Goal: Task Accomplishment & Management: Complete application form

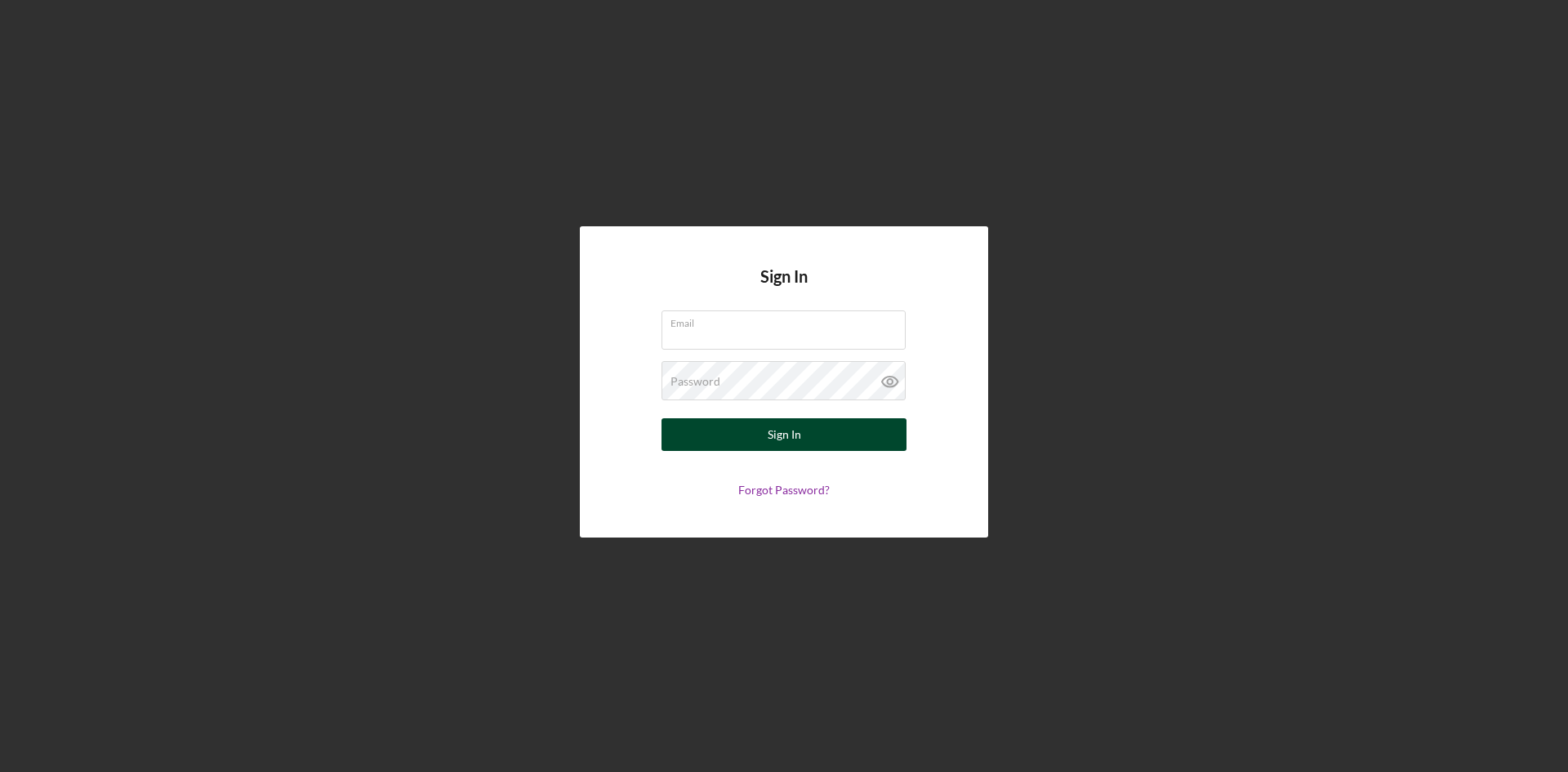
type input "[PERSON_NAME][EMAIL_ADDRESS][DOMAIN_NAME]"
click at [795, 434] on div "Sign In" at bounding box center [784, 434] width 34 height 33
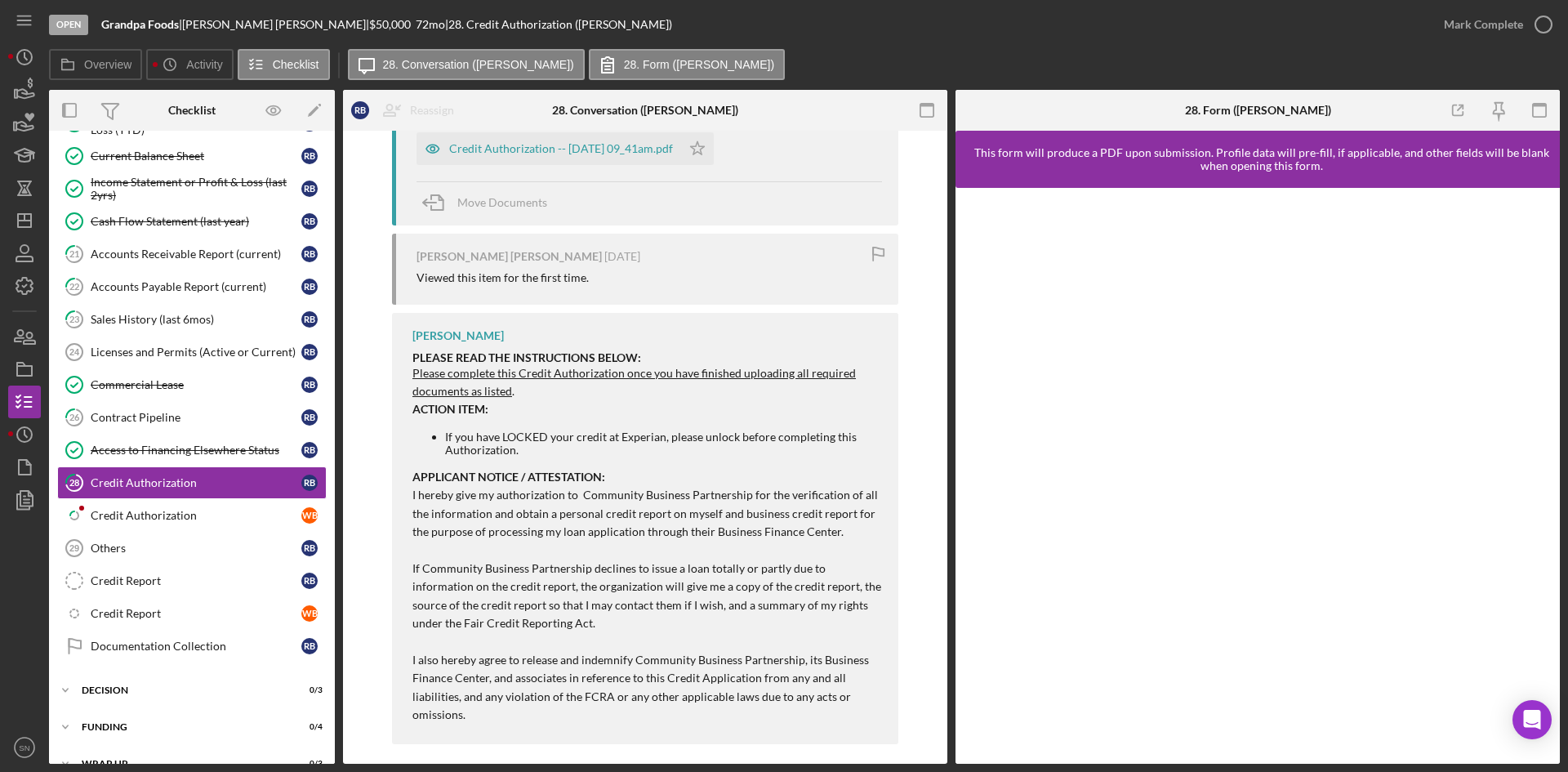
scroll to position [751, 0]
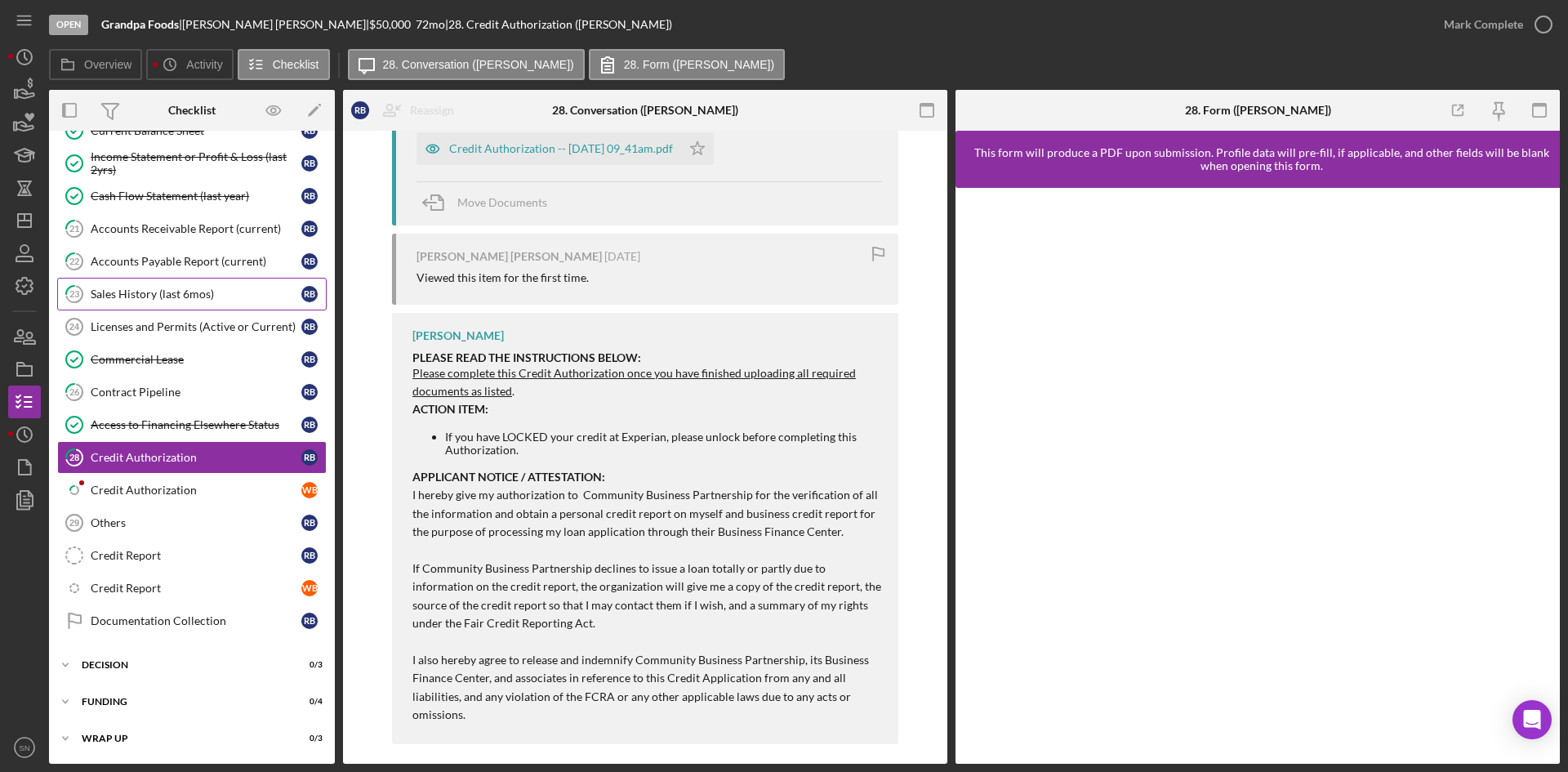
click at [146, 295] on div "Sales History (last 6mos)" at bounding box center [196, 293] width 210 height 13
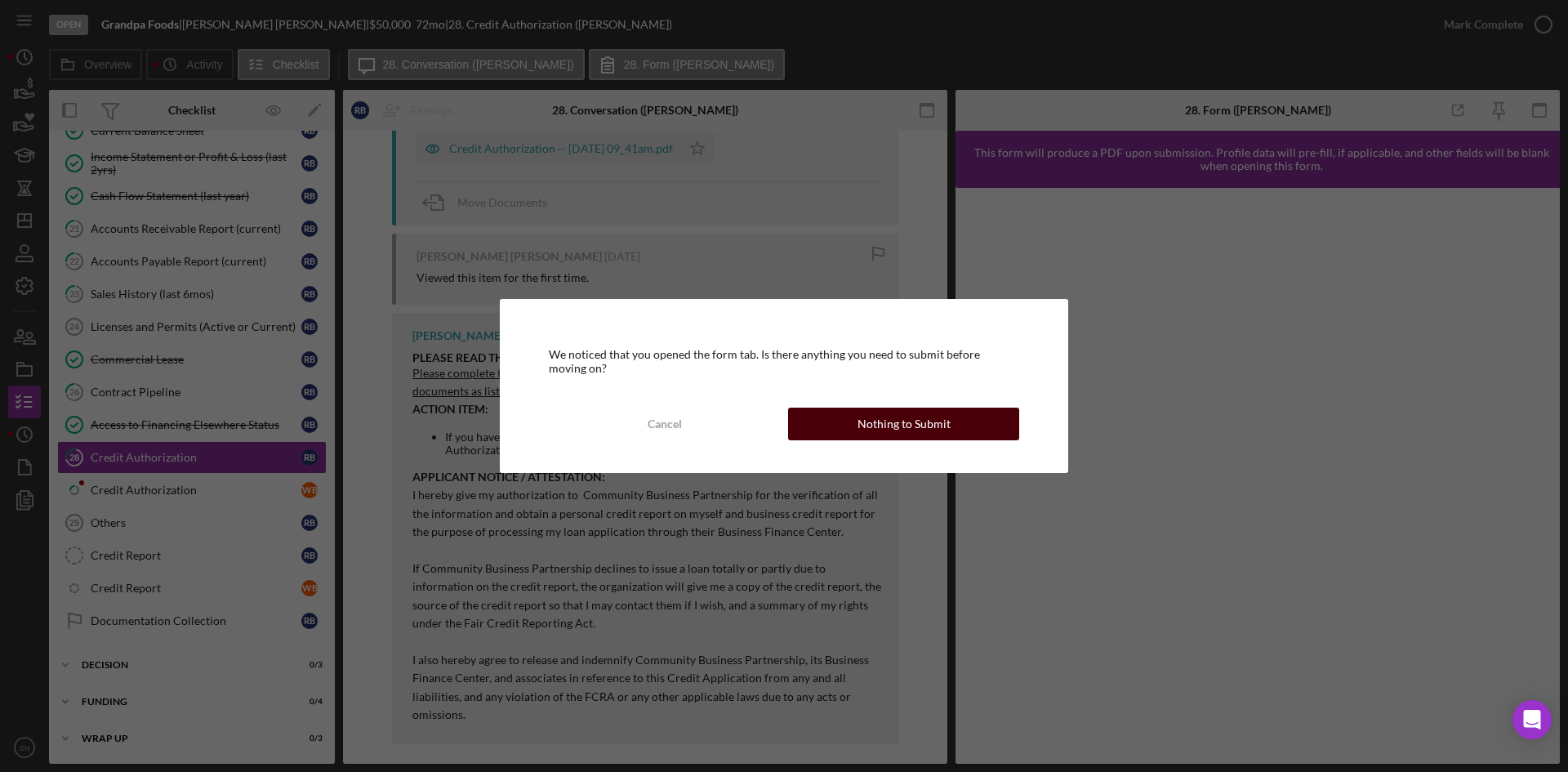
click at [845, 417] on button "Nothing to Submit" at bounding box center [903, 424] width 231 height 33
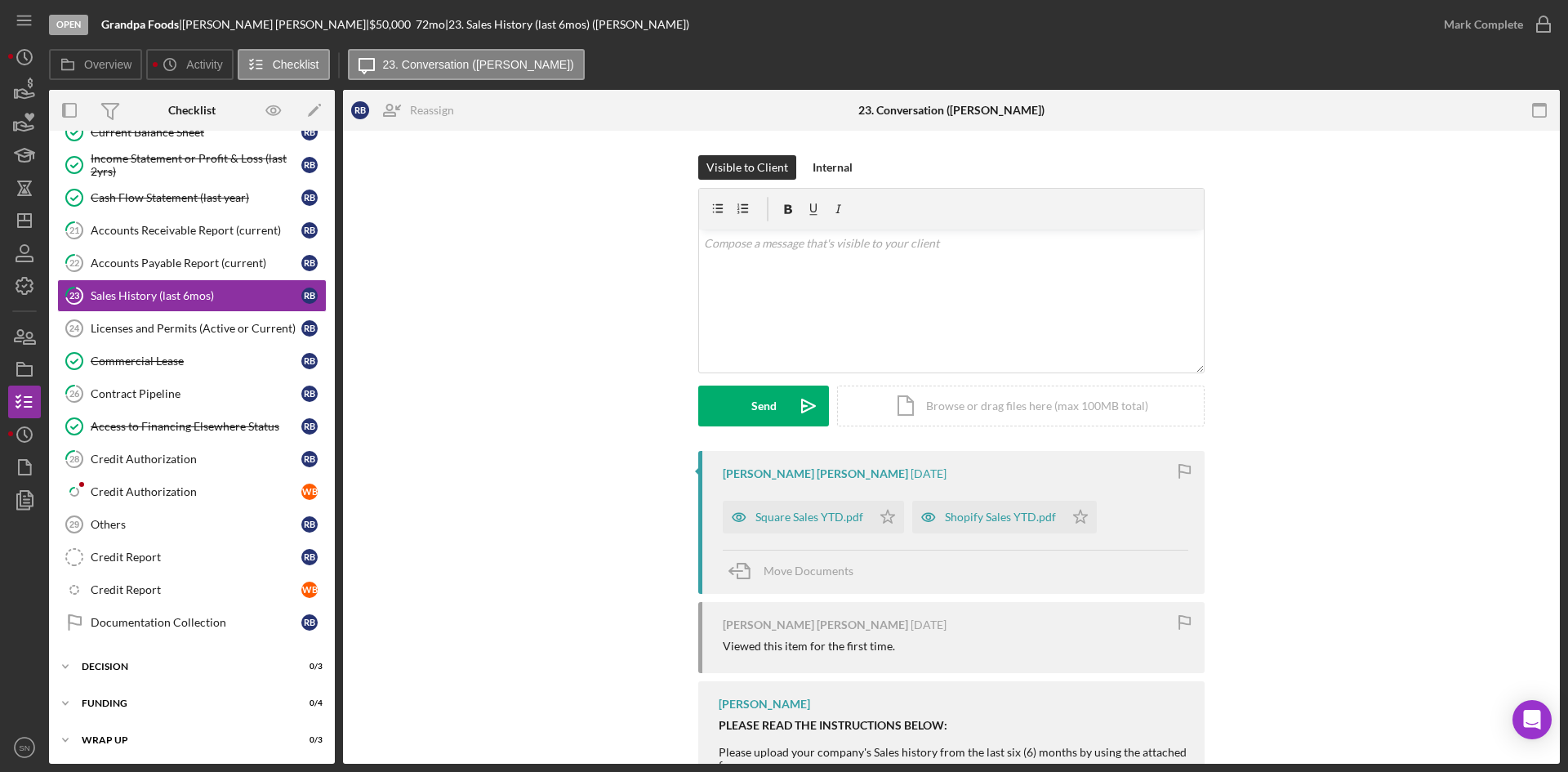
scroll to position [751, 0]
drag, startPoint x: 24, startPoint y: 211, endPoint x: 41, endPoint y: 208, distance: 17.3
click at [24, 211] on icon "Icon/Dashboard" at bounding box center [24, 220] width 41 height 41
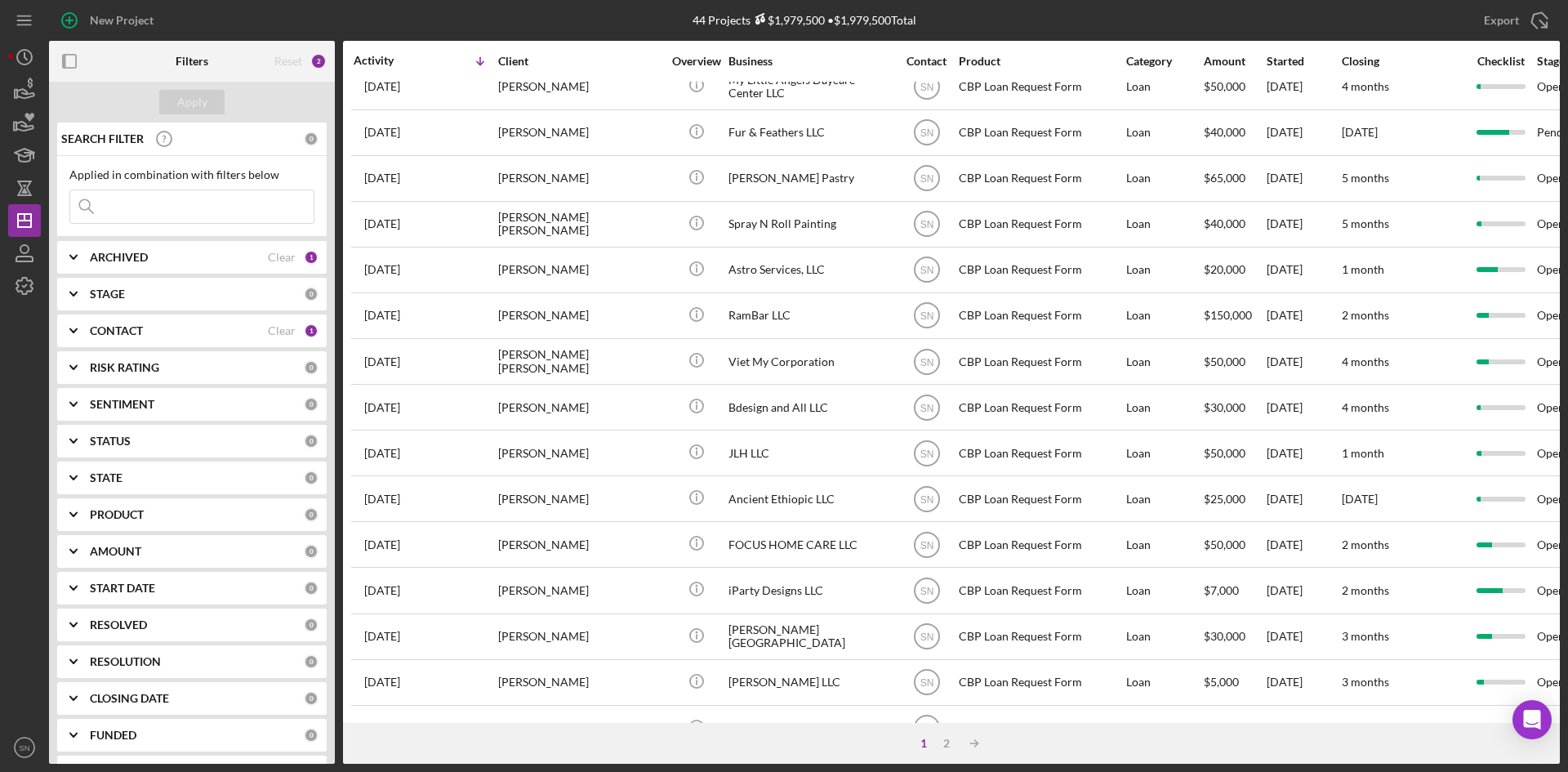
scroll to position [525, 0]
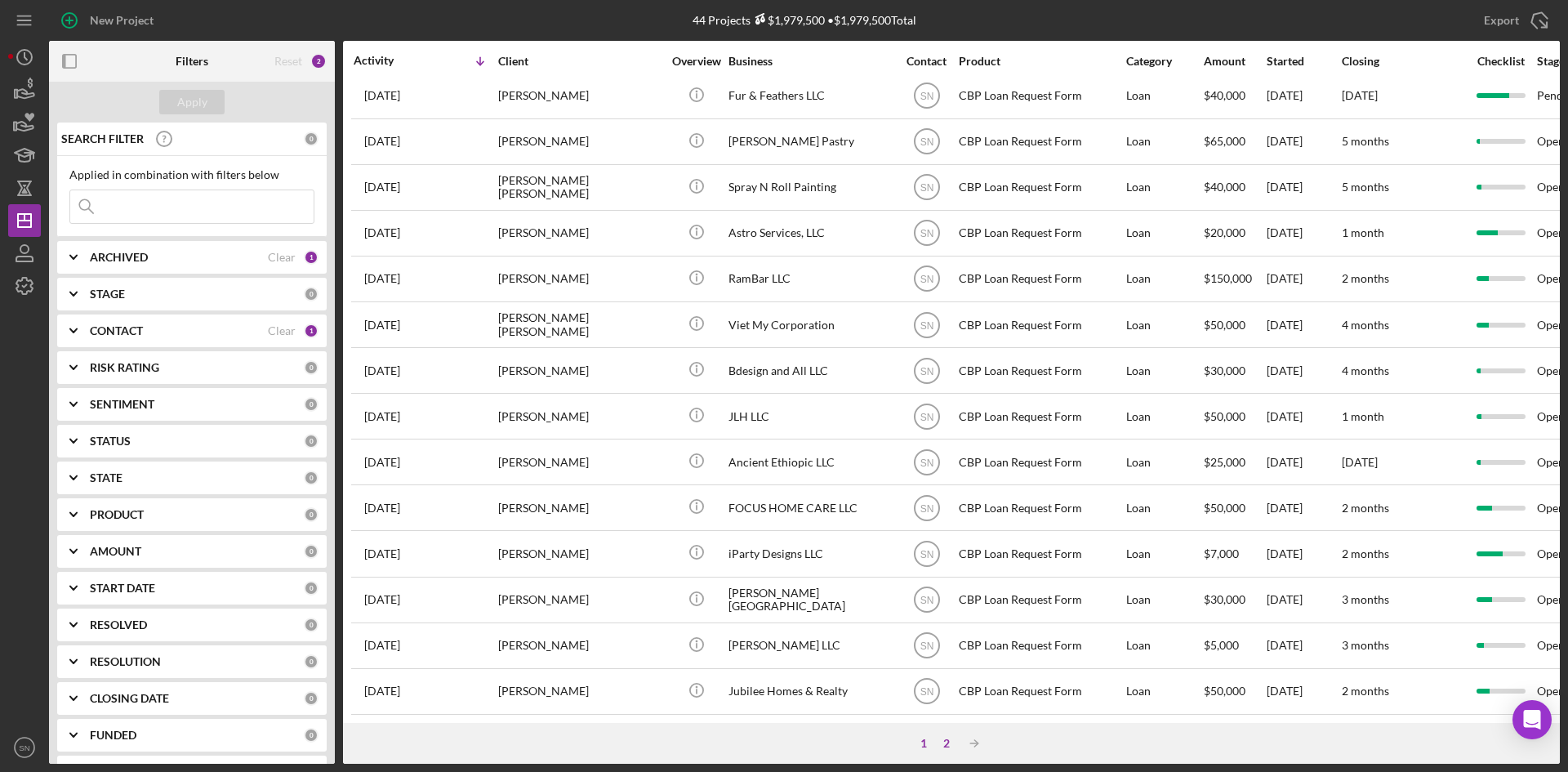
click at [948, 744] on div "2" at bounding box center [947, 743] width 22 height 13
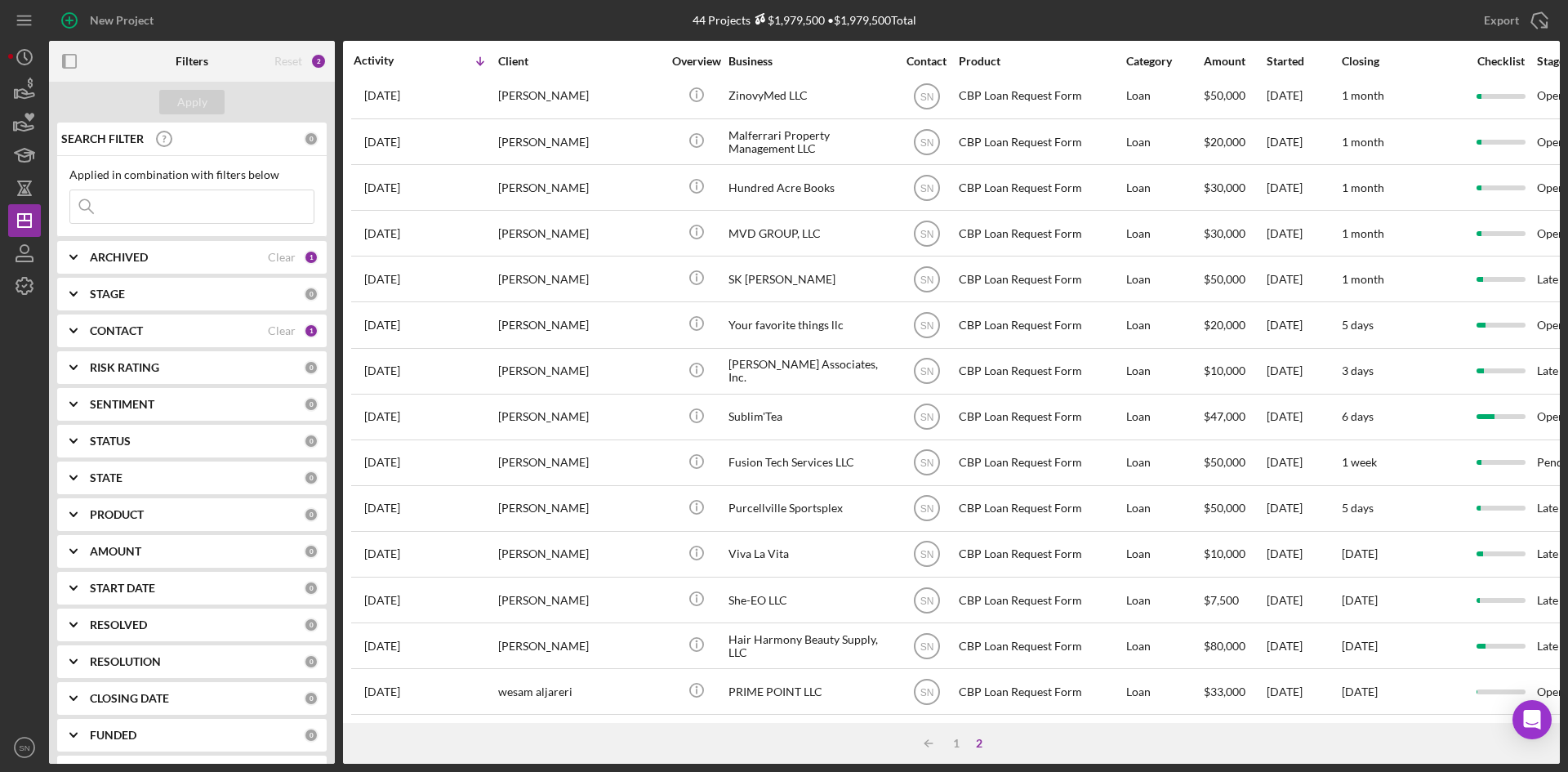
scroll to position [250, 0]
click at [928, 745] on icon "Icon/Table Sort Arrow" at bounding box center [929, 743] width 33 height 33
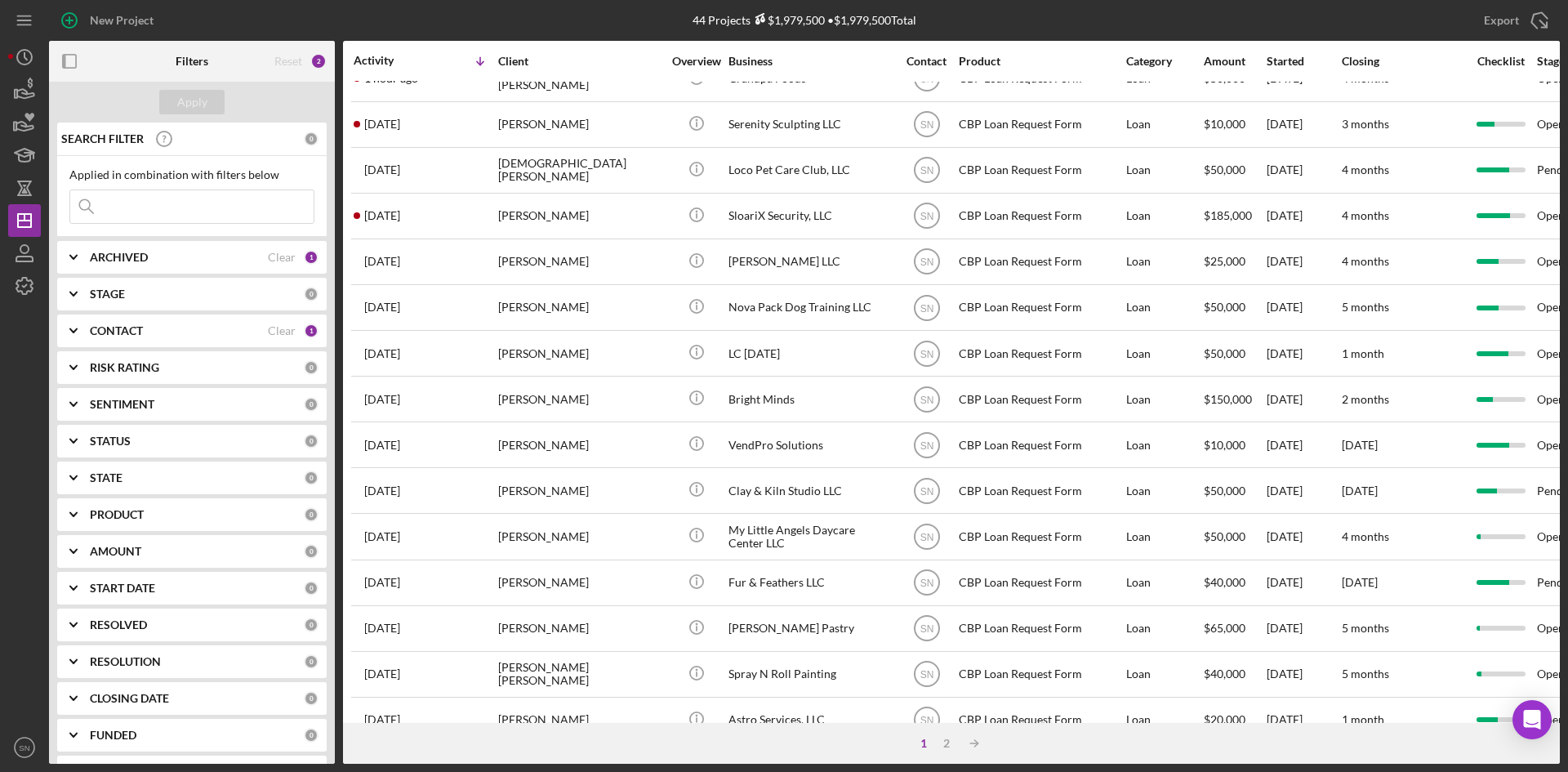
scroll to position [0, 0]
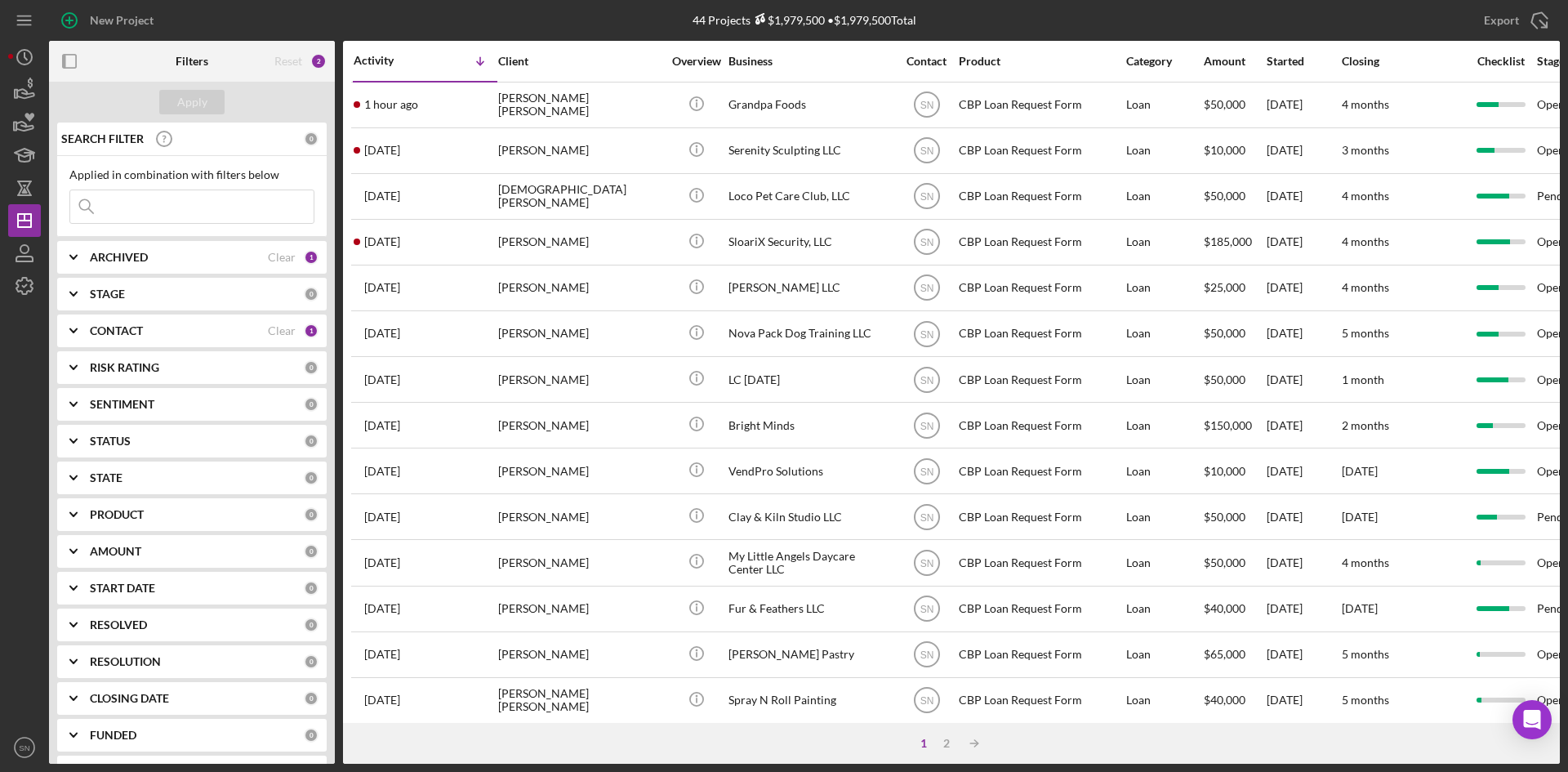
click at [166, 205] on input at bounding box center [191, 207] width 243 height 33
type input "nexco"
click at [942, 739] on div "2" at bounding box center [947, 743] width 22 height 13
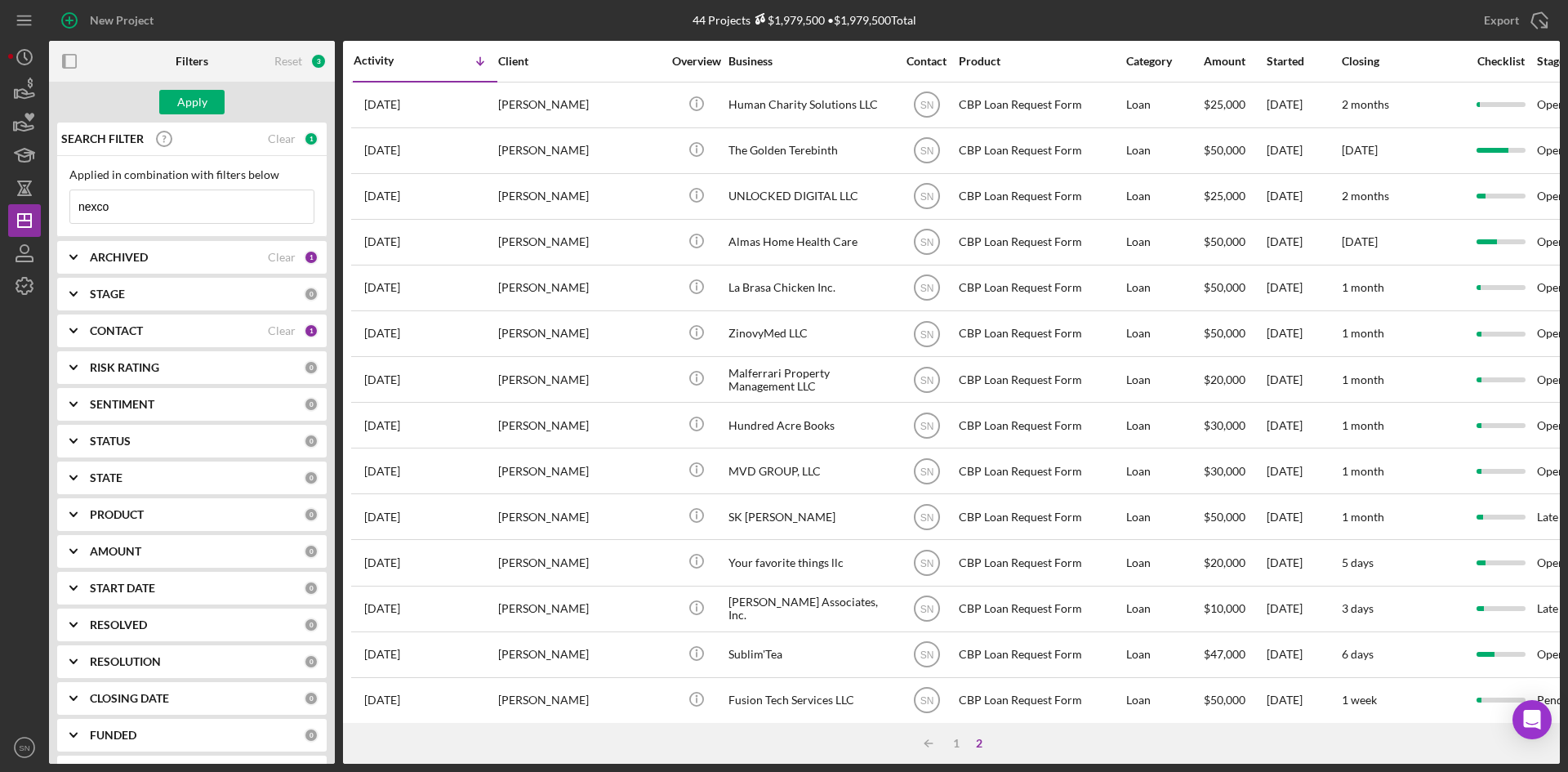
scroll to position [250, 0]
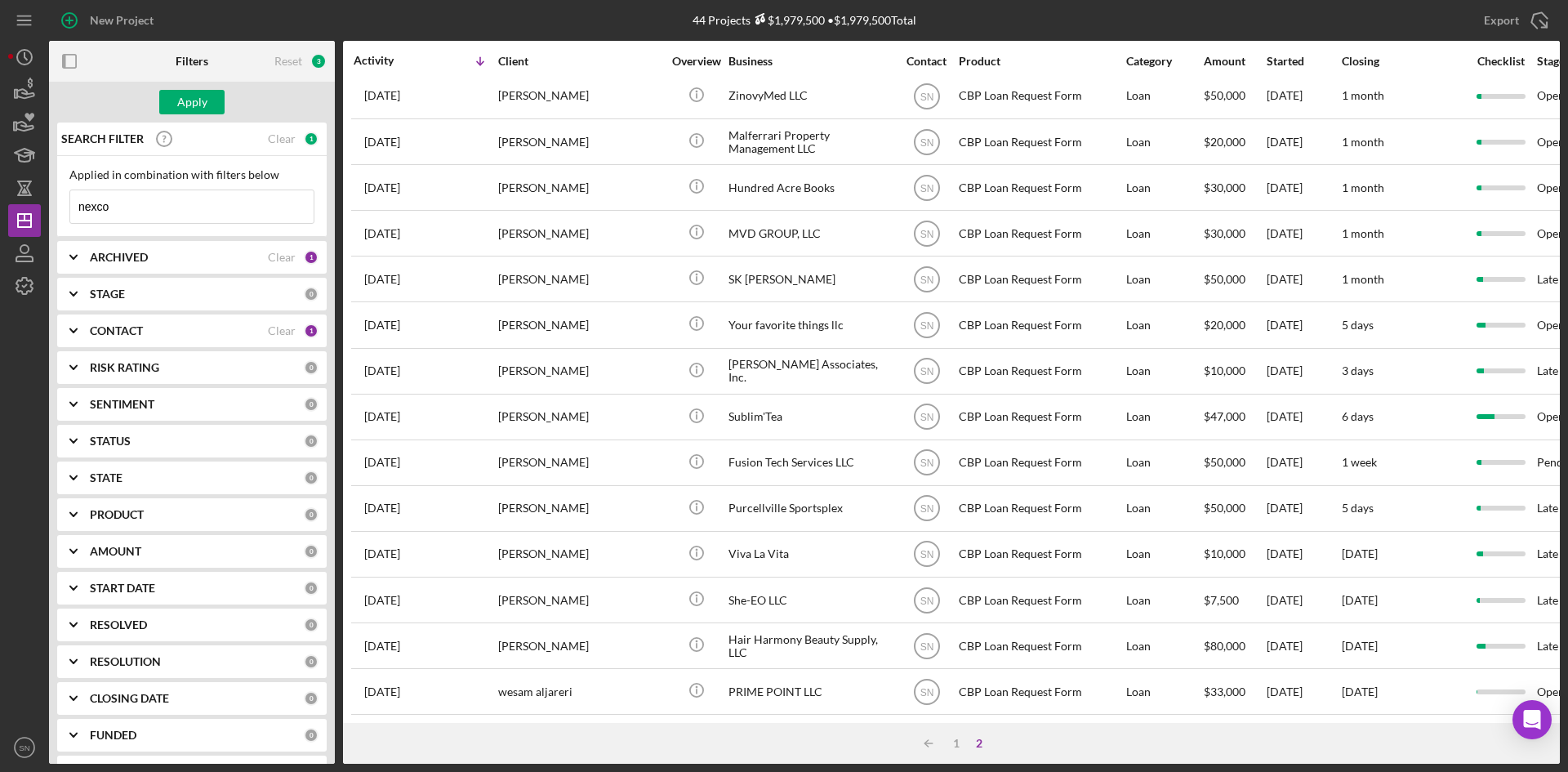
click at [122, 325] on b "CONTACT" at bounding box center [116, 331] width 53 height 13
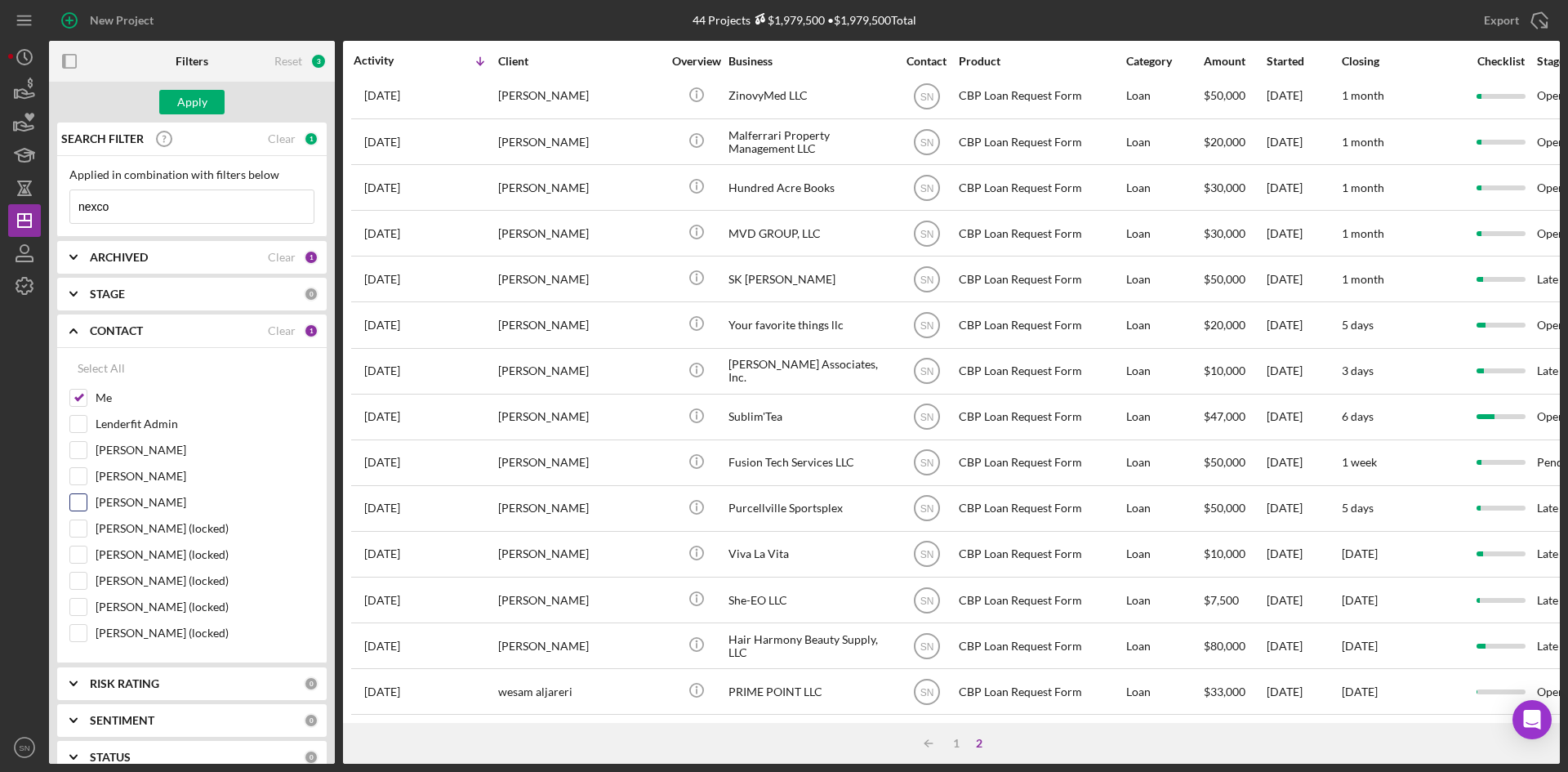
click at [80, 505] on input "[PERSON_NAME]" at bounding box center [78, 502] width 16 height 16
checkbox input "true"
click at [78, 421] on input "Lenderfit Admin" at bounding box center [78, 423] width 16 height 16
checkbox input "true"
click at [185, 99] on div "Apply" at bounding box center [192, 102] width 30 height 24
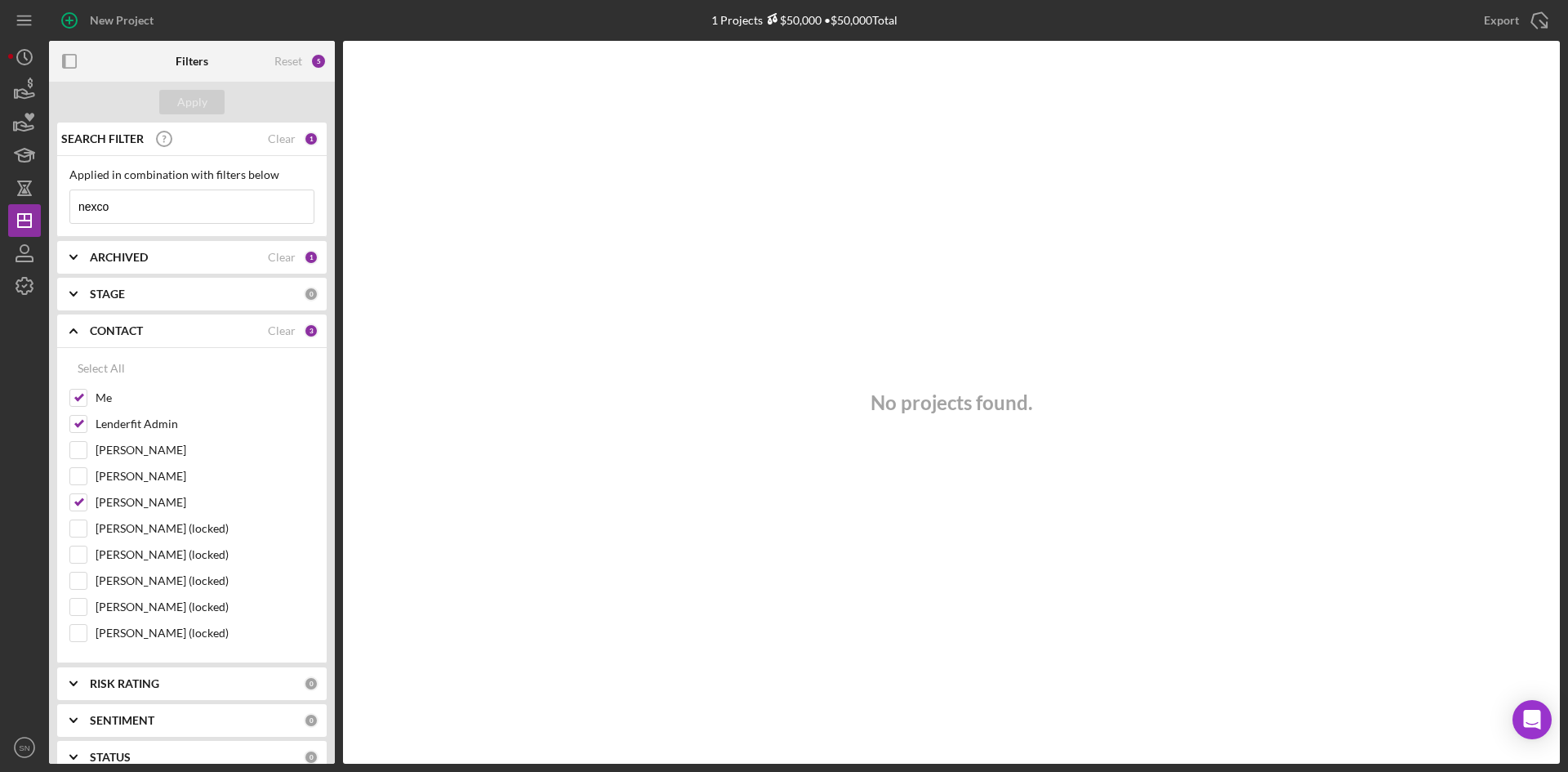
click at [179, 208] on input "nexco" at bounding box center [191, 207] width 243 height 33
type input "n"
type input "NEXCO NATIONAL"
click at [80, 523] on input "[PERSON_NAME] (locked)" at bounding box center [78, 528] width 16 height 16
click at [197, 106] on div "Apply" at bounding box center [192, 102] width 30 height 24
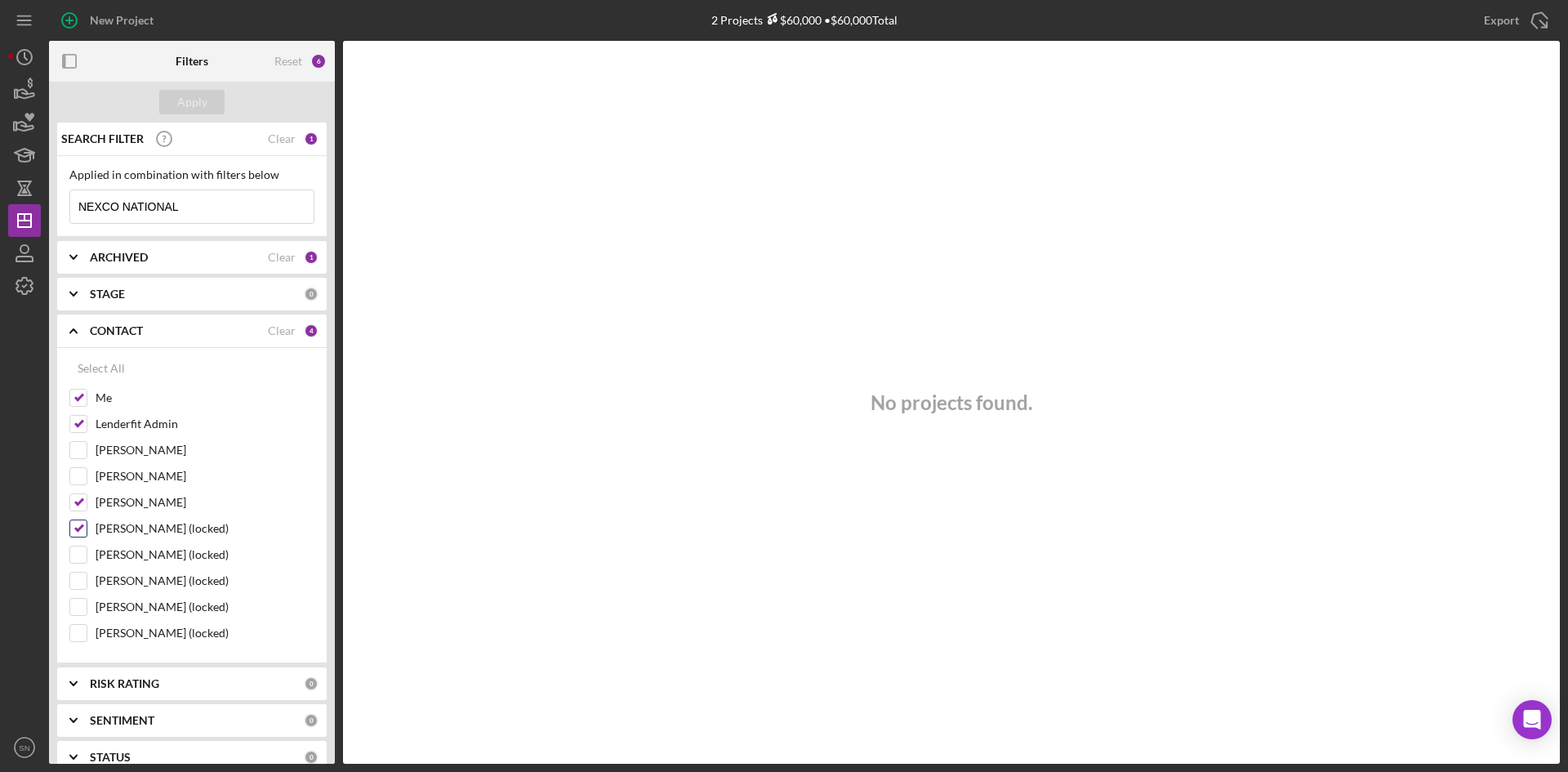
click at [85, 526] on input "[PERSON_NAME] (locked)" at bounding box center [78, 528] width 16 height 16
checkbox input "false"
drag, startPoint x: 329, startPoint y: 517, endPoint x: 331, endPoint y: 617, distance: 100.0
click at [331, 617] on div "SEARCH FILTER Clear 1 Applied in combination with filters below NEXCO NATIONAL …" at bounding box center [192, 443] width 286 height 641
click at [262, 518] on div "[PERSON_NAME]" at bounding box center [191, 506] width 245 height 26
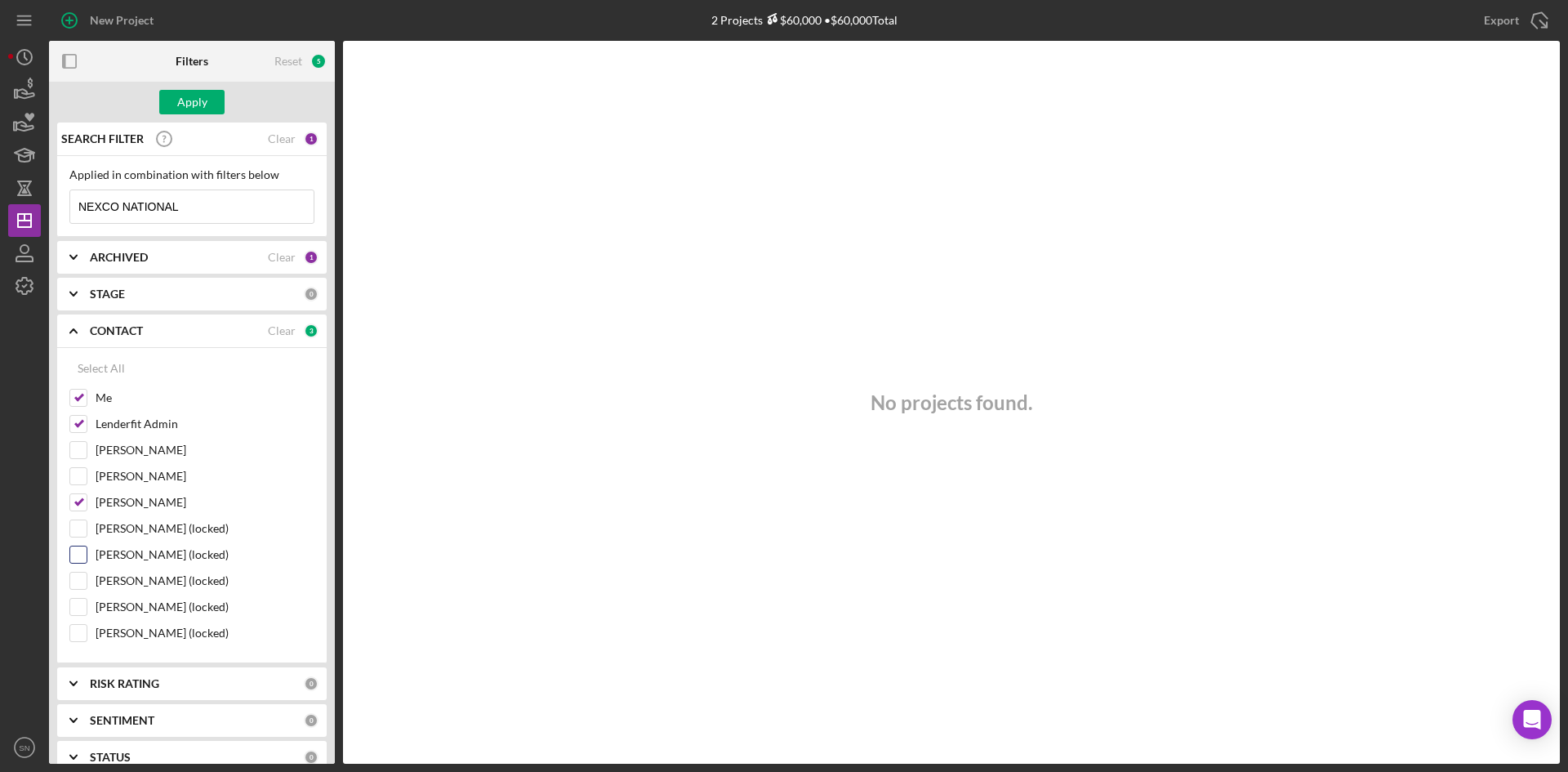
click at [253, 561] on label "[PERSON_NAME] (locked)" at bounding box center [204, 554] width 219 height 16
click at [87, 561] on input "[PERSON_NAME] (locked)" at bounding box center [78, 554] width 16 height 16
click at [77, 552] on input "[PERSON_NAME] (locked)" at bounding box center [78, 554] width 16 height 16
checkbox input "false"
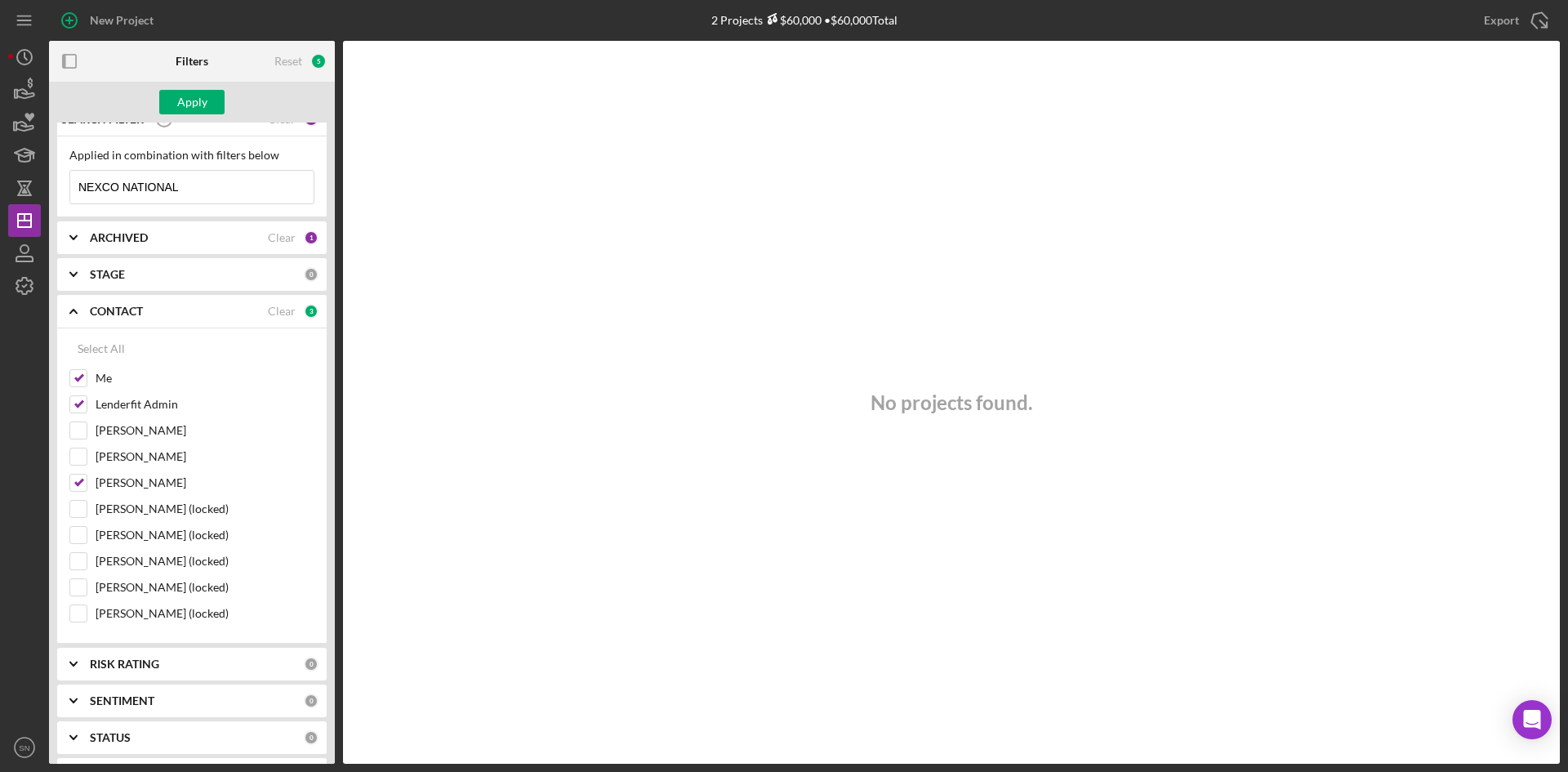
scroll to position [0, 0]
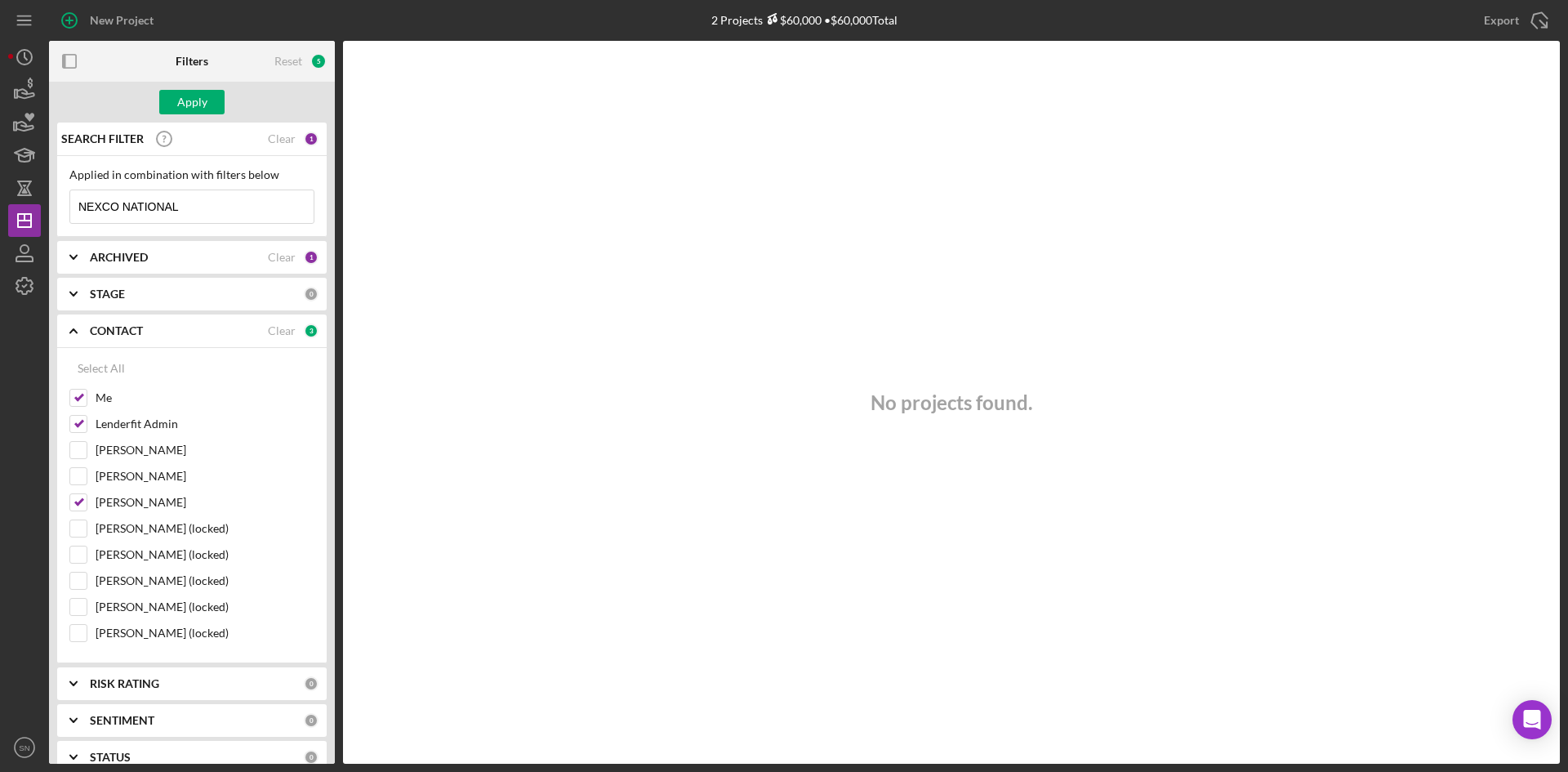
click at [202, 203] on input "NEXCO NATIONAL" at bounding box center [191, 207] width 243 height 33
type input "N"
click at [207, 101] on button "Apply" at bounding box center [192, 102] width 66 height 24
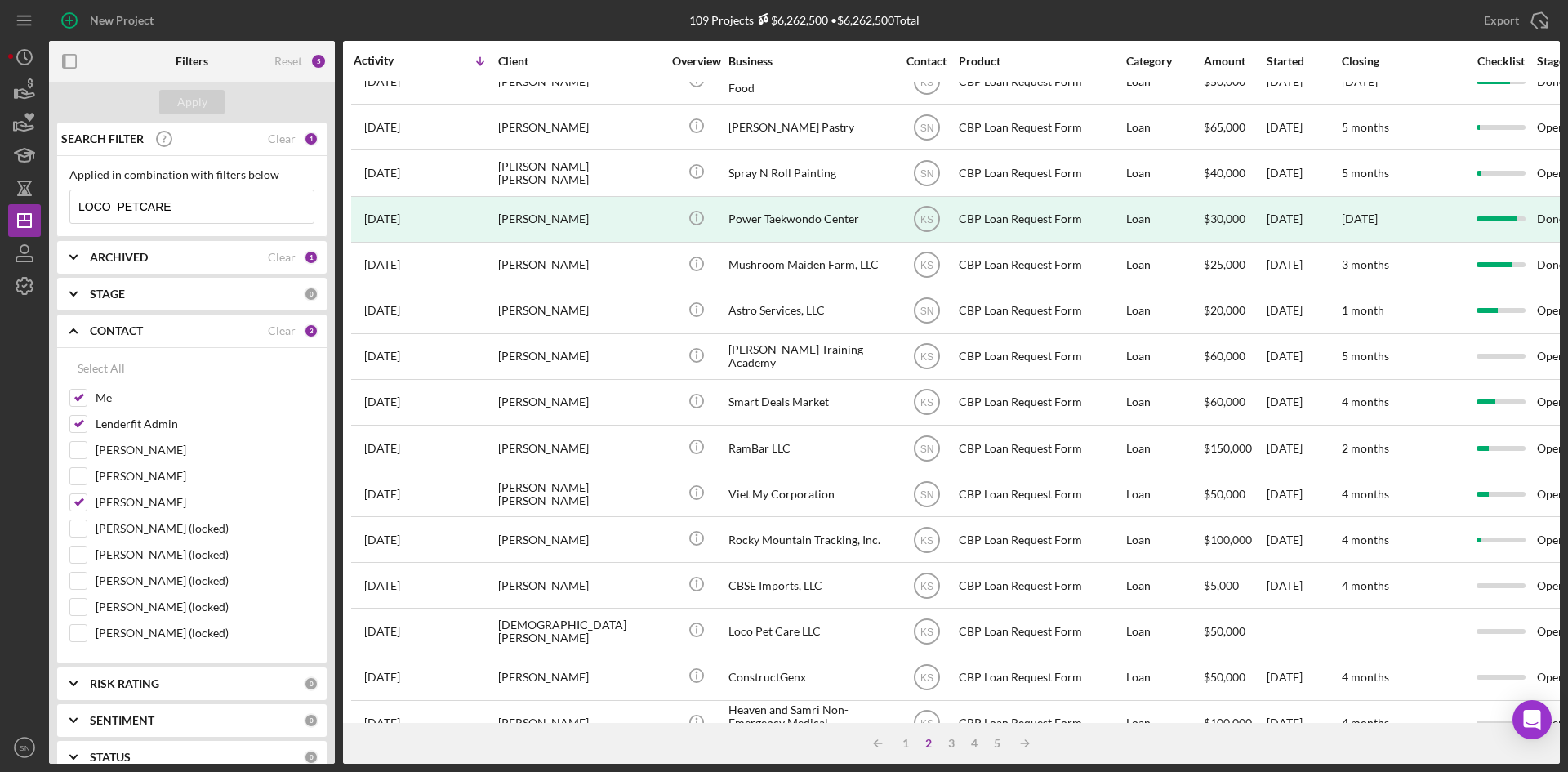
scroll to position [525, 0]
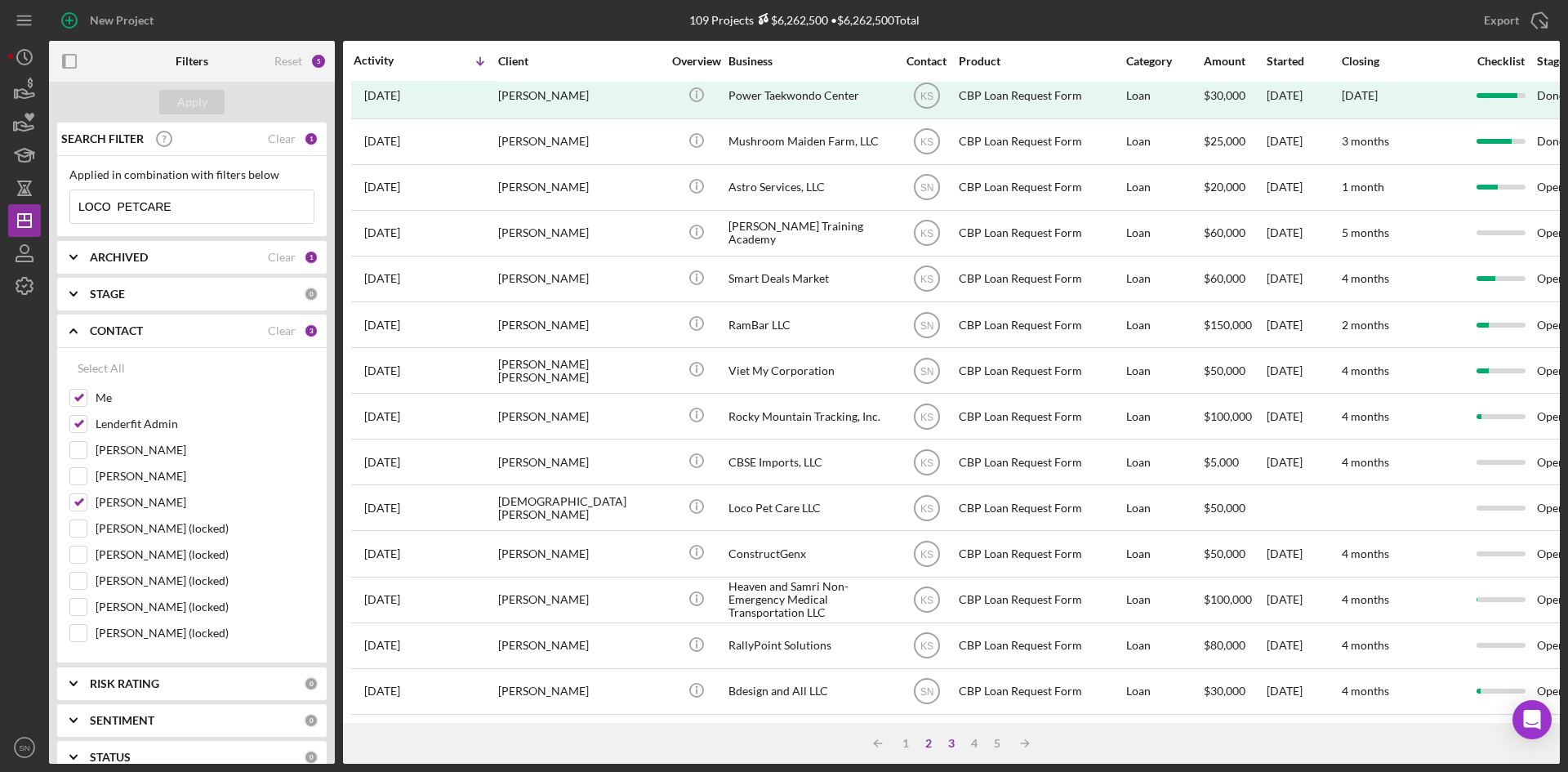
click at [949, 742] on div "3" at bounding box center [951, 743] width 22 height 13
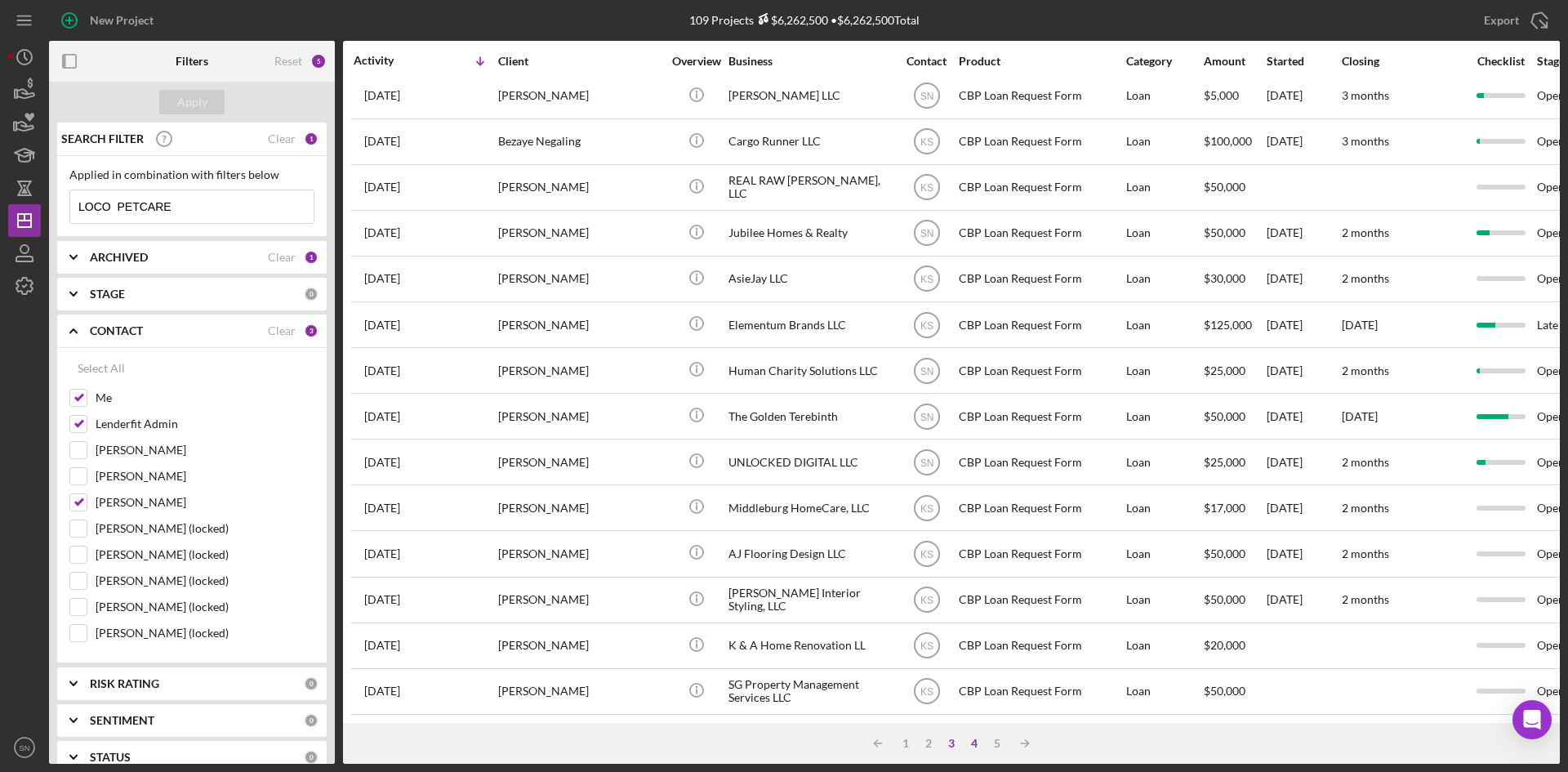
click at [970, 742] on div "4" at bounding box center [974, 743] width 22 height 13
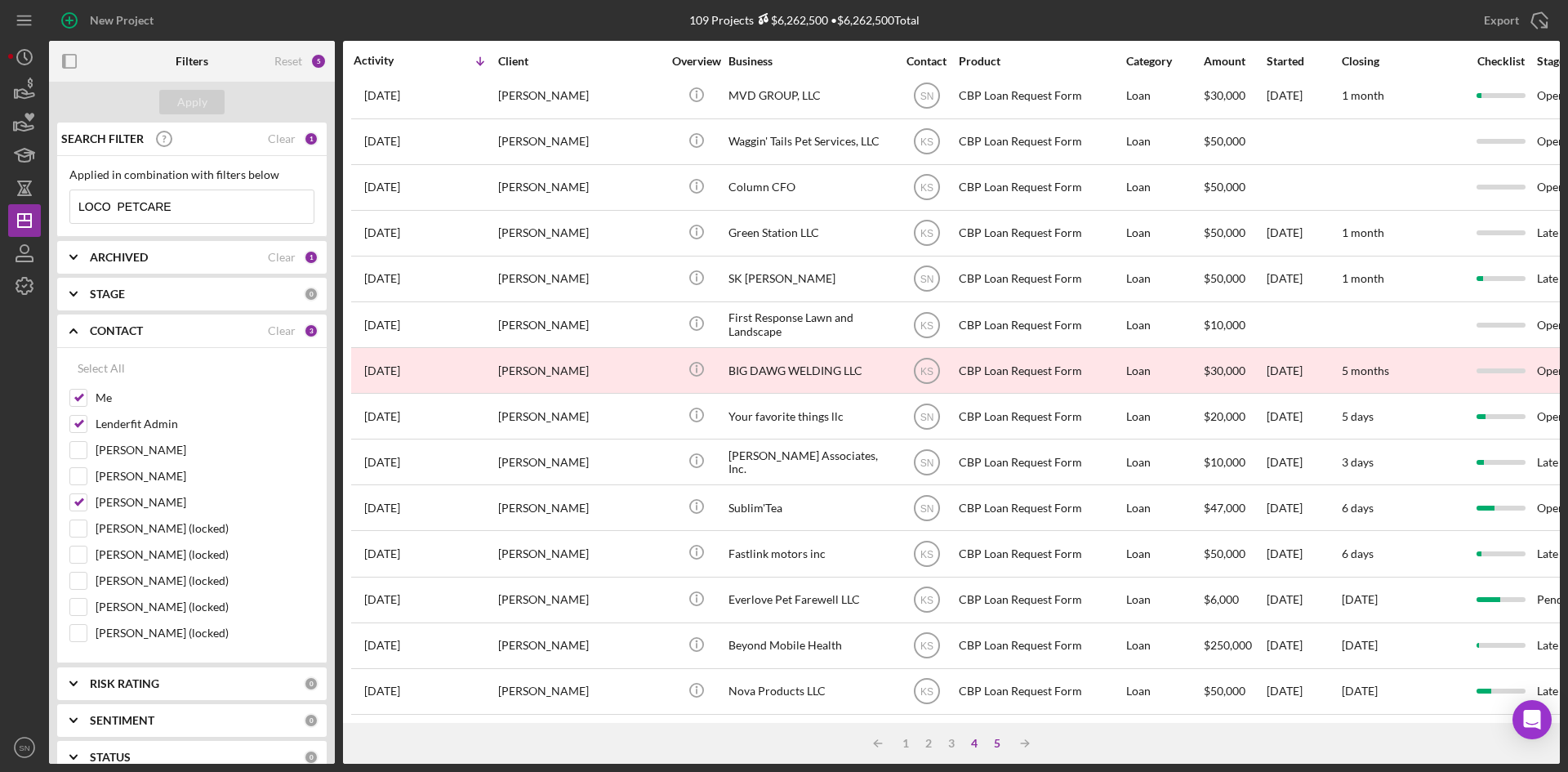
click at [997, 743] on div "5" at bounding box center [997, 743] width 22 height 13
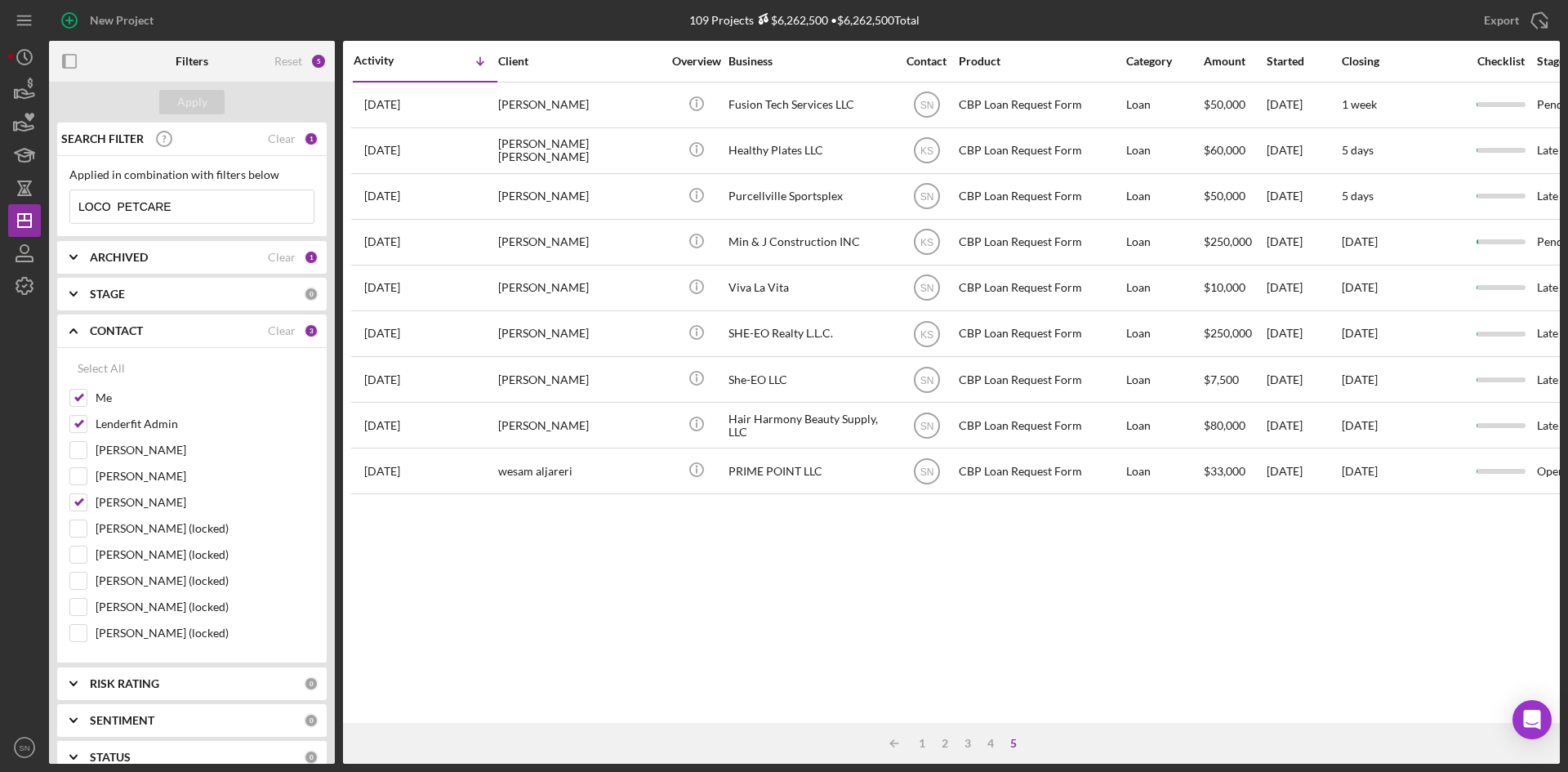
scroll to position [0, 0]
click at [214, 211] on input "LOCO PETCARE" at bounding box center [191, 207] width 243 height 33
click at [893, 743] on line at bounding box center [895, 743] width 7 height 0
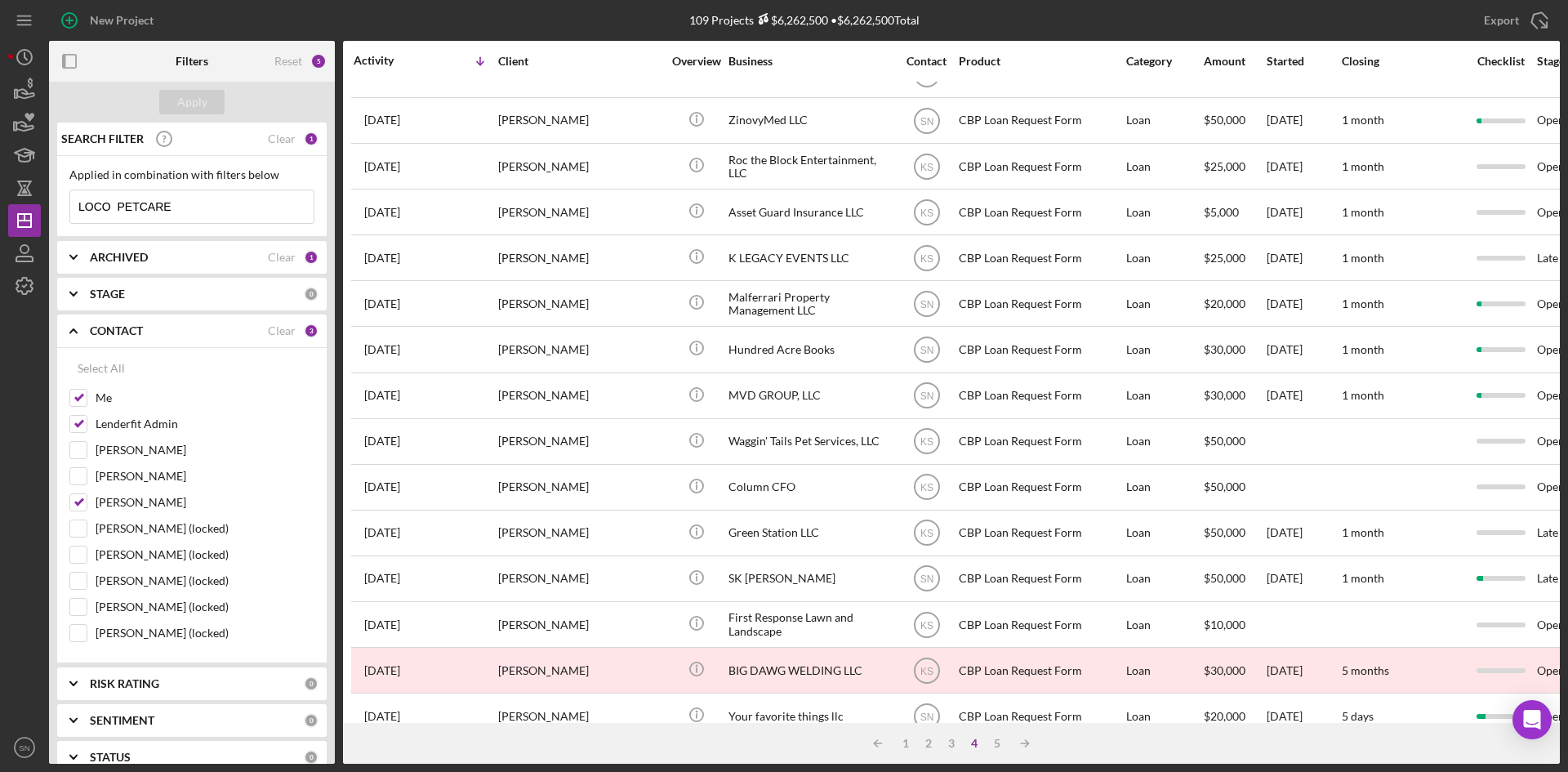
scroll to position [221, 0]
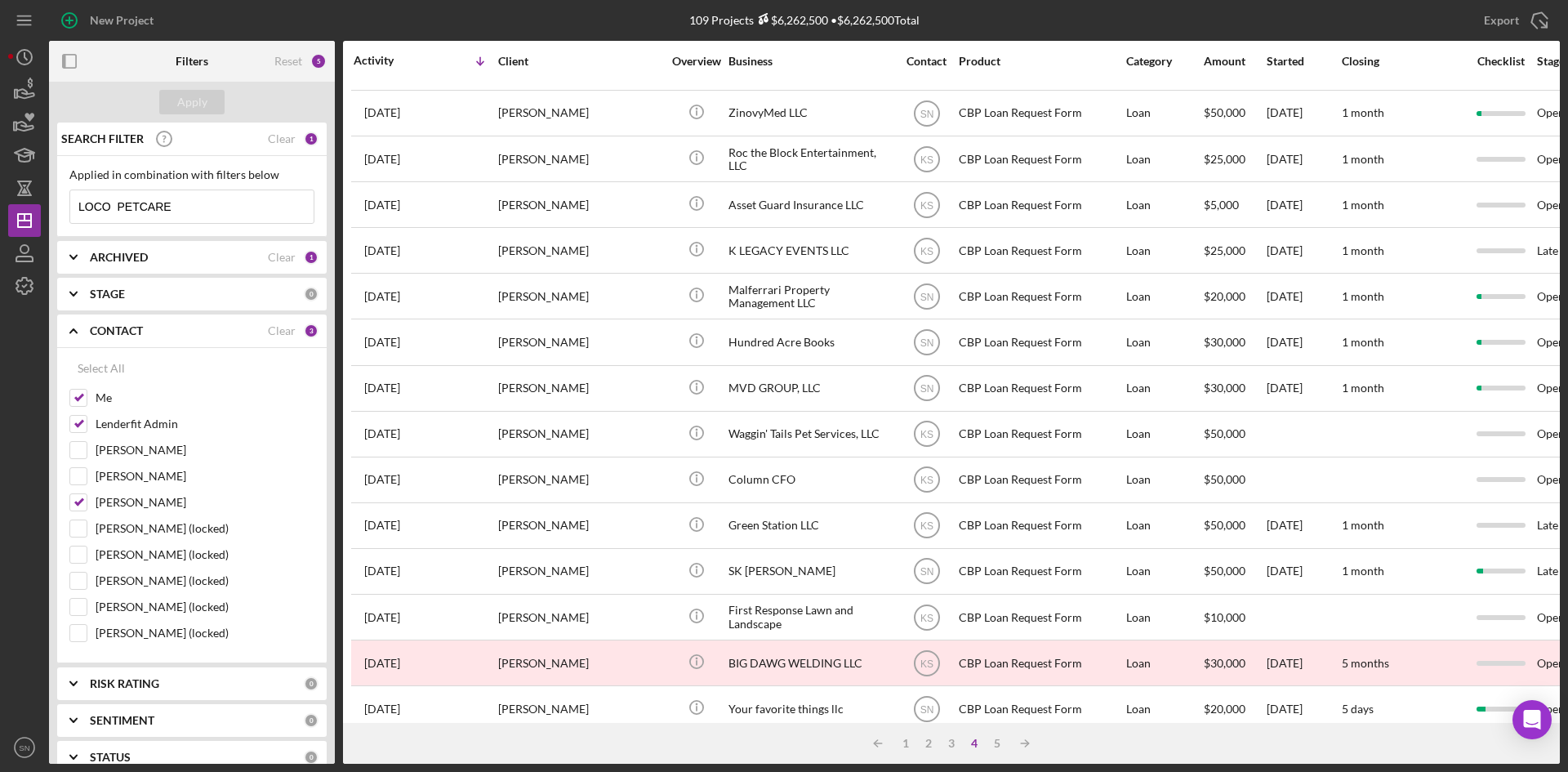
click at [199, 205] on input "LOCO PETCARE" at bounding box center [191, 207] width 243 height 33
type input "L"
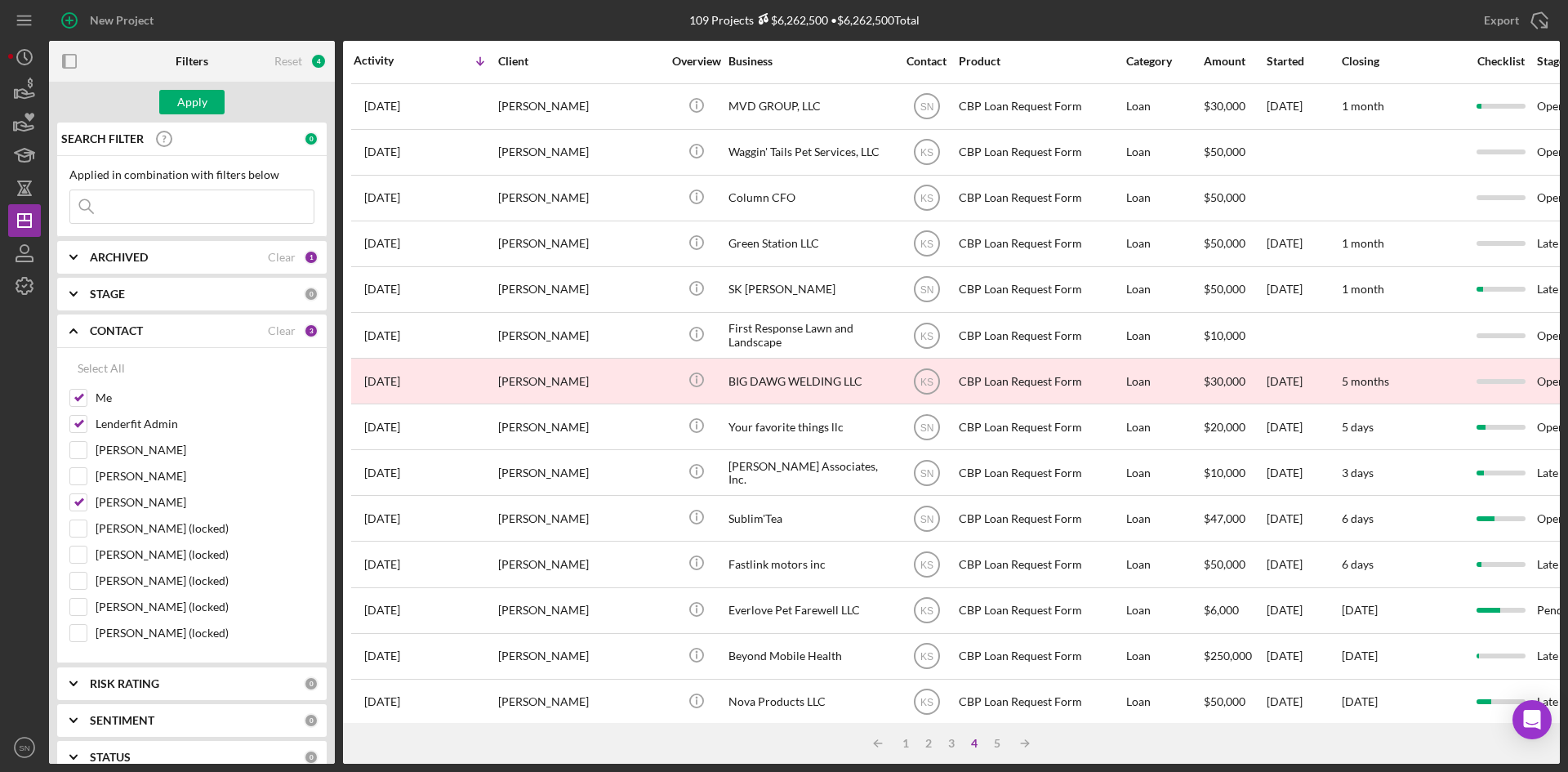
scroll to position [525, 0]
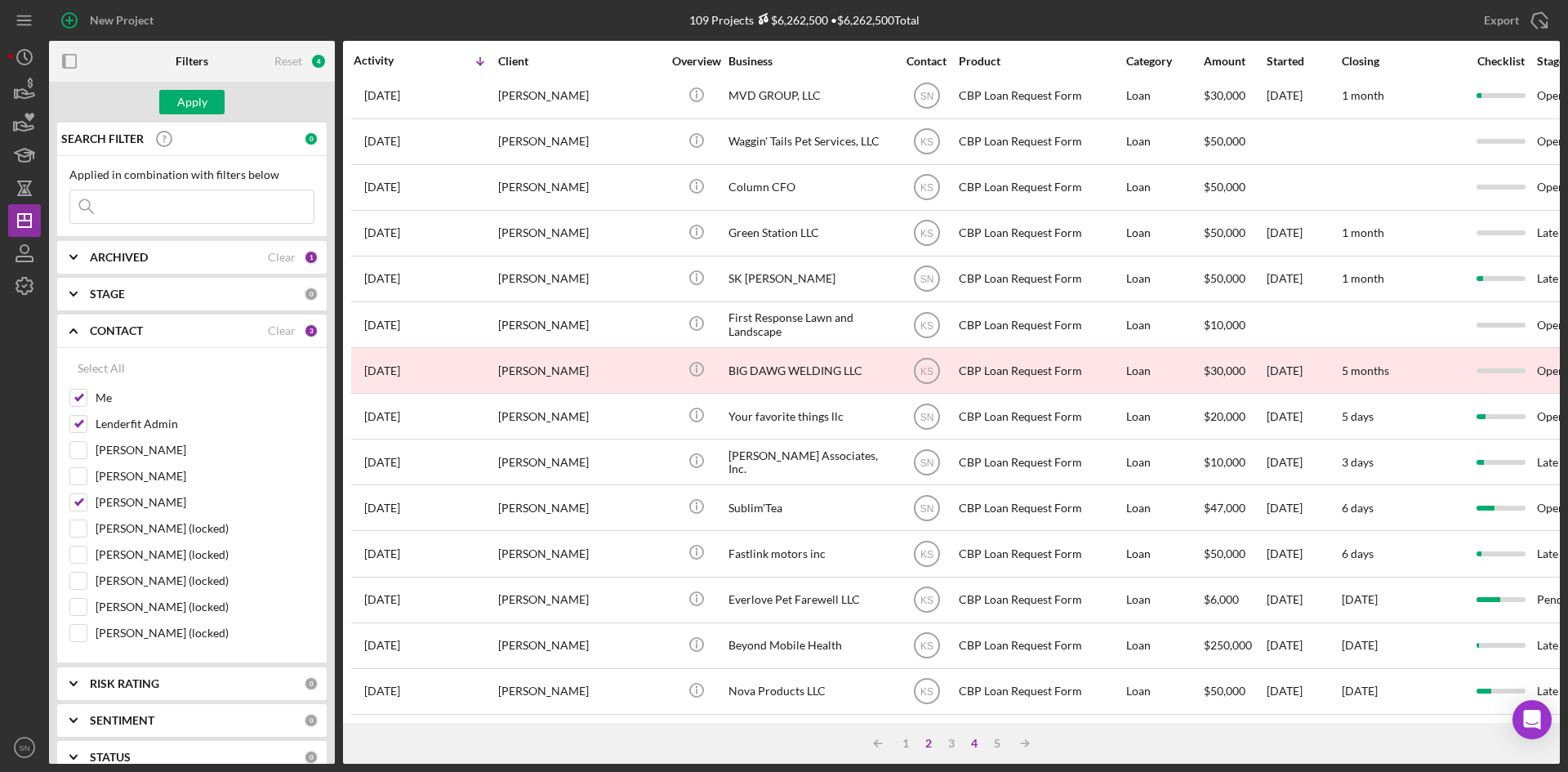
click at [929, 743] on div "2" at bounding box center [929, 743] width 22 height 13
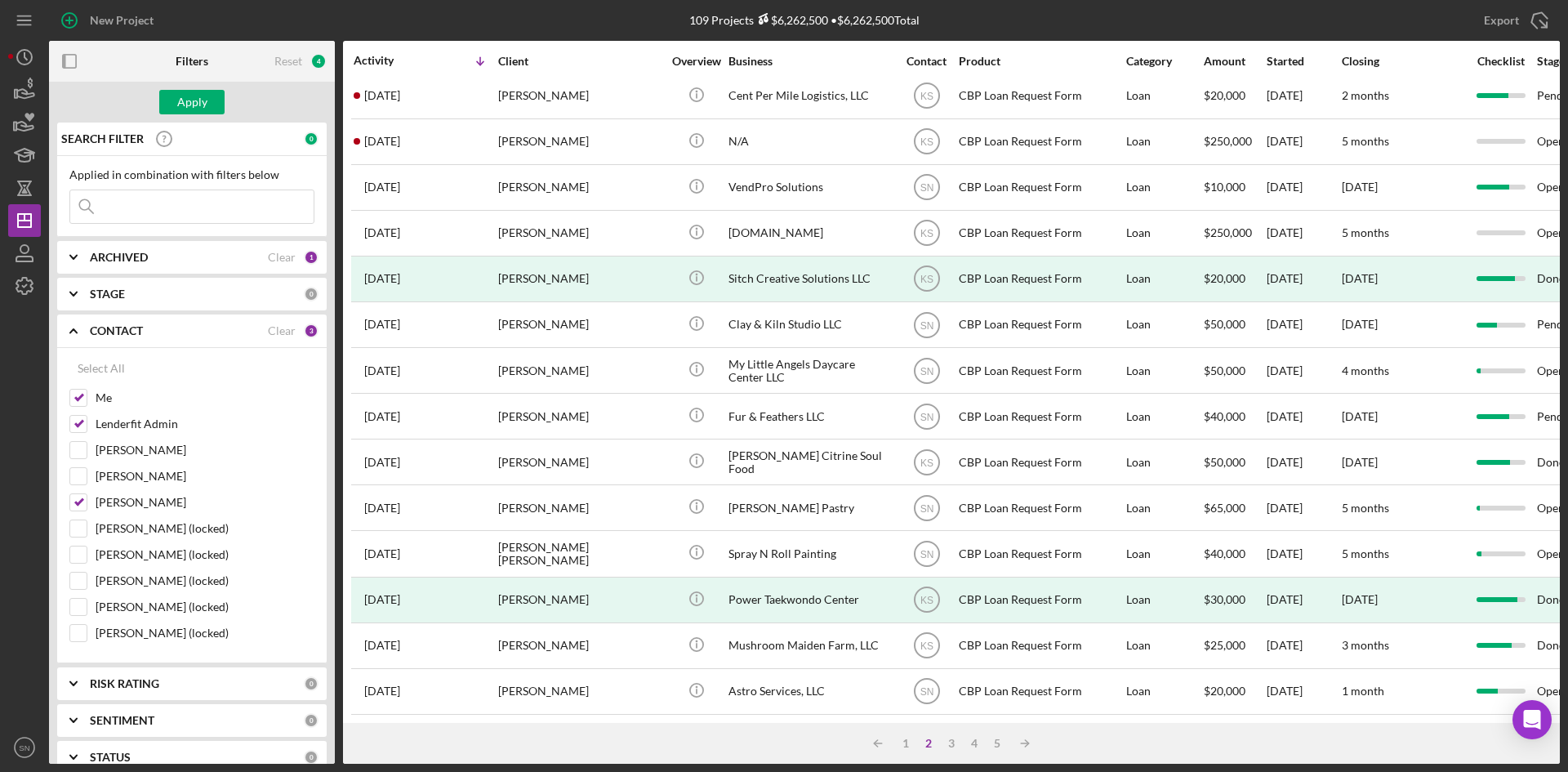
scroll to position [0, 0]
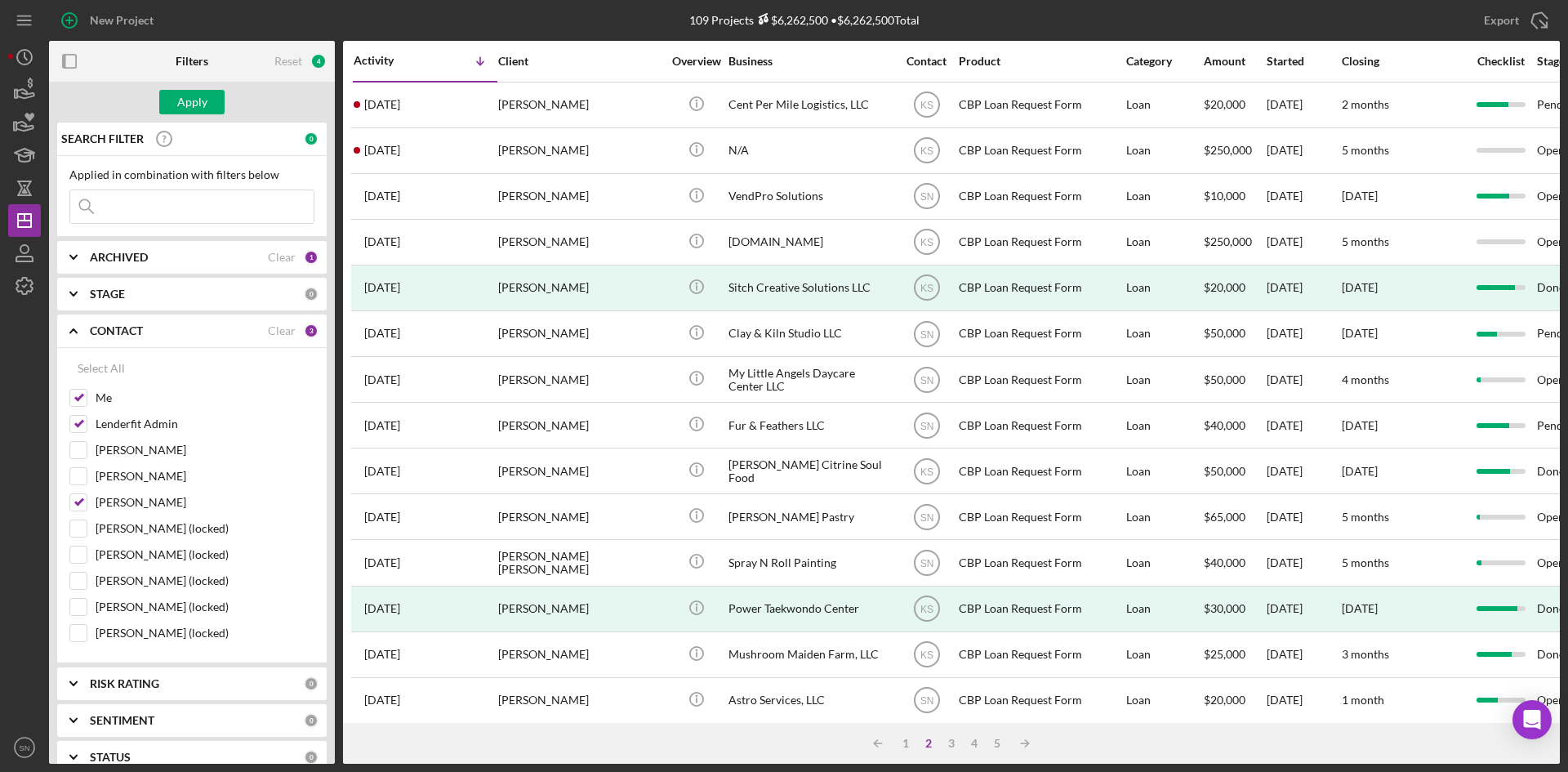
click at [127, 210] on input at bounding box center [191, 207] width 243 height 33
type input "LOCO"
click at [176, 101] on button "Apply" at bounding box center [192, 102] width 66 height 24
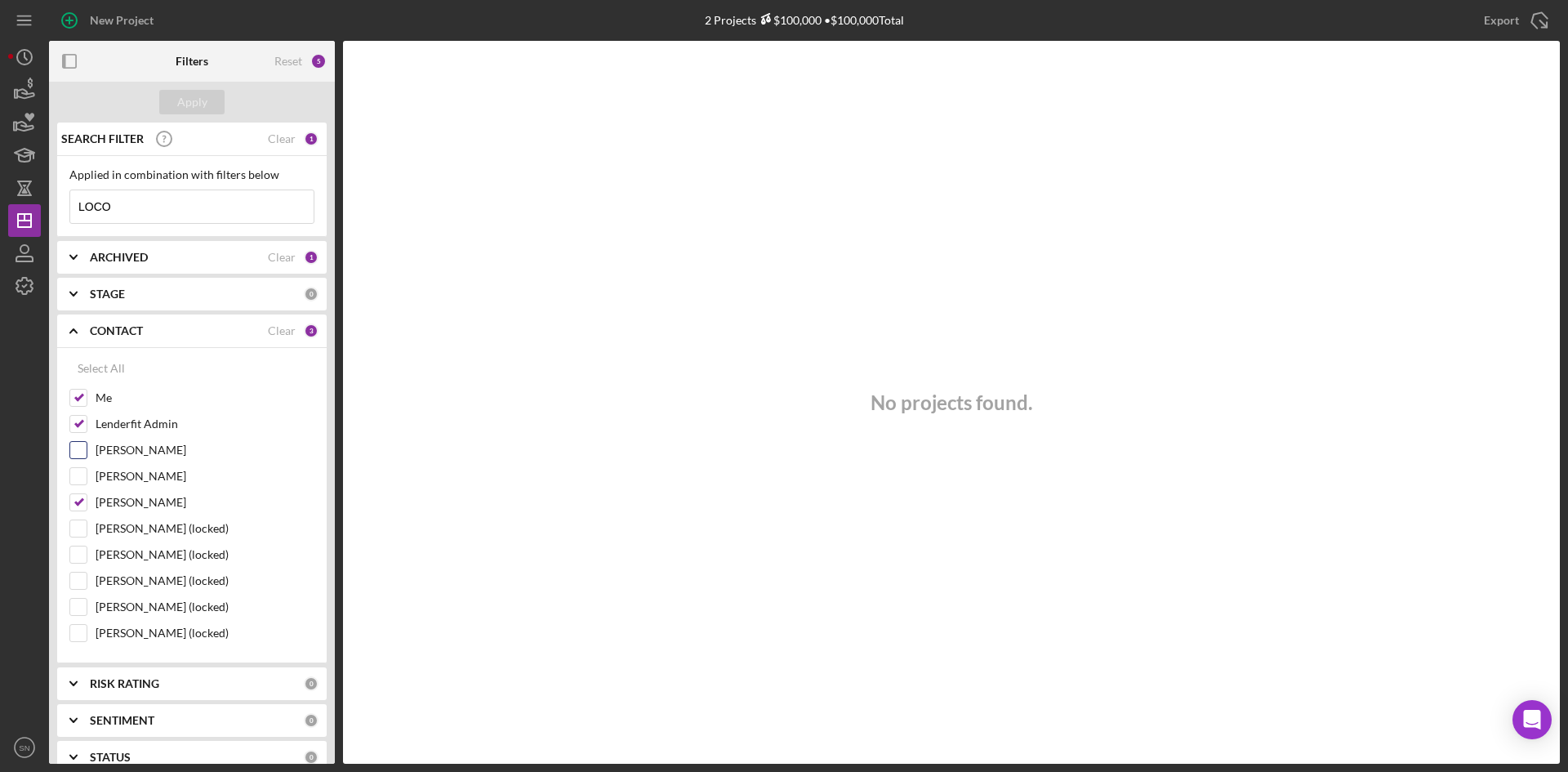
click at [80, 447] on input "[PERSON_NAME]" at bounding box center [78, 450] width 16 height 16
checkbox input "true"
click at [81, 477] on input "[PERSON_NAME]" at bounding box center [78, 476] width 16 height 16
checkbox input "true"
click at [80, 525] on input "[PERSON_NAME] (locked)" at bounding box center [78, 528] width 16 height 16
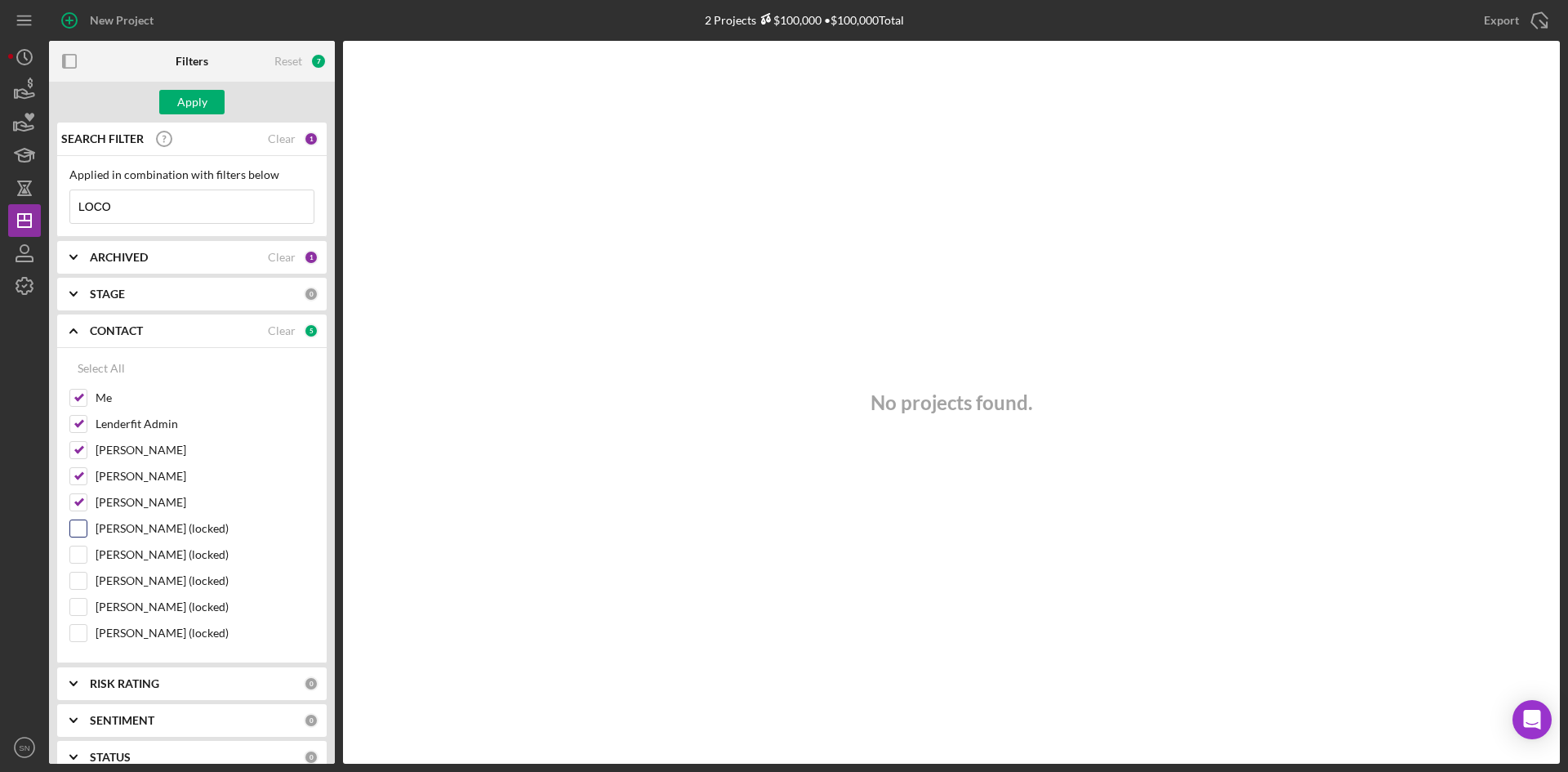
checkbox input "true"
click at [81, 556] on input "[PERSON_NAME] (locked)" at bounding box center [78, 554] width 16 height 16
checkbox input "true"
click at [77, 585] on input "[PERSON_NAME] (locked)" at bounding box center [78, 581] width 16 height 16
checkbox input "true"
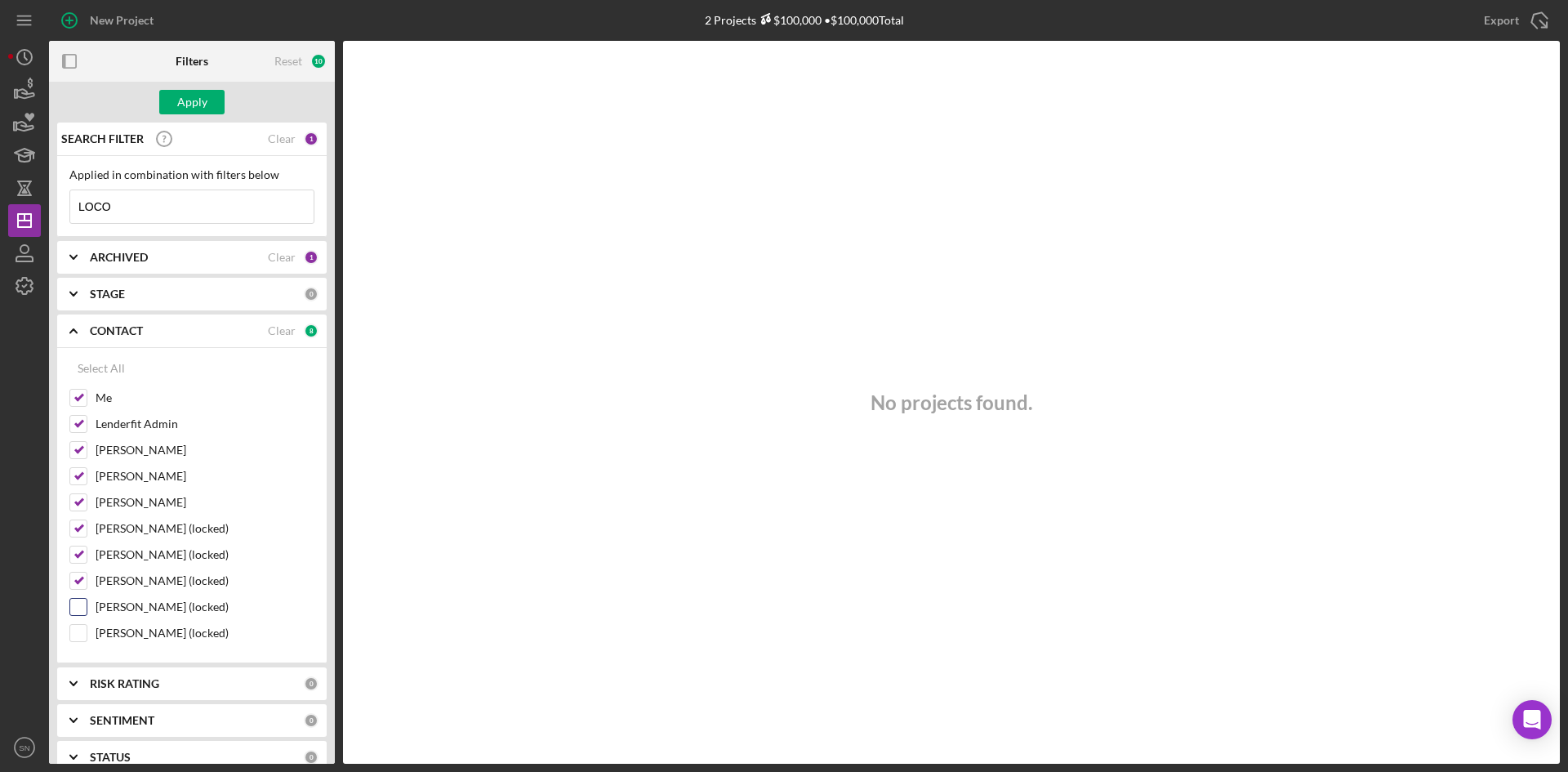
click at [82, 603] on input "[PERSON_NAME] (locked)" at bounding box center [78, 607] width 16 height 16
checkbox input "true"
click at [80, 633] on input "[PERSON_NAME] (locked)" at bounding box center [78, 633] width 16 height 16
checkbox input "true"
click at [125, 205] on input "LOCO" at bounding box center [191, 207] width 243 height 33
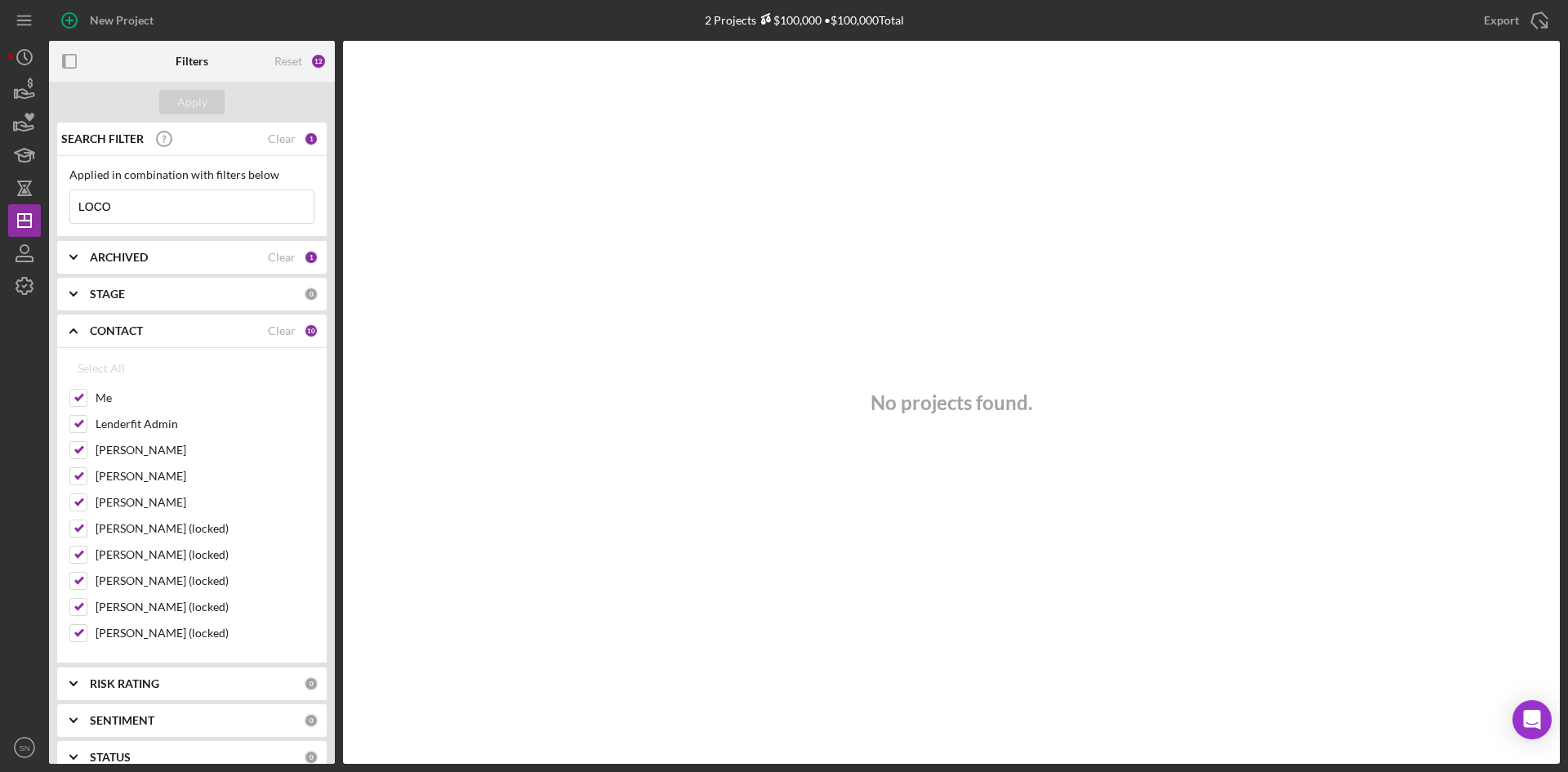
click at [140, 216] on input "LOCO" at bounding box center [191, 207] width 243 height 33
type input "L"
type input "l"
type input "L"
click at [188, 91] on div "Apply" at bounding box center [192, 102] width 30 height 24
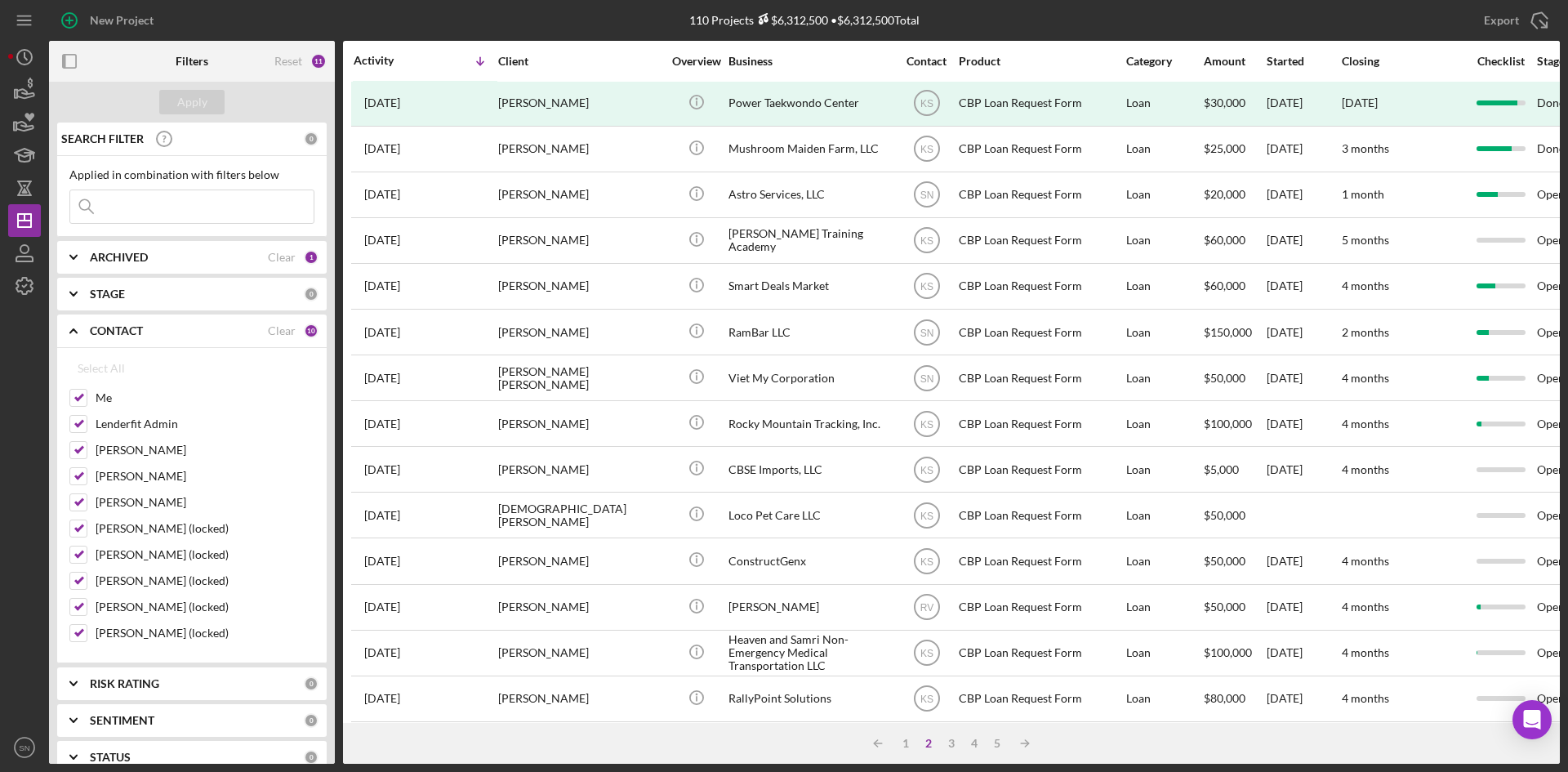
scroll to position [525, 0]
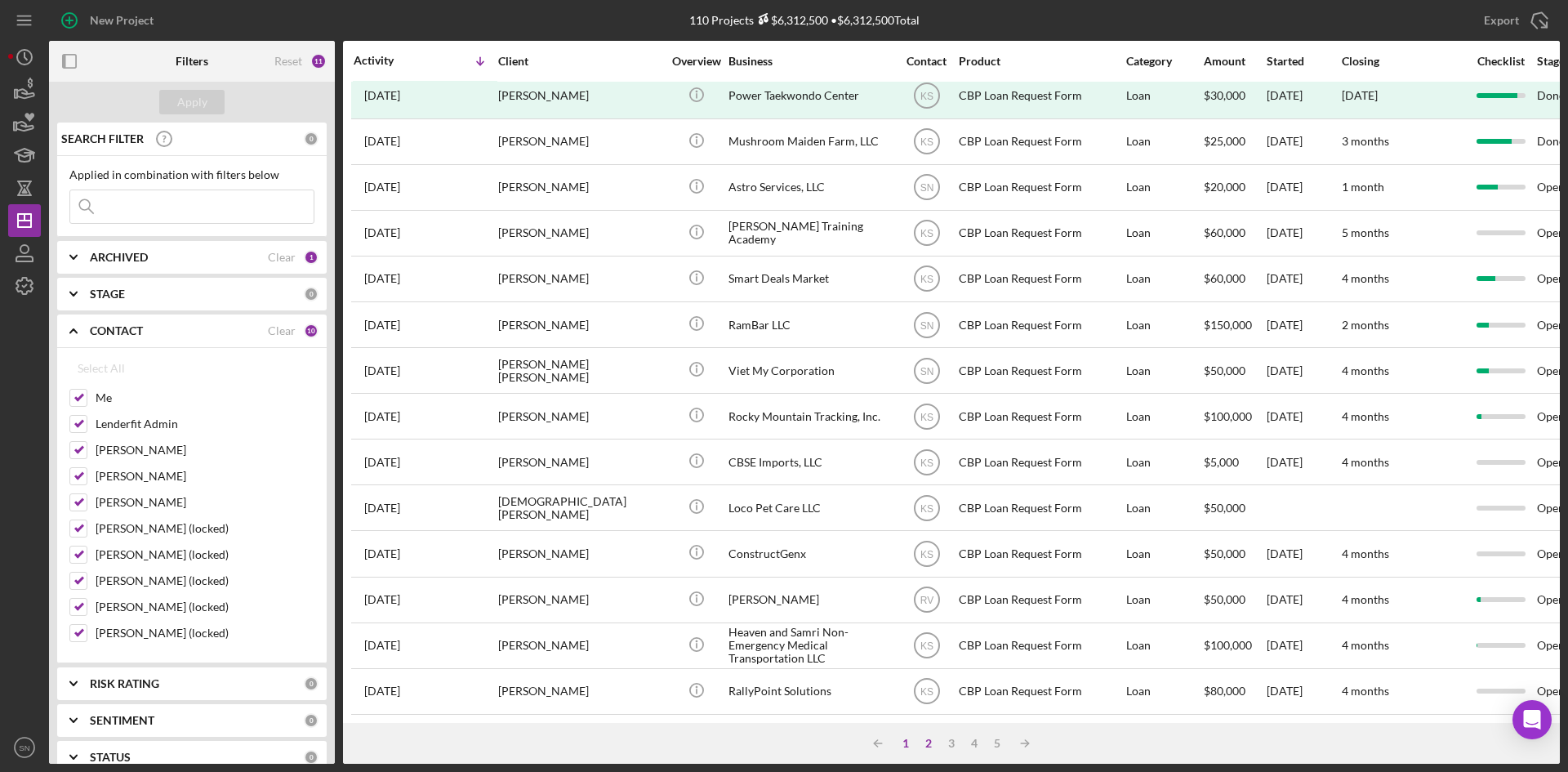
click at [908, 748] on div "1" at bounding box center [905, 743] width 22 height 13
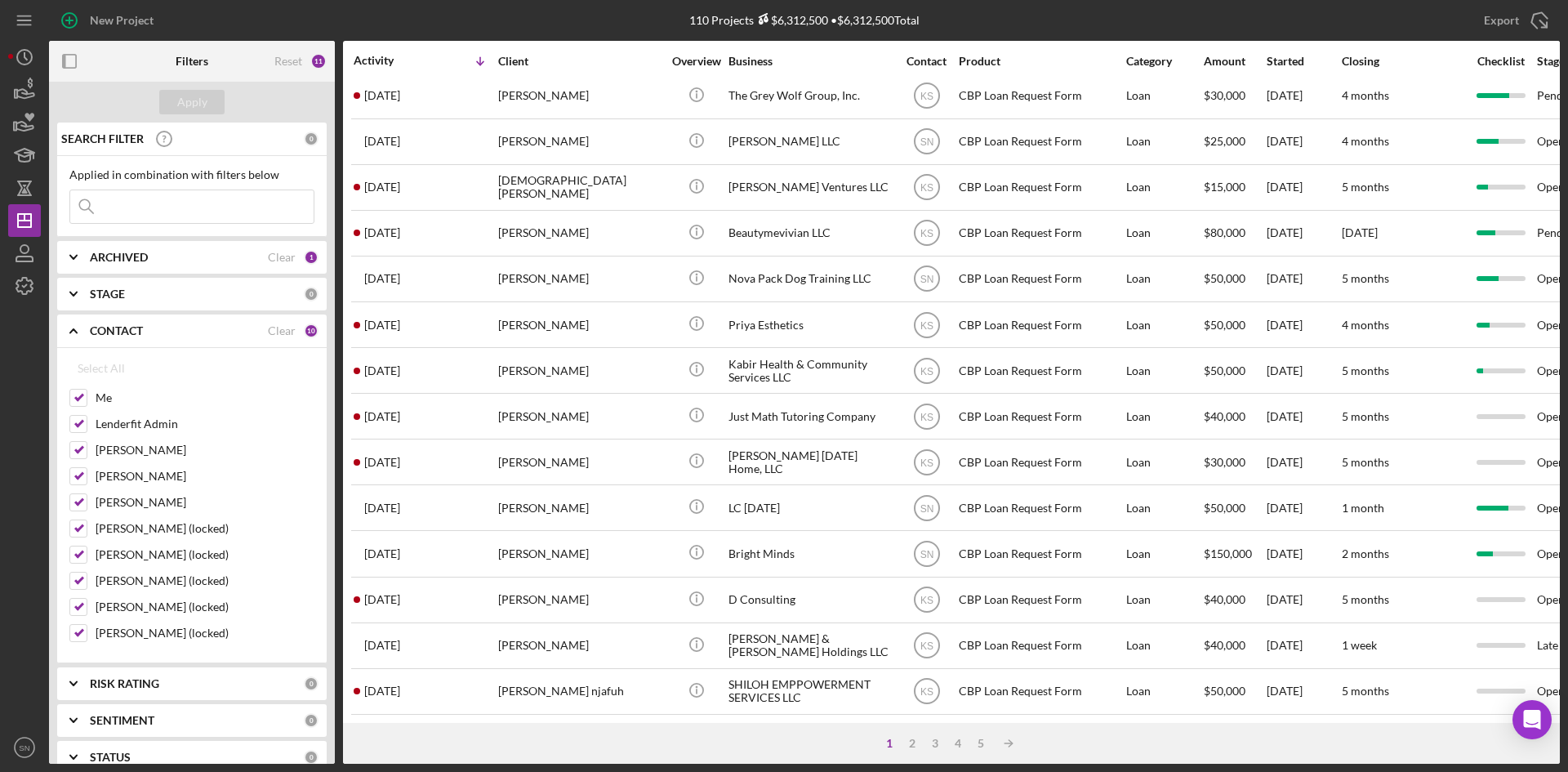
click at [136, 241] on div "ARCHIVED Clear 1" at bounding box center [204, 257] width 228 height 33
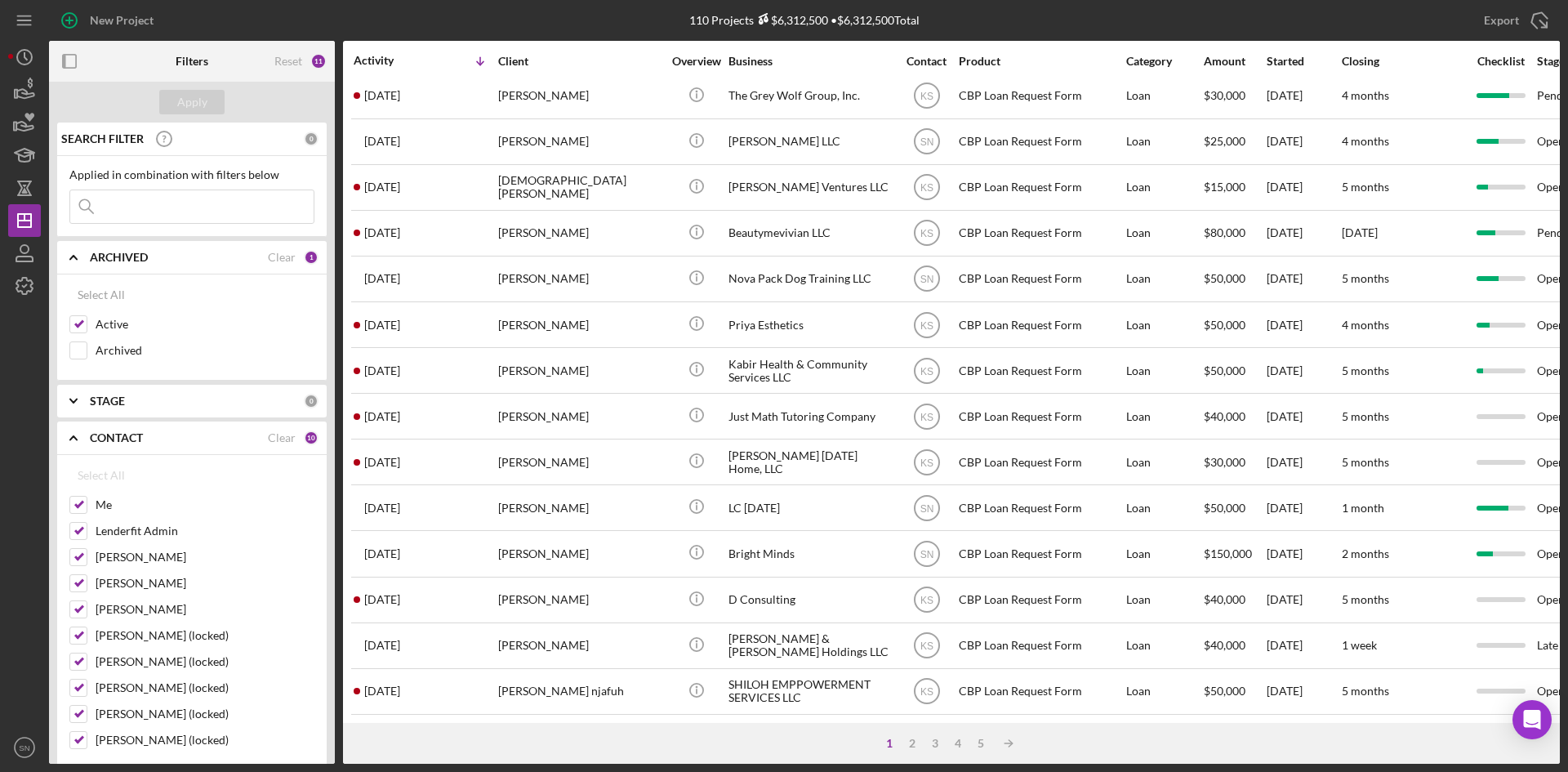
click at [145, 202] on input at bounding box center [191, 207] width 243 height 33
click at [164, 202] on input at bounding box center [191, 207] width 243 height 33
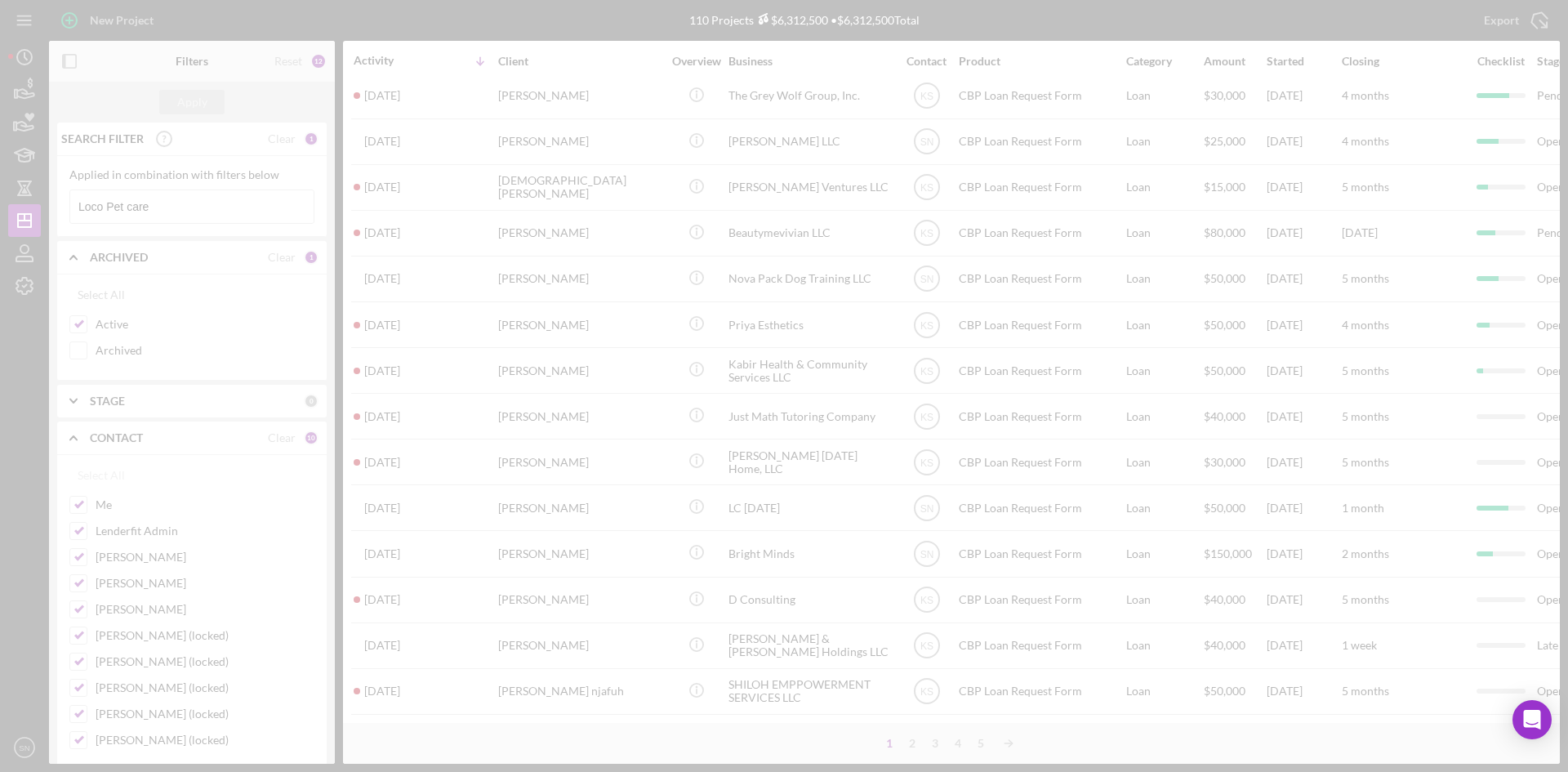
scroll to position [0, 0]
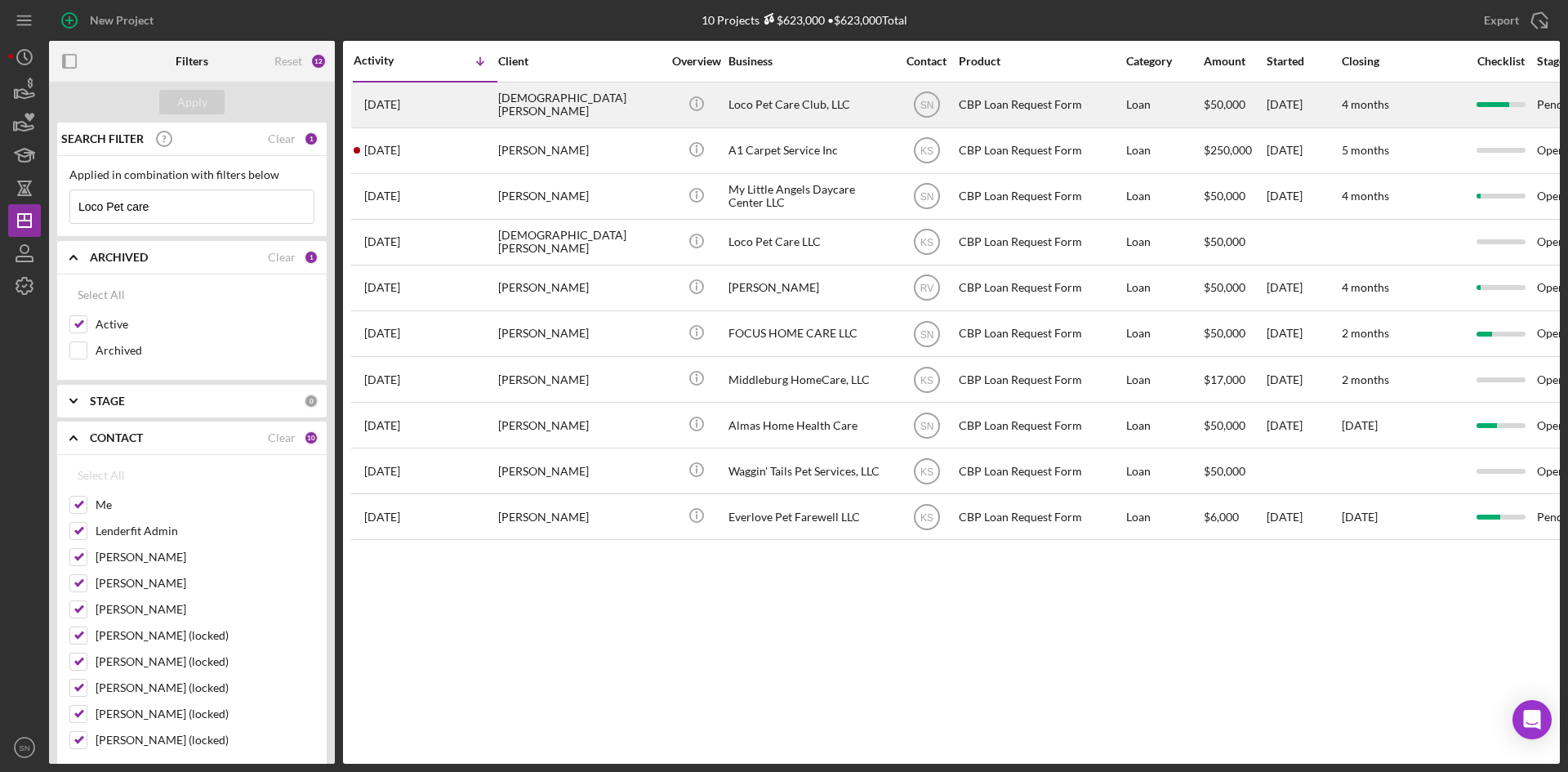
type input "Loco Pet care"
click at [789, 110] on div "Loco Pet Care Club, LLC" at bounding box center [810, 105] width 164 height 43
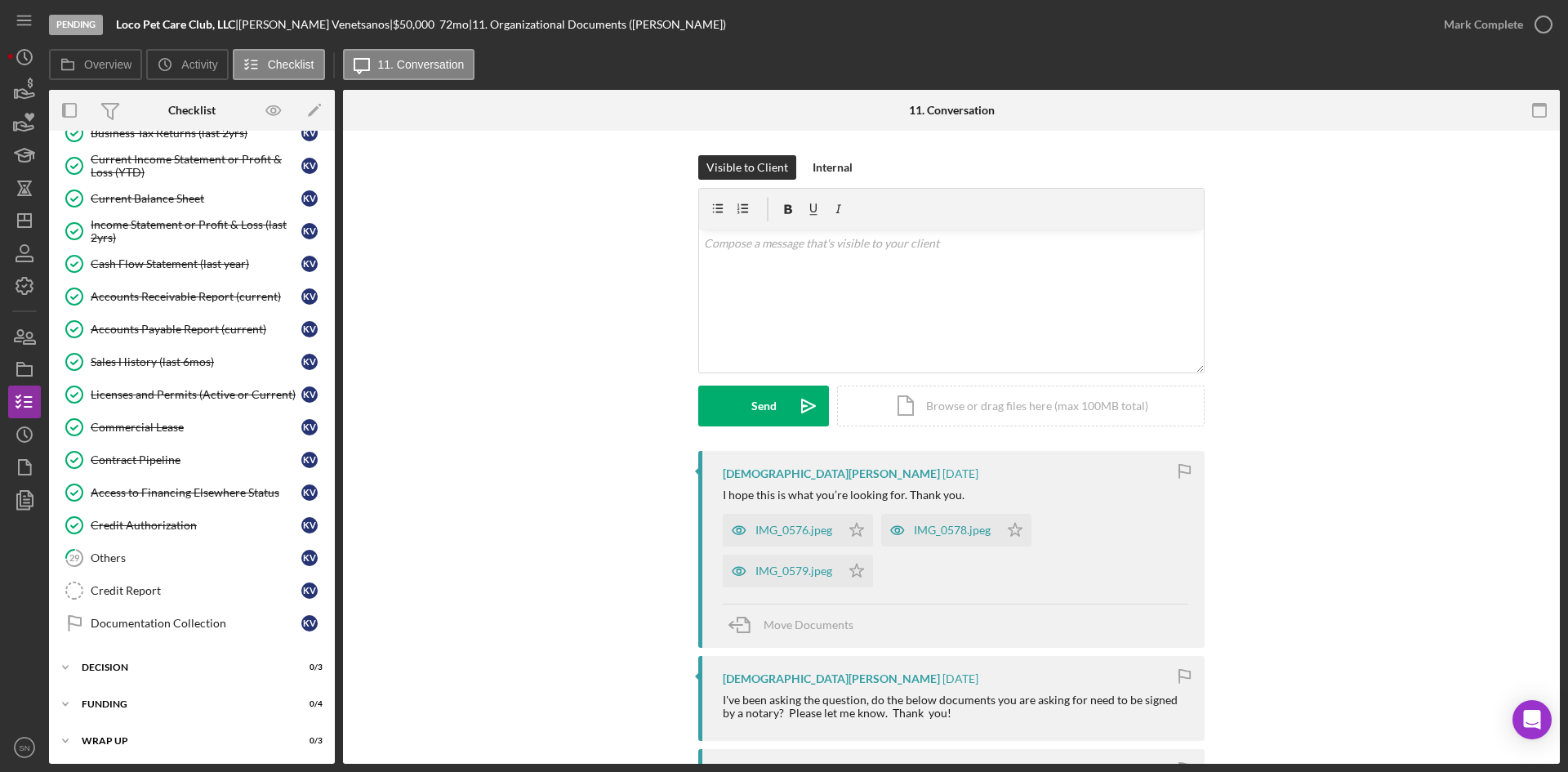
scroll to position [454, 0]
click at [832, 167] on div "Internal" at bounding box center [832, 167] width 40 height 24
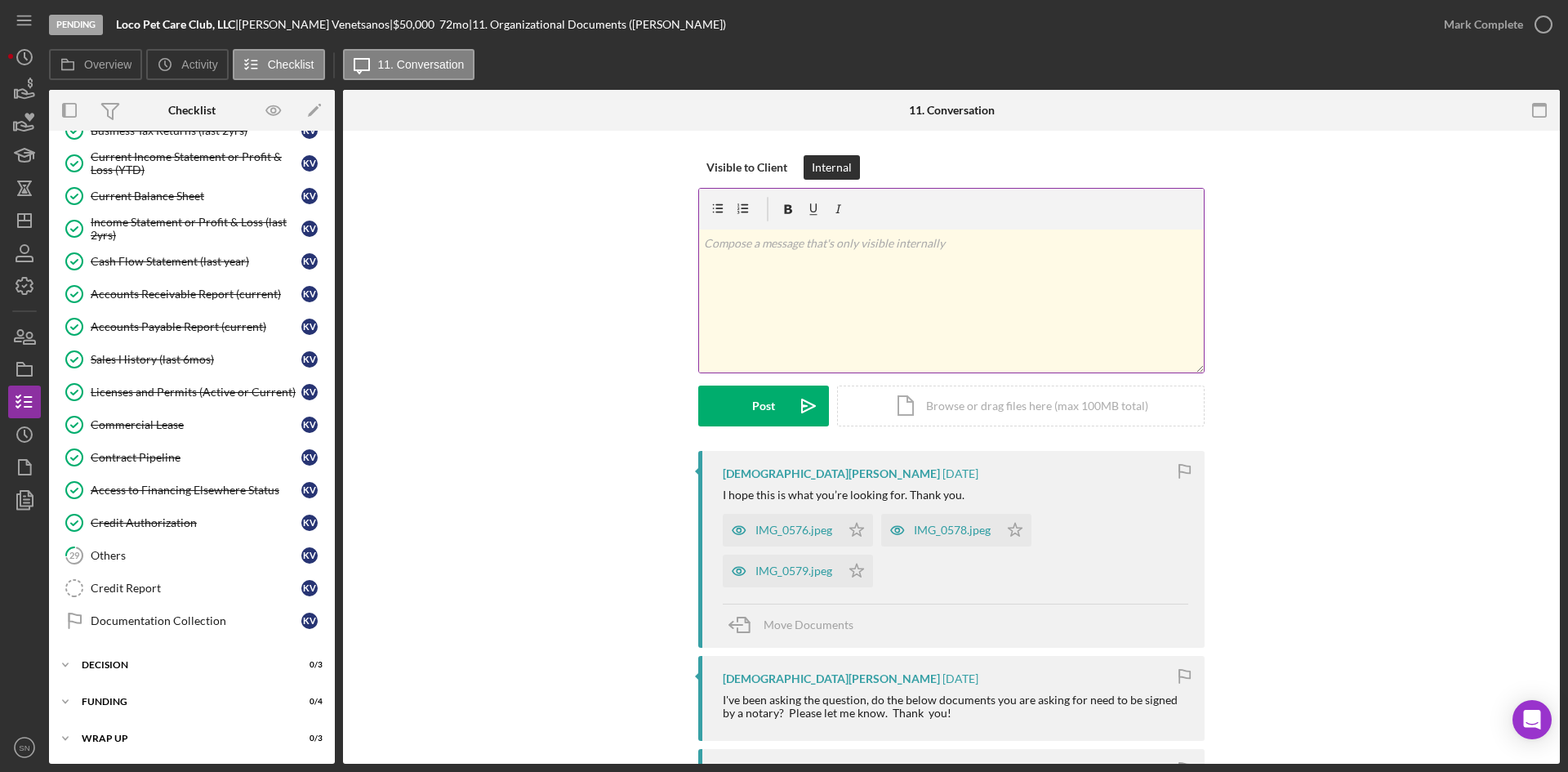
click at [804, 267] on div "v Color teal Color pink Remove color Add row above Add row below Add column bef…" at bounding box center [951, 300] width 504 height 143
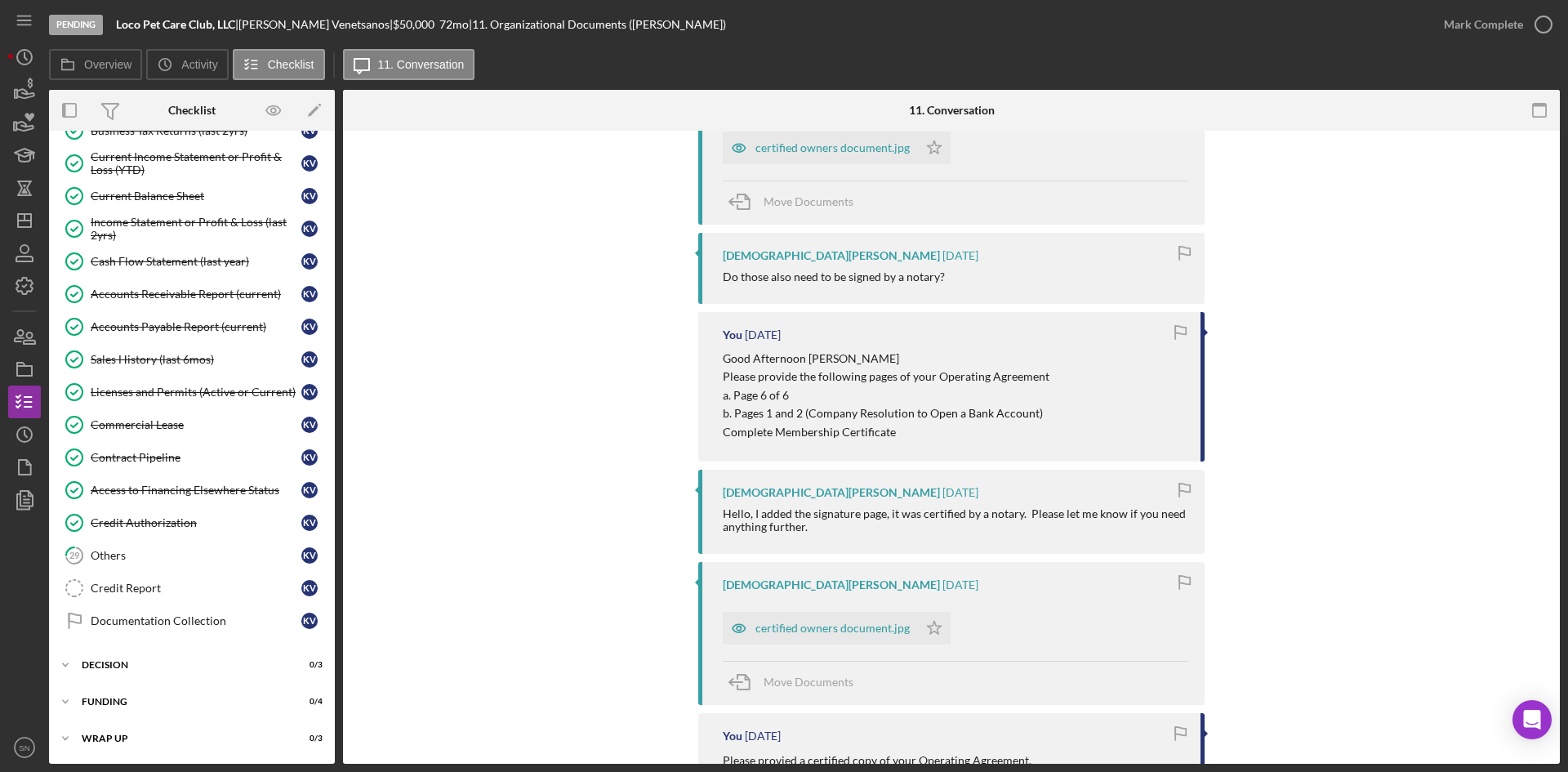
scroll to position [0, 0]
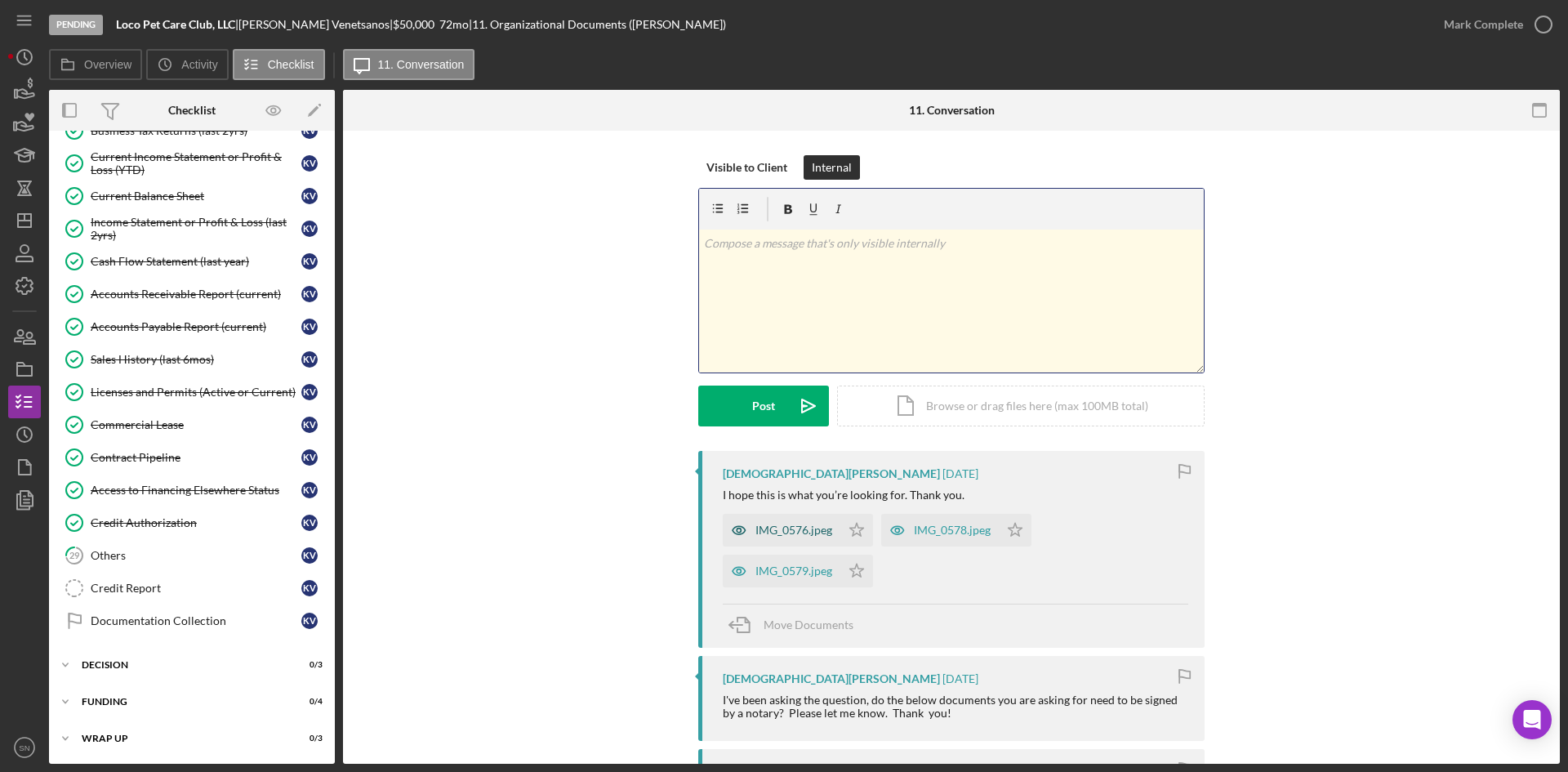
click at [799, 532] on div "IMG_0576.jpeg" at bounding box center [794, 530] width 77 height 13
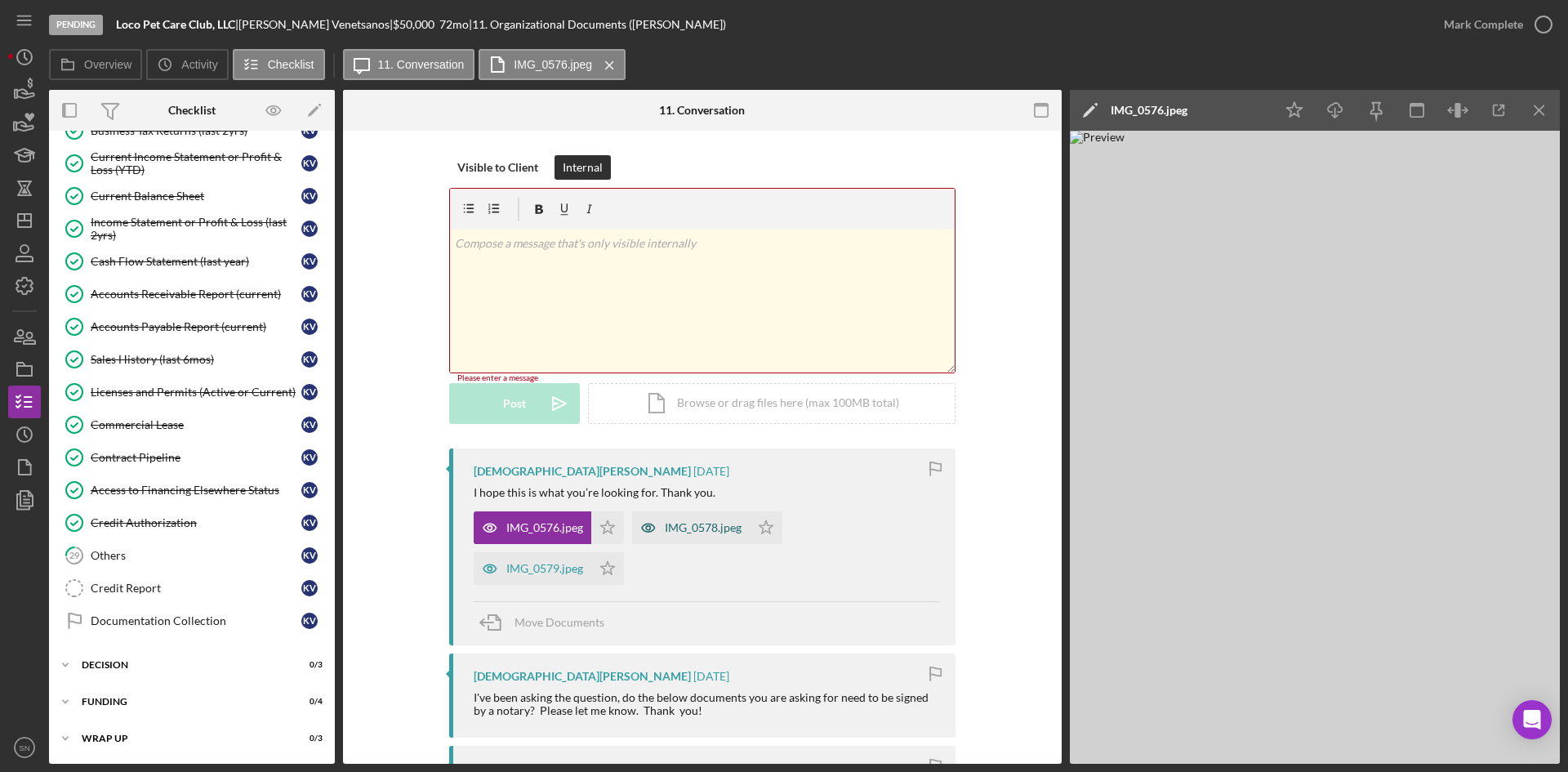
click at [690, 527] on div "IMG_0578.jpeg" at bounding box center [703, 527] width 77 height 13
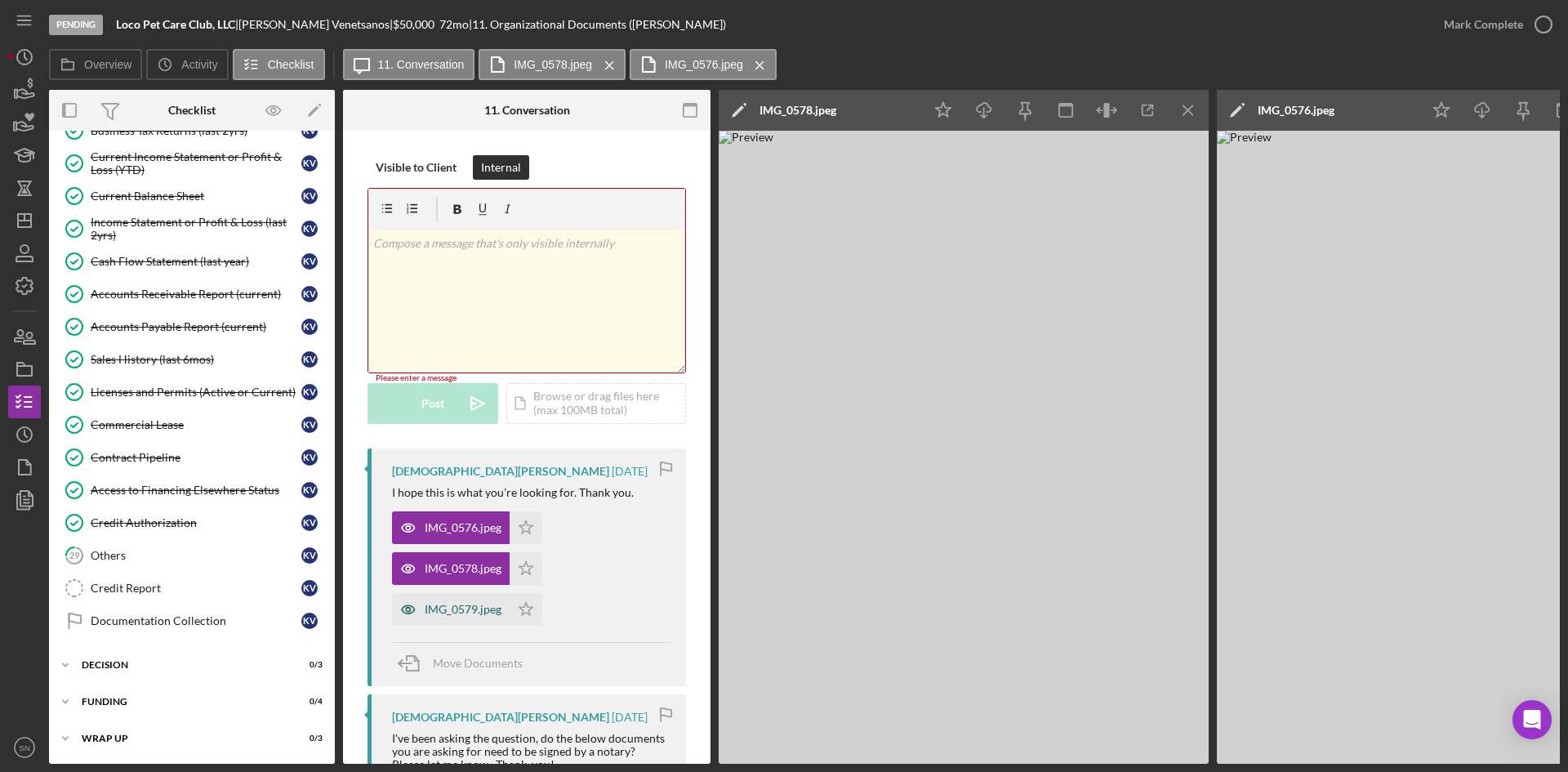
click at [476, 618] on div "IMG_0579.jpeg" at bounding box center [451, 609] width 118 height 33
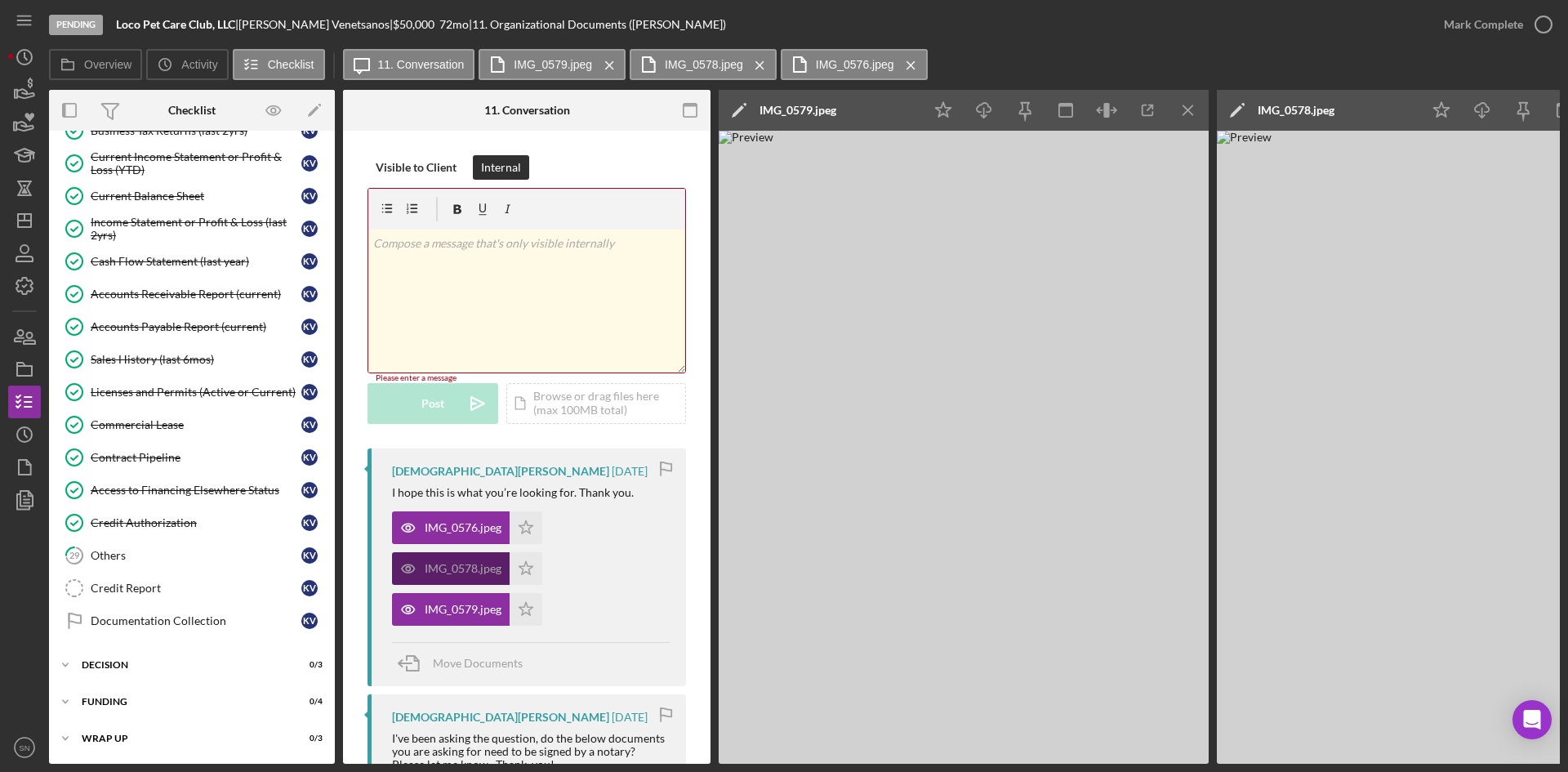
click at [464, 575] on div "IMG_0578.jpeg" at bounding box center [451, 569] width 118 height 33
click at [474, 529] on div "IMG_0576.jpeg" at bounding box center [463, 527] width 77 height 13
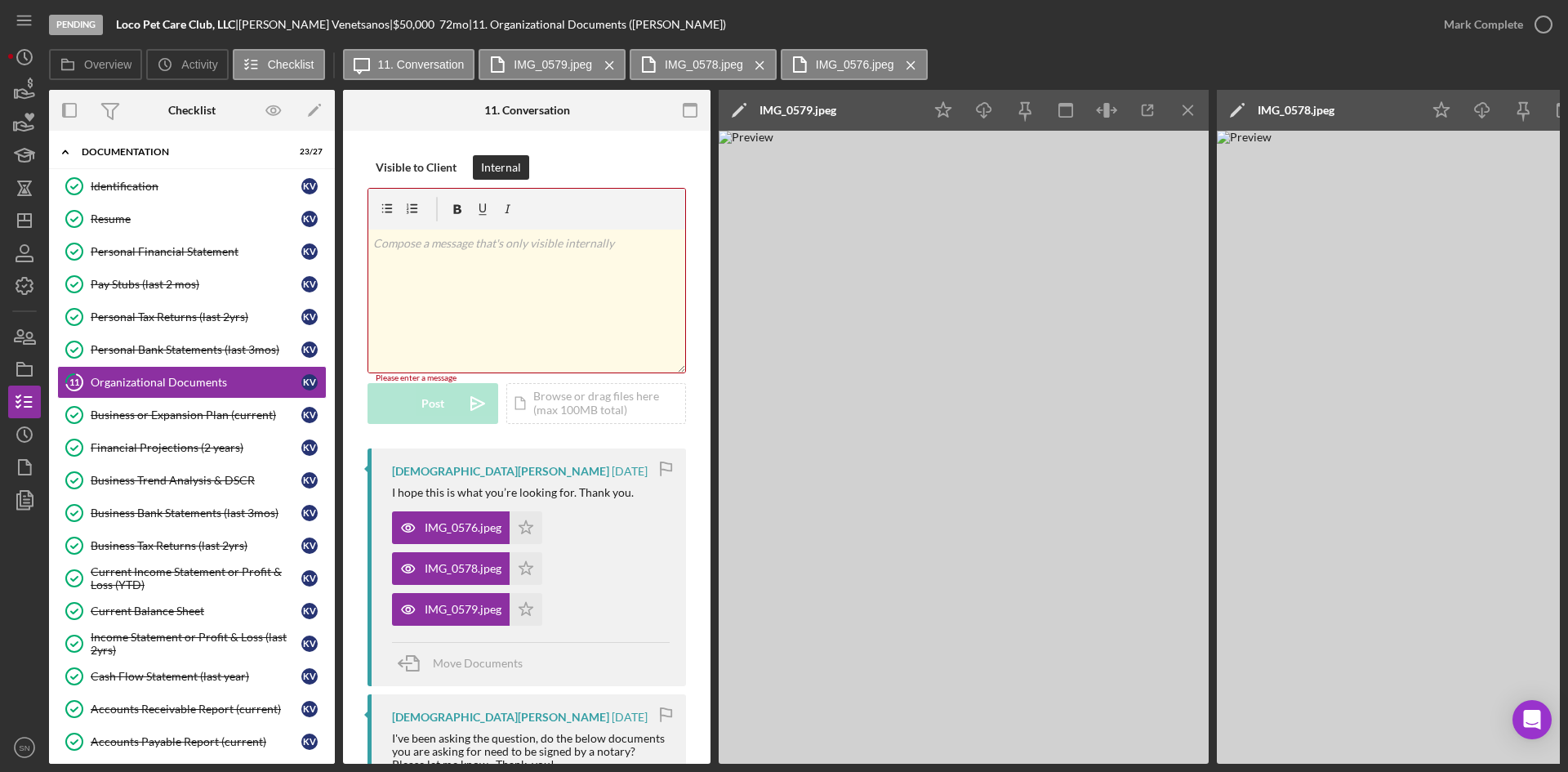
scroll to position [11, 0]
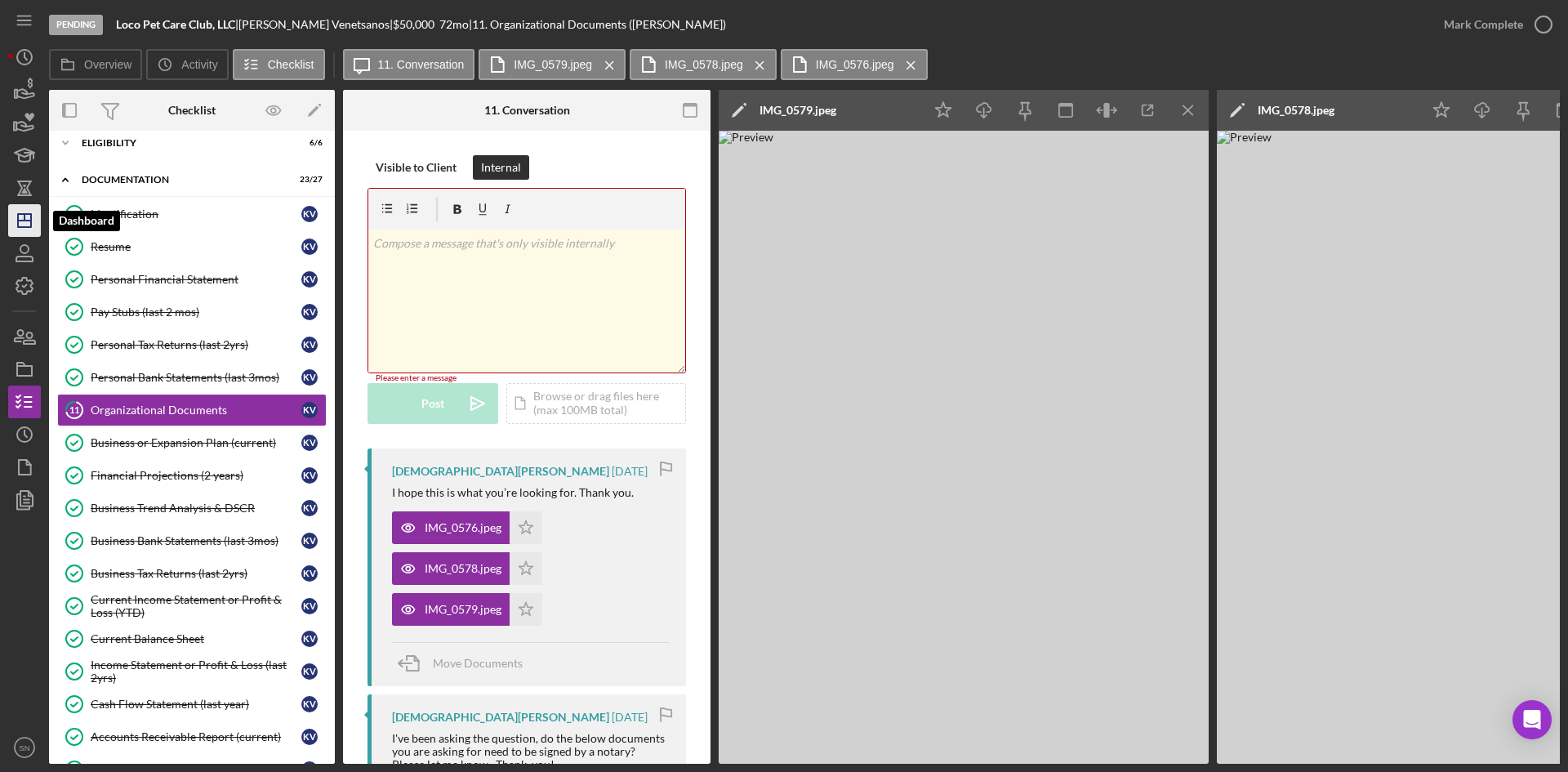
click at [28, 215] on polygon "button" at bounding box center [24, 220] width 13 height 13
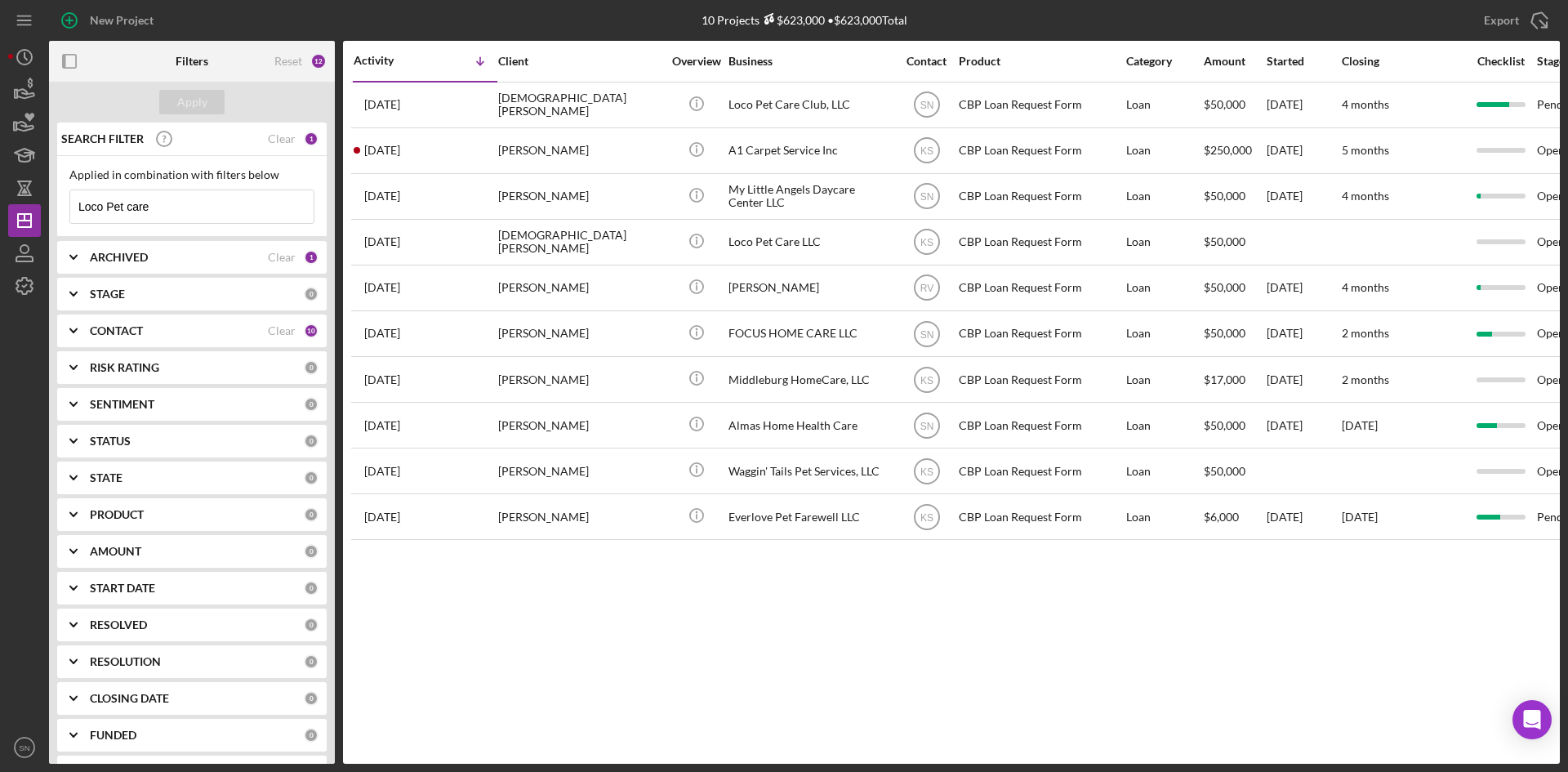
click at [179, 206] on input "Loco Pet care" at bounding box center [191, 207] width 243 height 33
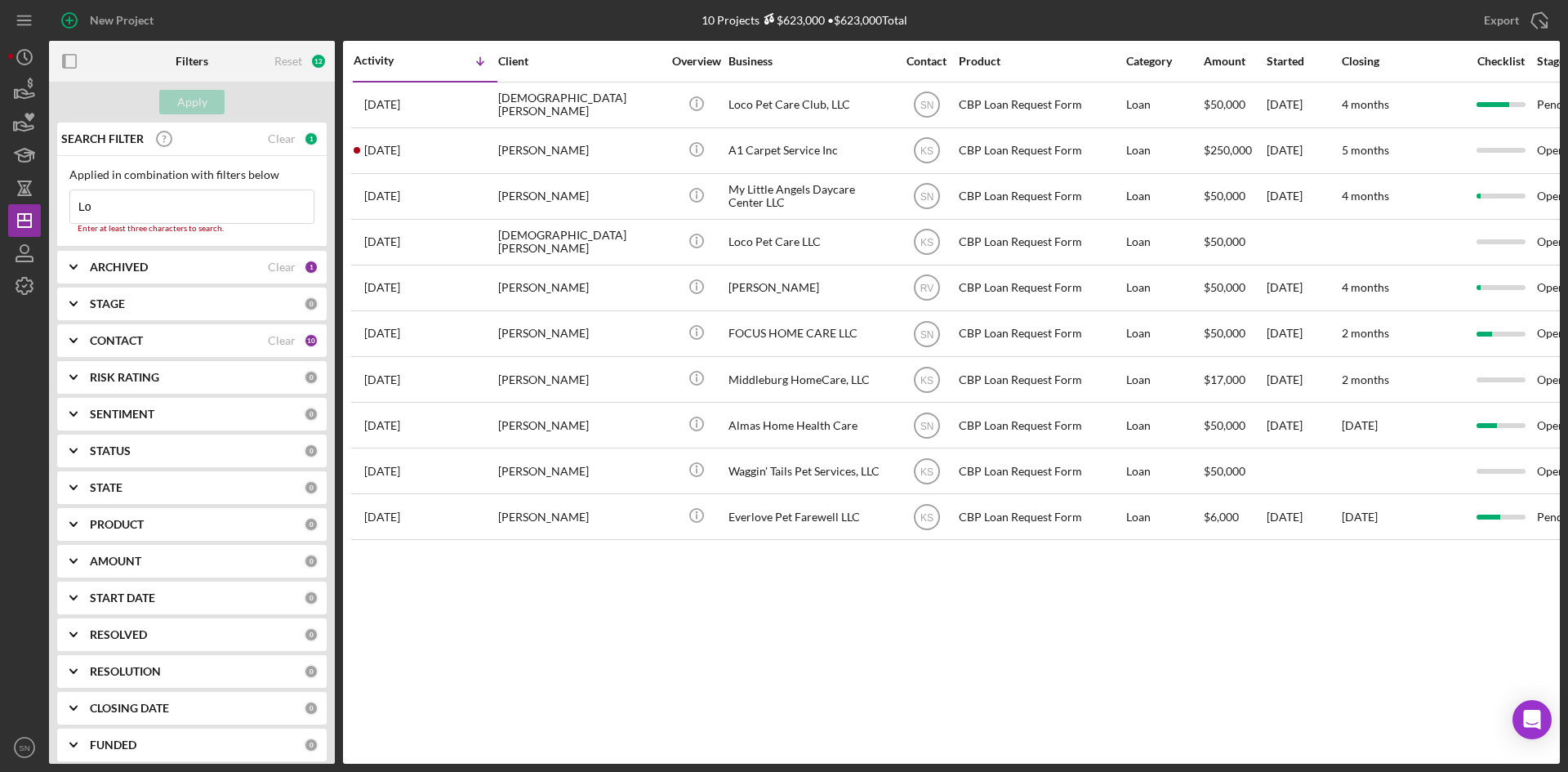
type input "L"
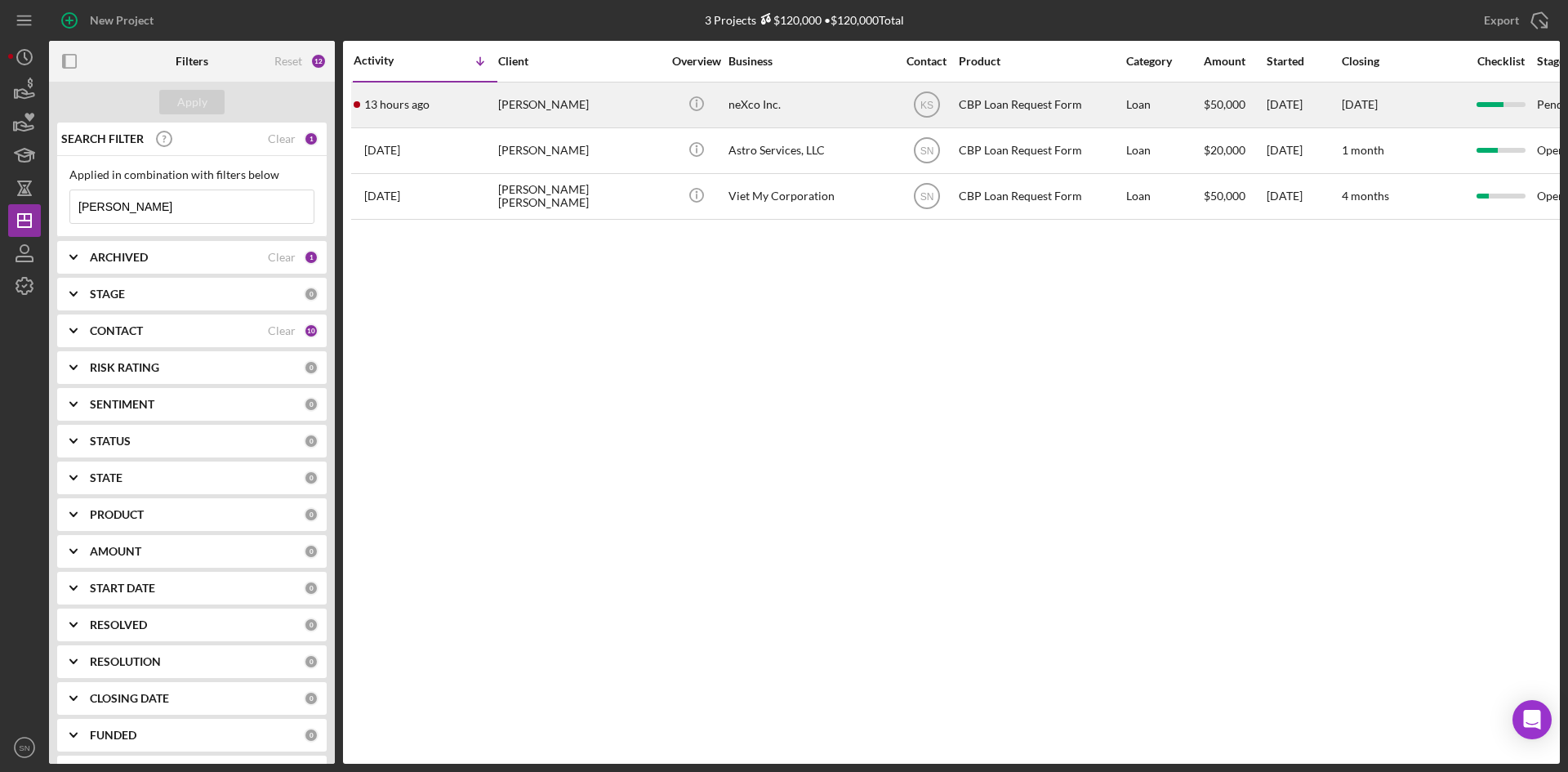
type input "[PERSON_NAME]"
click at [619, 108] on div "[PERSON_NAME]" at bounding box center [580, 105] width 164 height 43
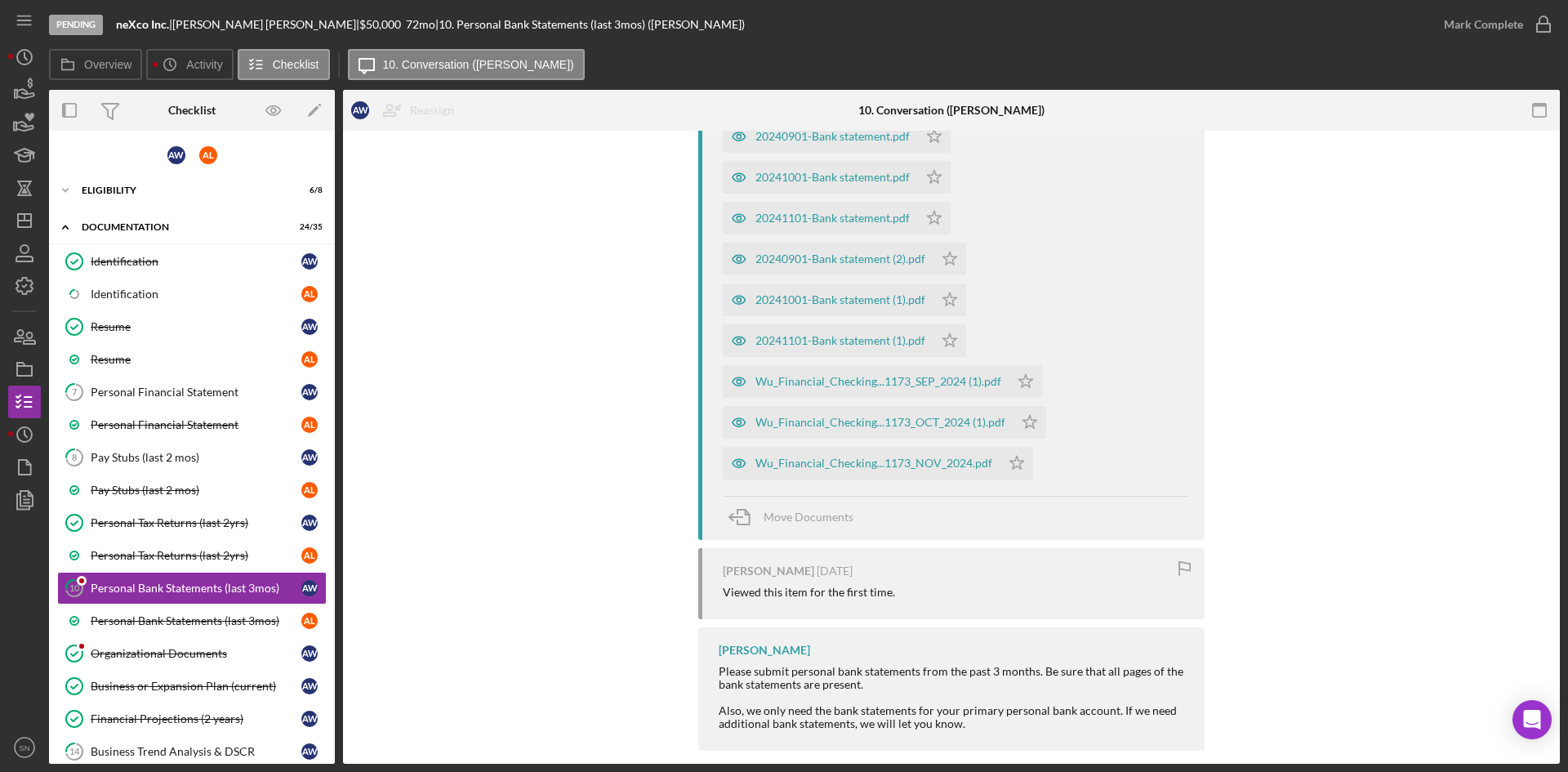
scroll to position [742, 0]
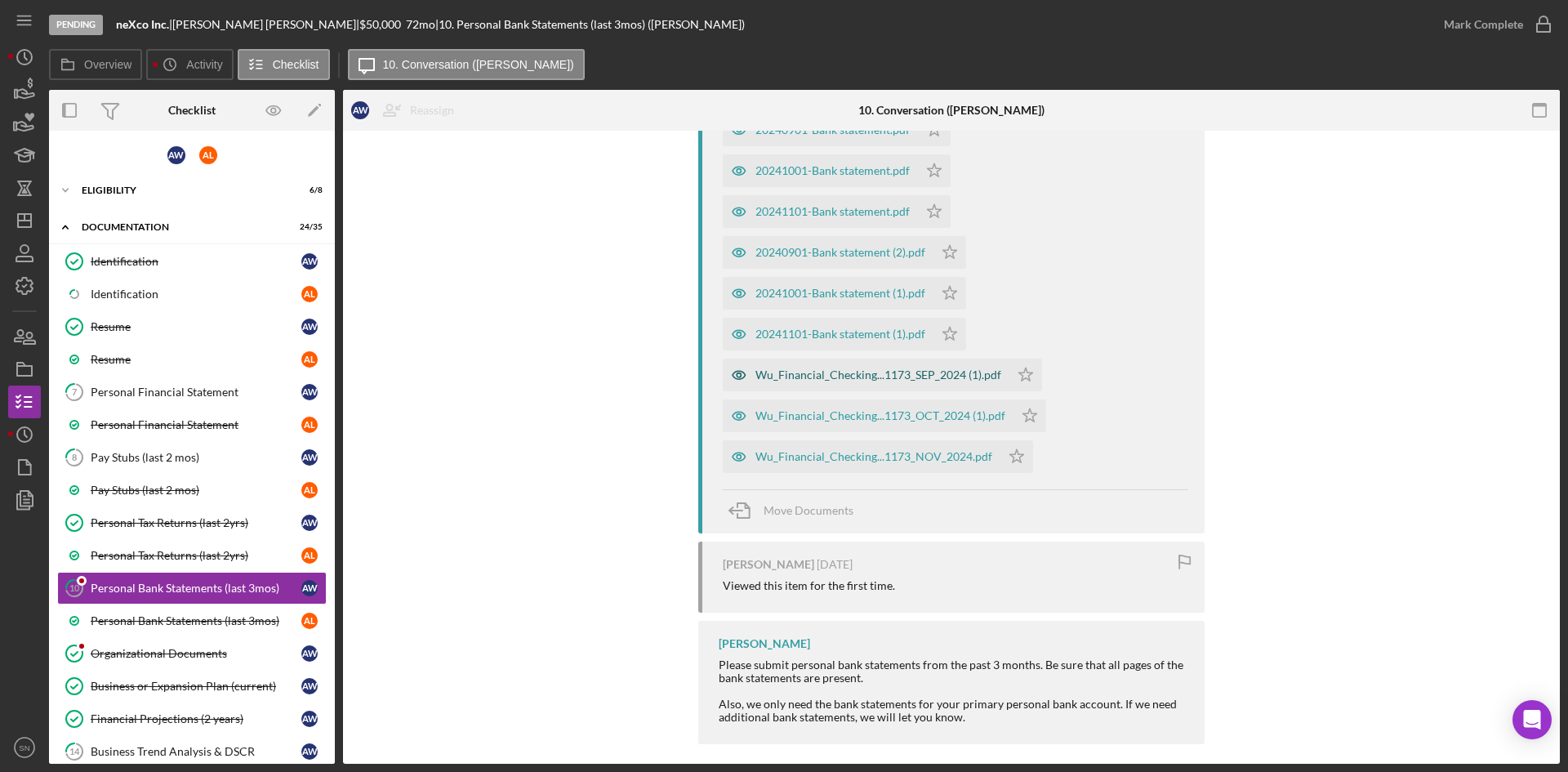
click at [915, 381] on div "Wu_Financial_Checking...1173_SEP_2024 (1).pdf" at bounding box center [878, 375] width 246 height 13
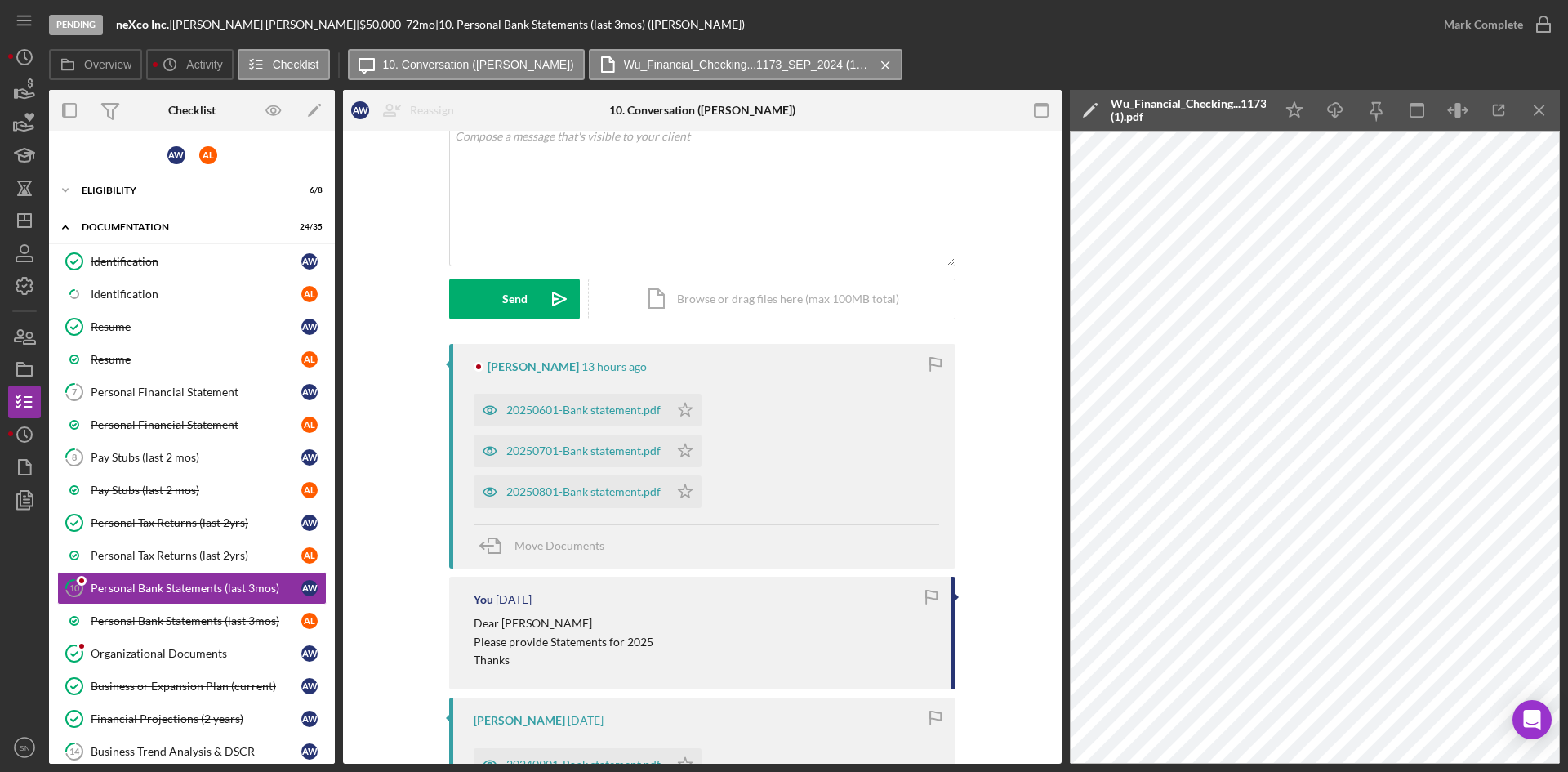
scroll to position [0, 0]
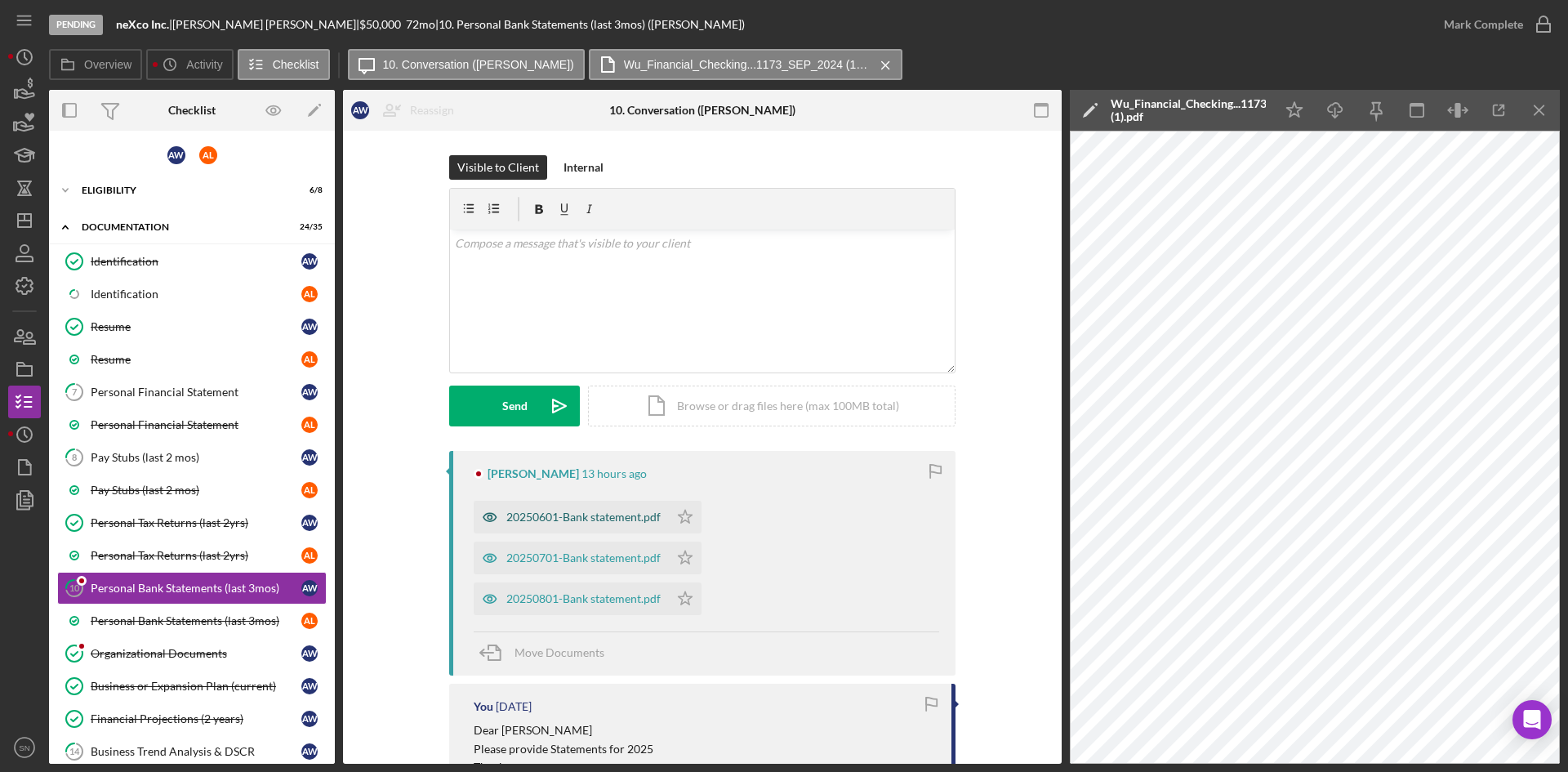
click at [518, 511] on div "20250601-Bank statement.pdf" at bounding box center [583, 517] width 154 height 13
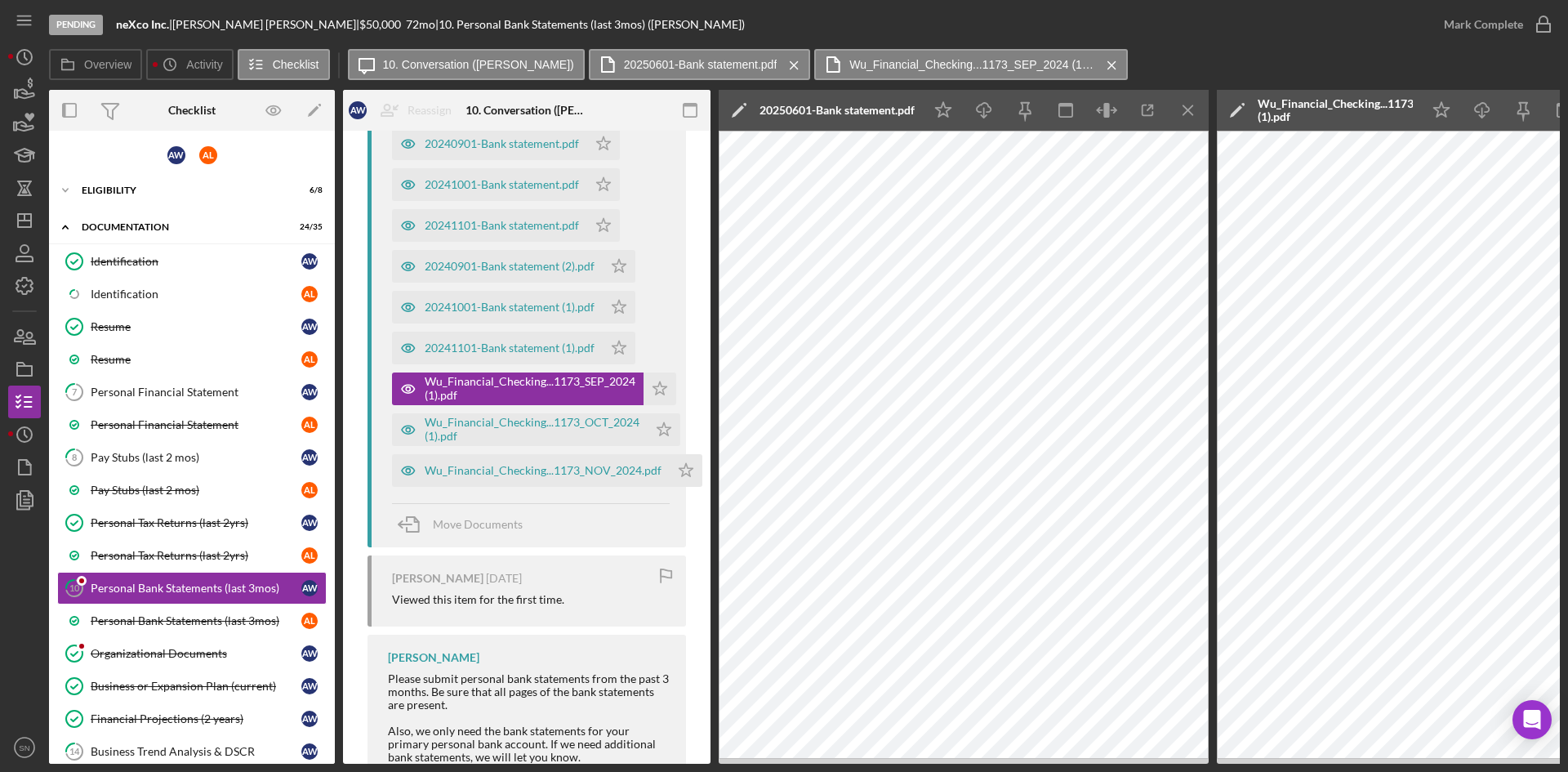
scroll to position [751, 0]
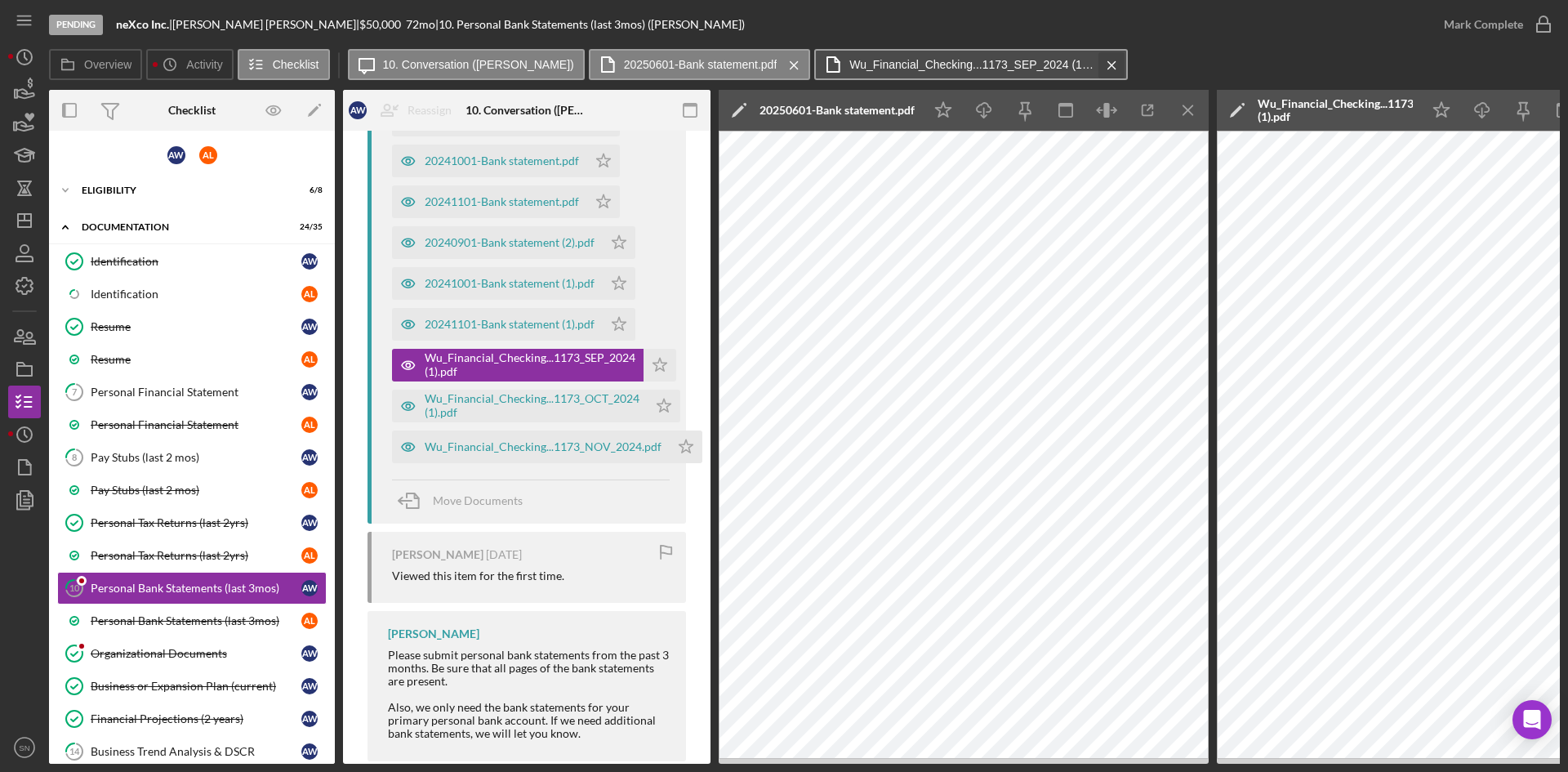
click at [1097, 64] on icon "Icon/Menu Close" at bounding box center [1111, 65] width 29 height 41
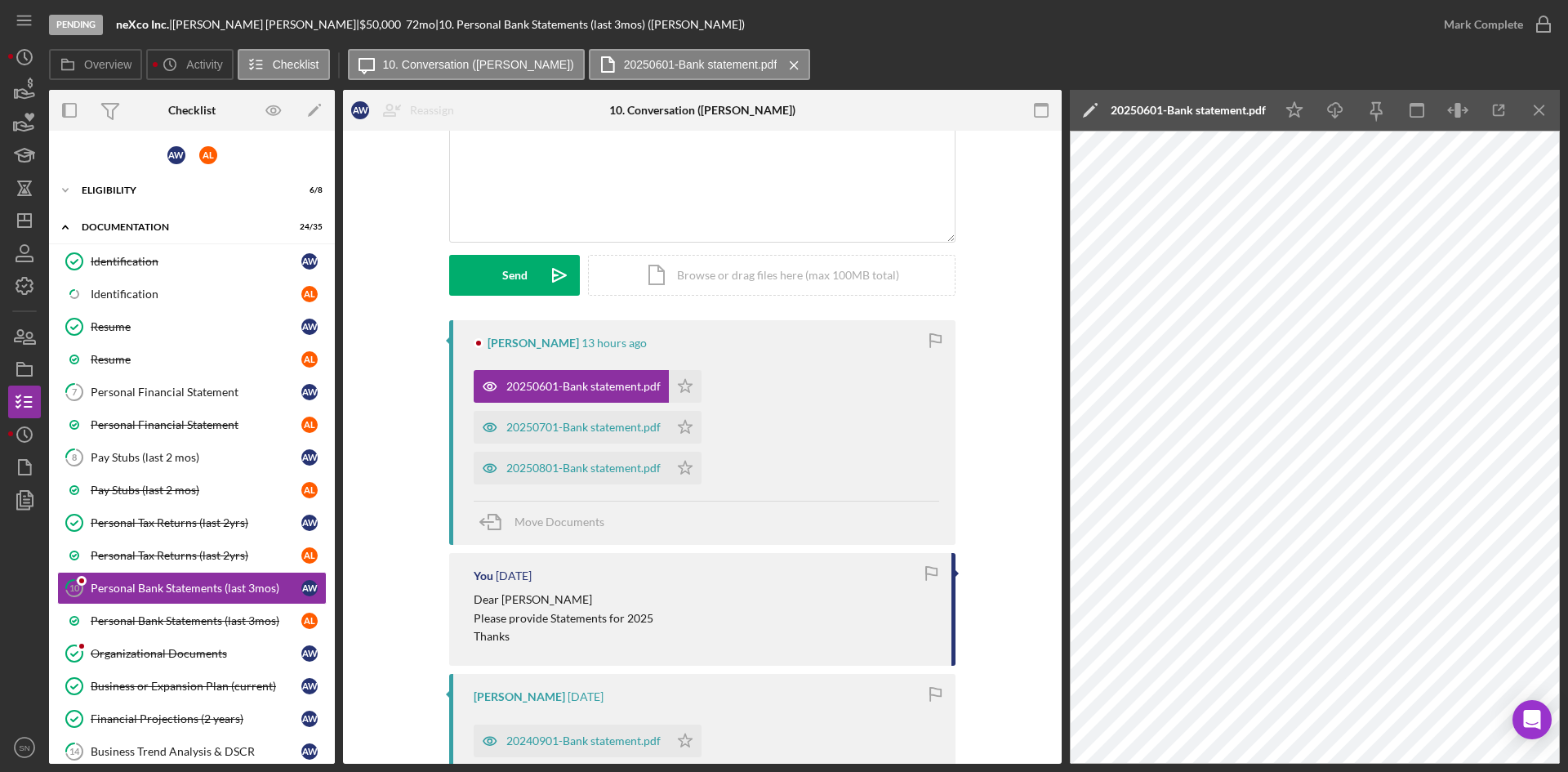
scroll to position [115, 0]
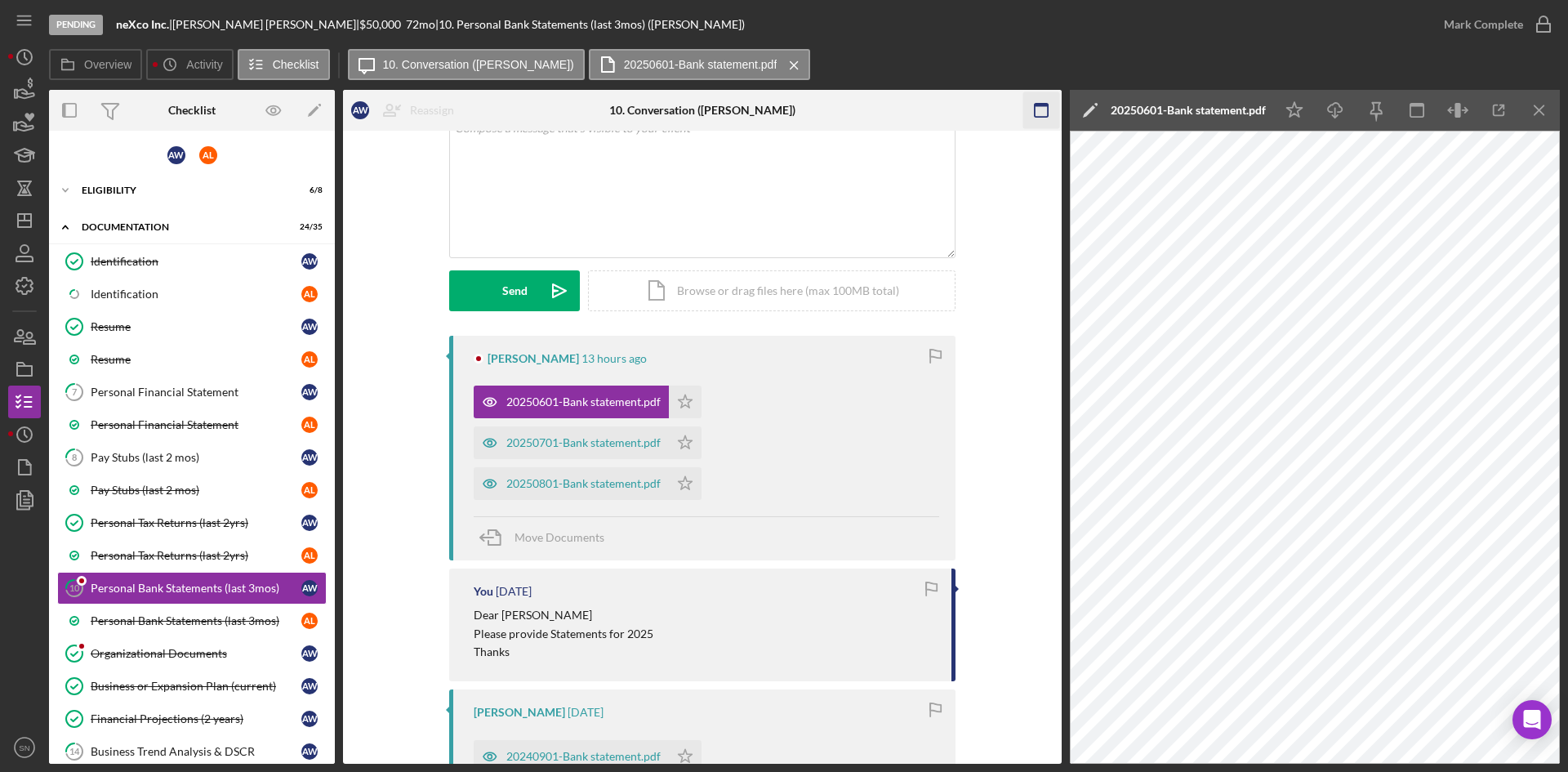
drag, startPoint x: 1534, startPoint y: 105, endPoint x: 1525, endPoint y: 105, distance: 9.0
click at [1534, 104] on icon "Icon/Menu Close" at bounding box center [1539, 111] width 36 height 36
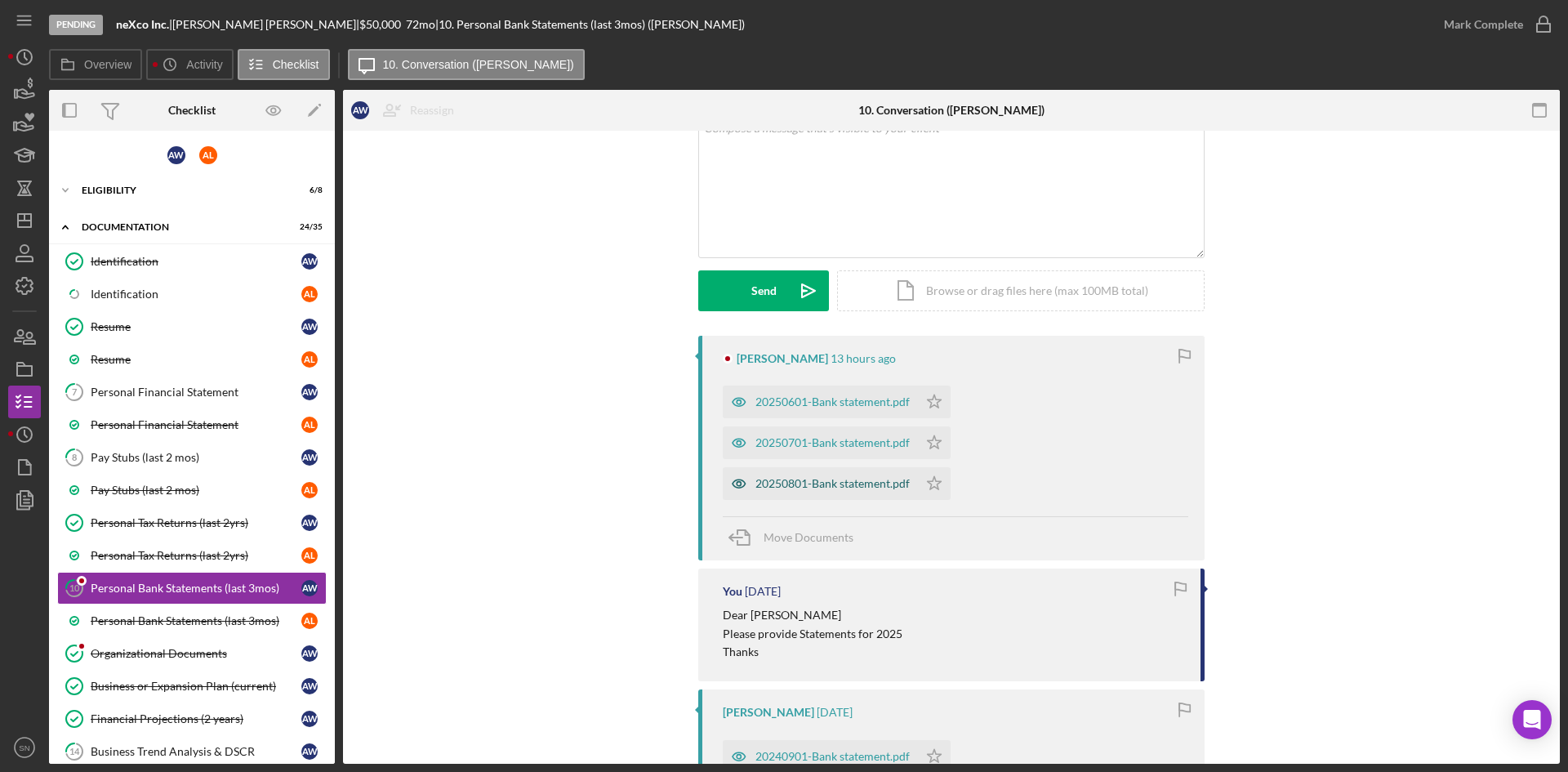
click at [865, 486] on div "20250801-Bank statement.pdf" at bounding box center [832, 483] width 154 height 13
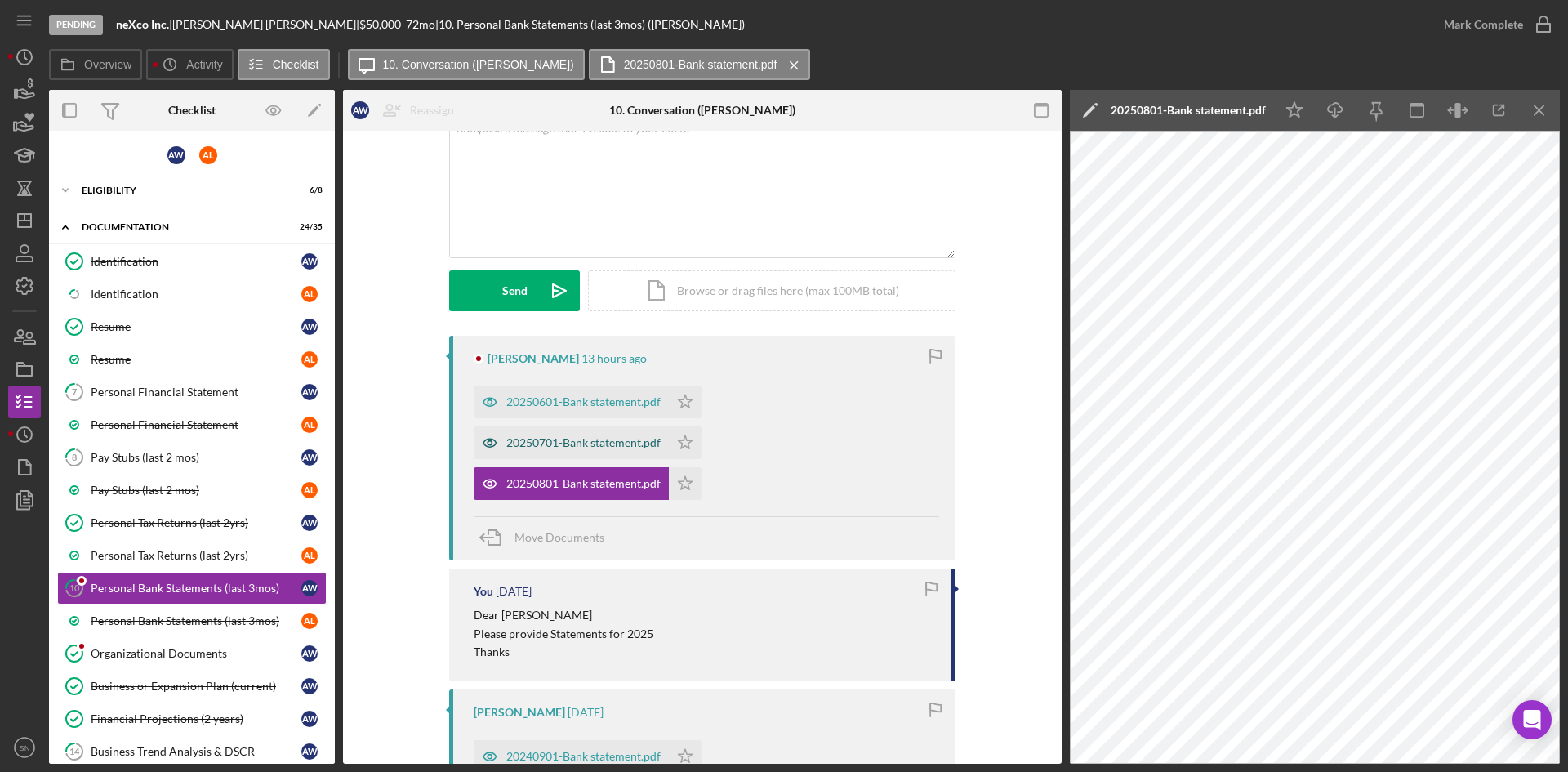
click at [607, 445] on div "20250701-Bank statement.pdf" at bounding box center [583, 442] width 154 height 13
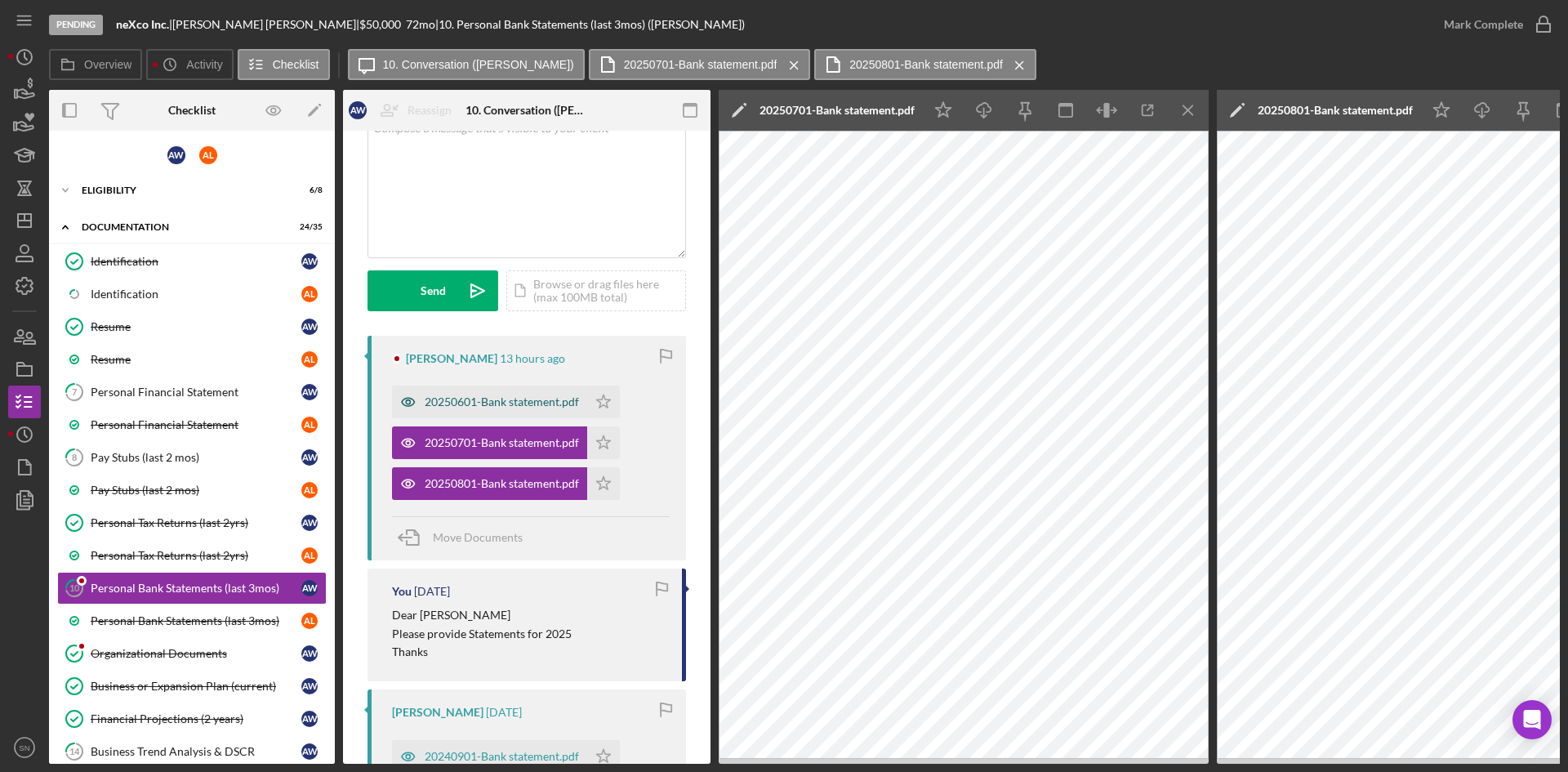
click at [482, 392] on div "20250601-Bank statement.pdf" at bounding box center [490, 402] width 196 height 33
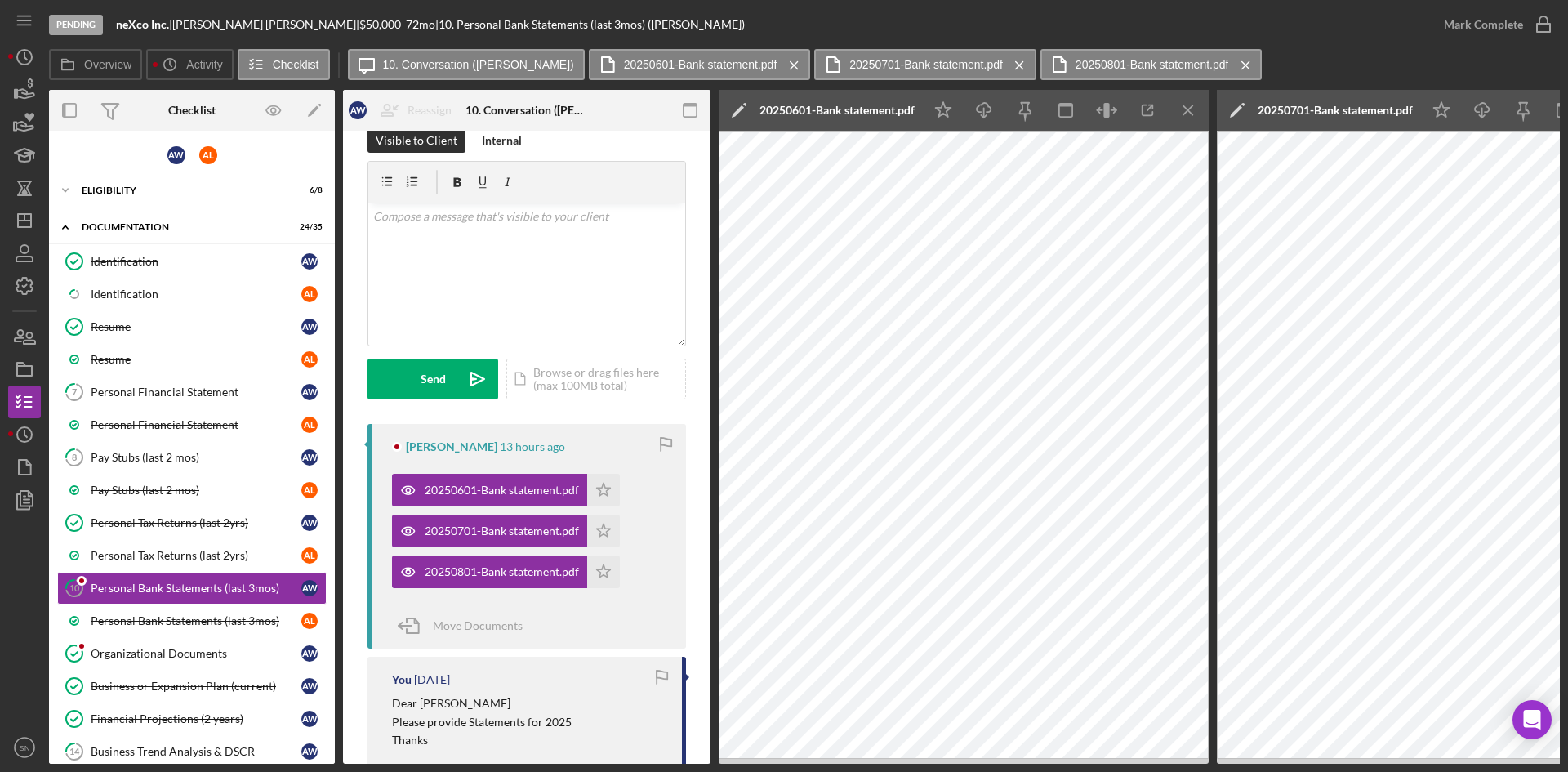
scroll to position [0, 0]
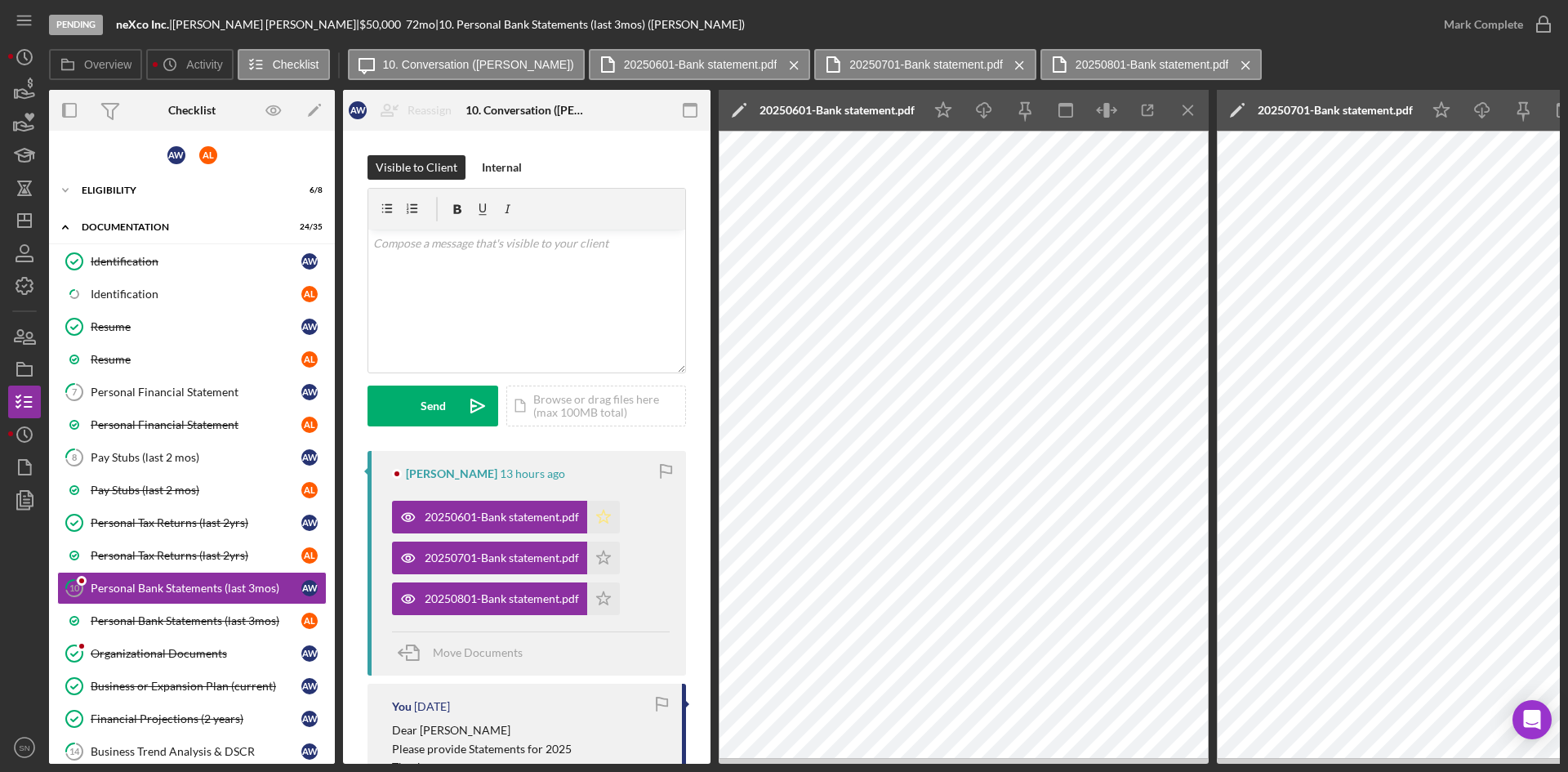
click at [607, 516] on polygon "button" at bounding box center [604, 516] width 14 height 13
click at [611, 563] on icon "Icon/Star" at bounding box center [604, 558] width 33 height 33
click at [605, 602] on icon "Icon/Star" at bounding box center [604, 599] width 33 height 33
click at [618, 267] on div "v Color teal Color pink Remove color Add row above Add row below Add column bef…" at bounding box center [527, 300] width 317 height 143
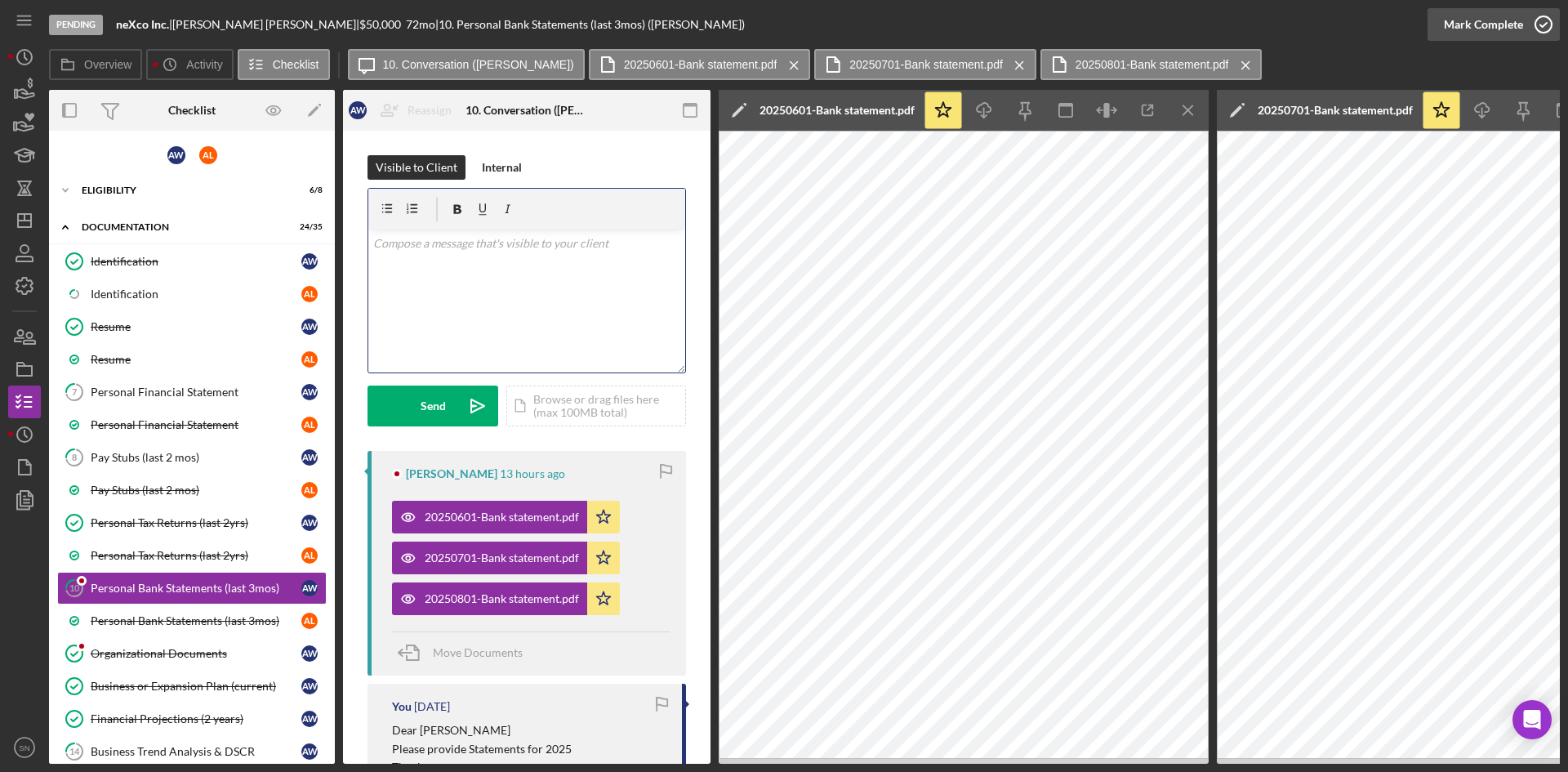
click at [1552, 27] on icon "button" at bounding box center [1543, 24] width 41 height 41
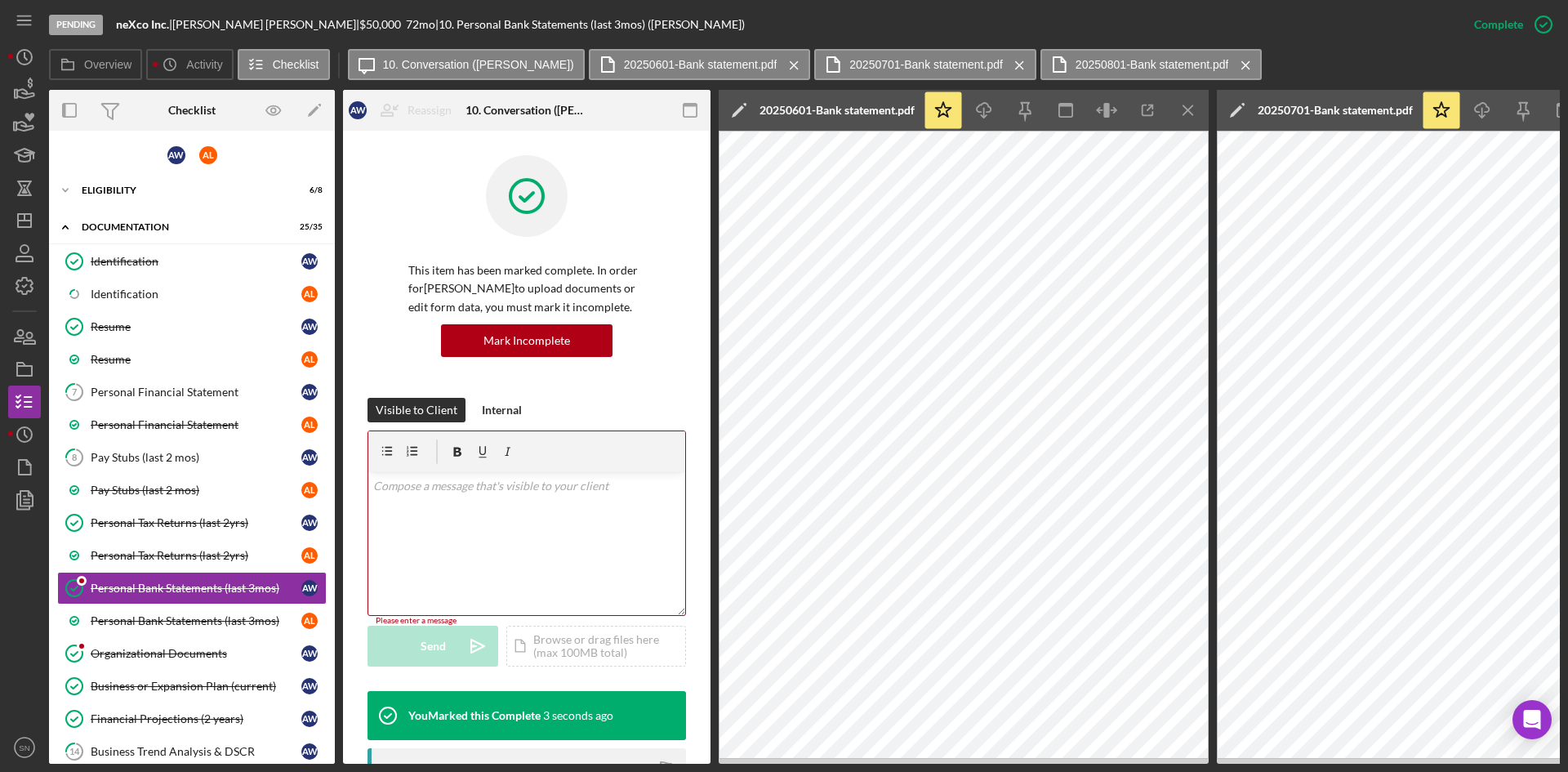
click at [549, 522] on div "v Color teal Color pink Remove color Add row above Add row below Add column bef…" at bounding box center [527, 544] width 317 height 143
